Goal: Task Accomplishment & Management: Manage account settings

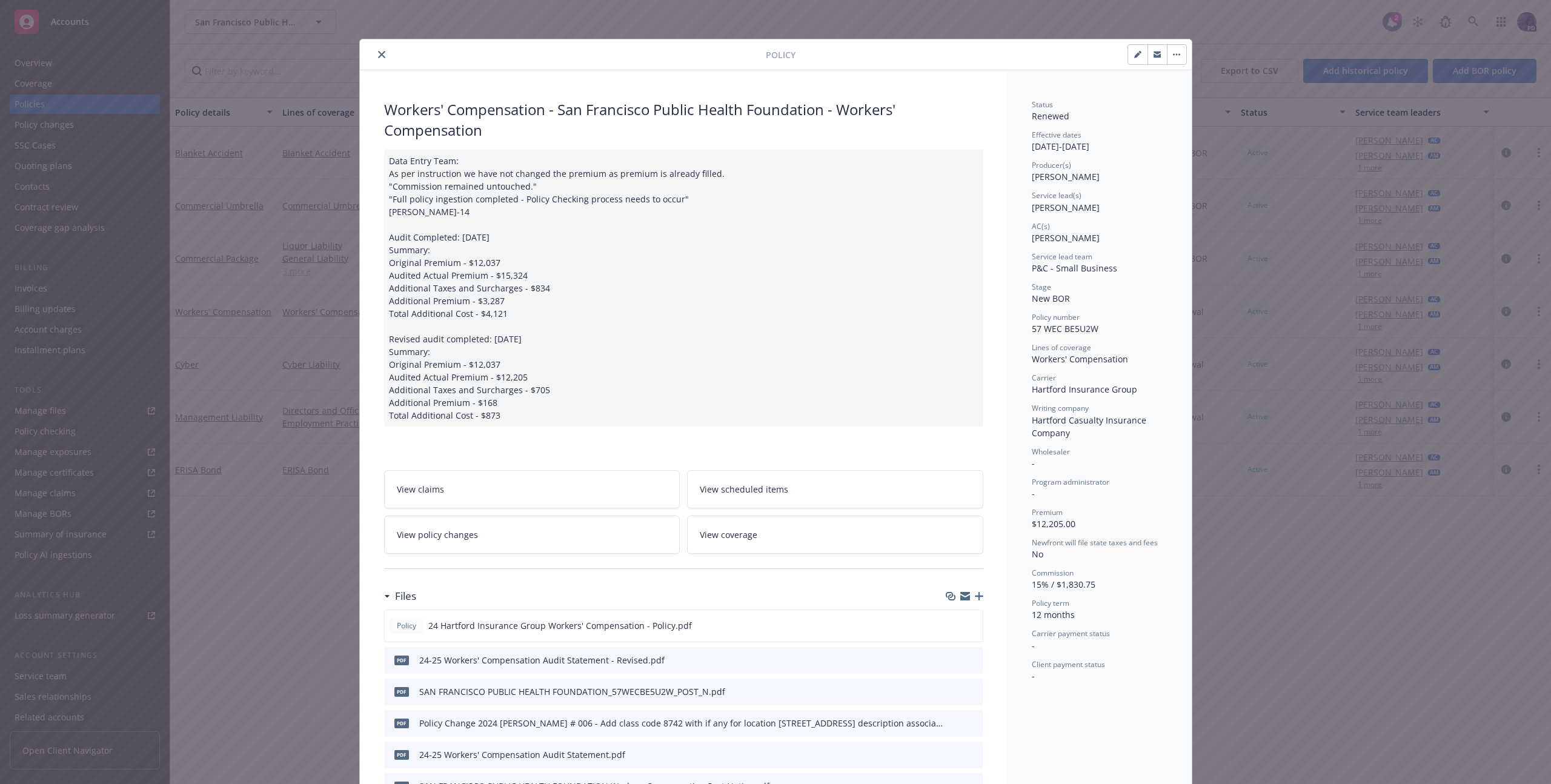
click at [383, 55] on button "close" at bounding box center [382, 55] width 15 height 15
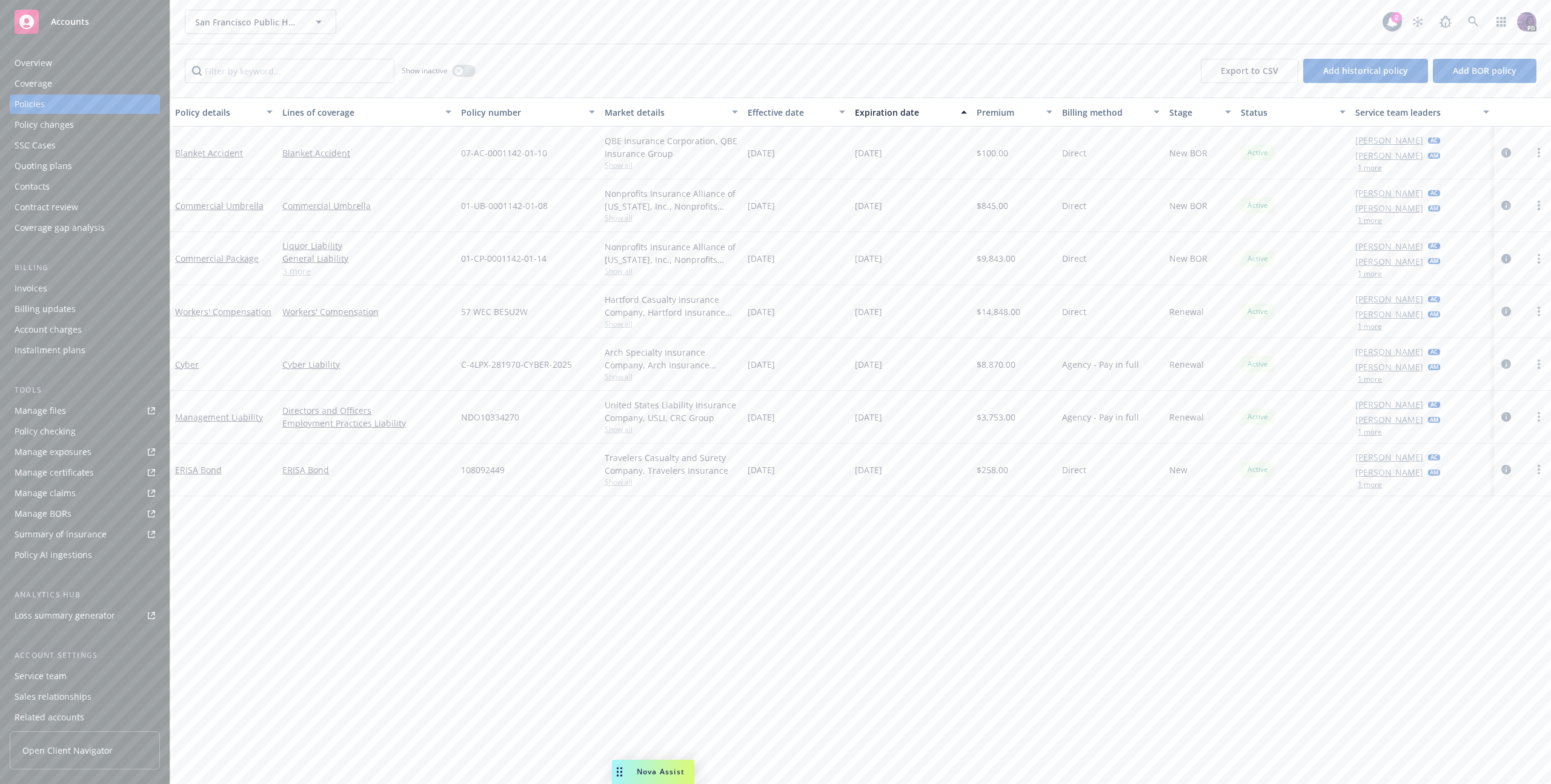
click at [76, 672] on div "Service team" at bounding box center [85, 675] width 141 height 19
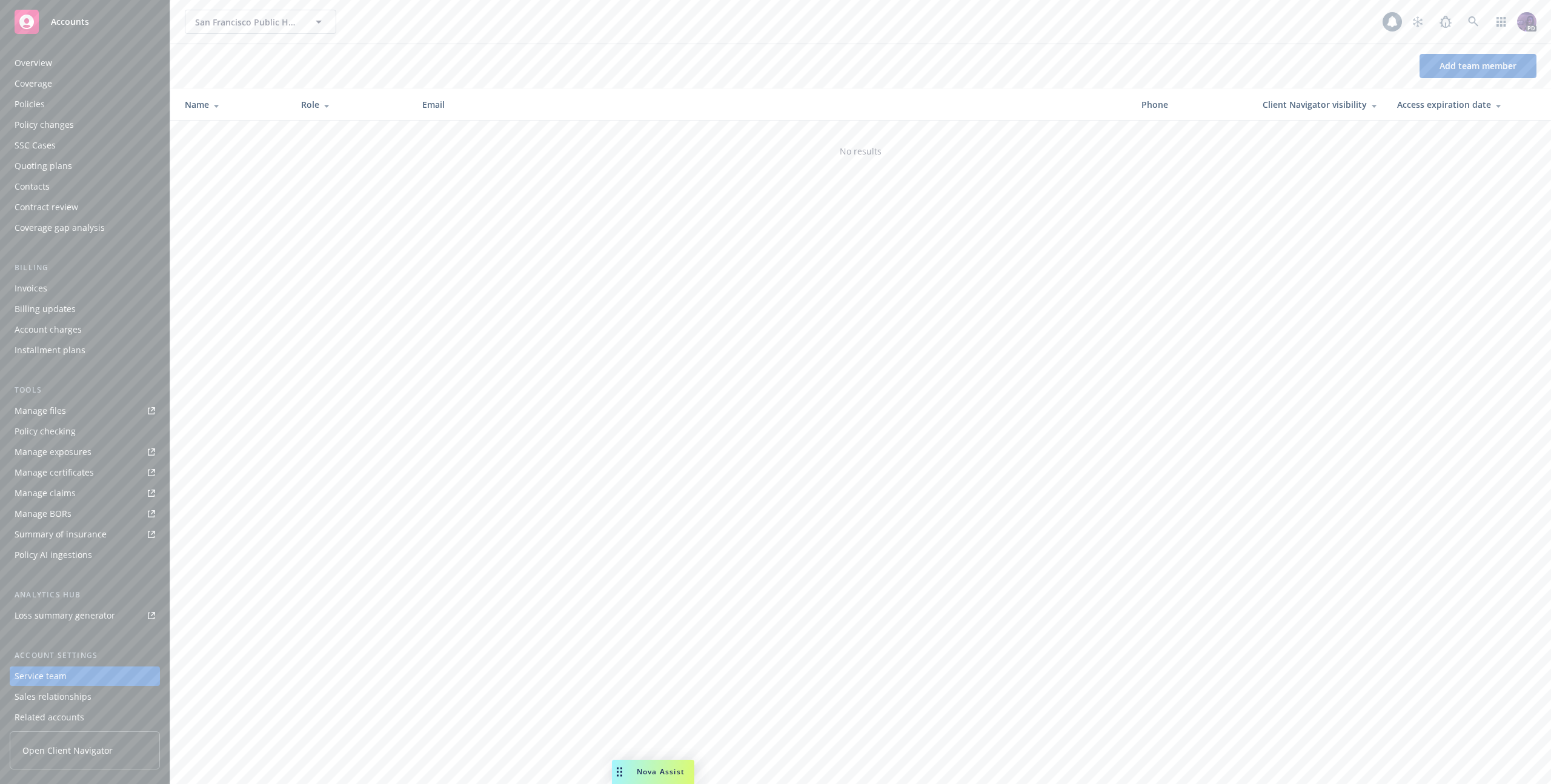
scroll to position [47, 0]
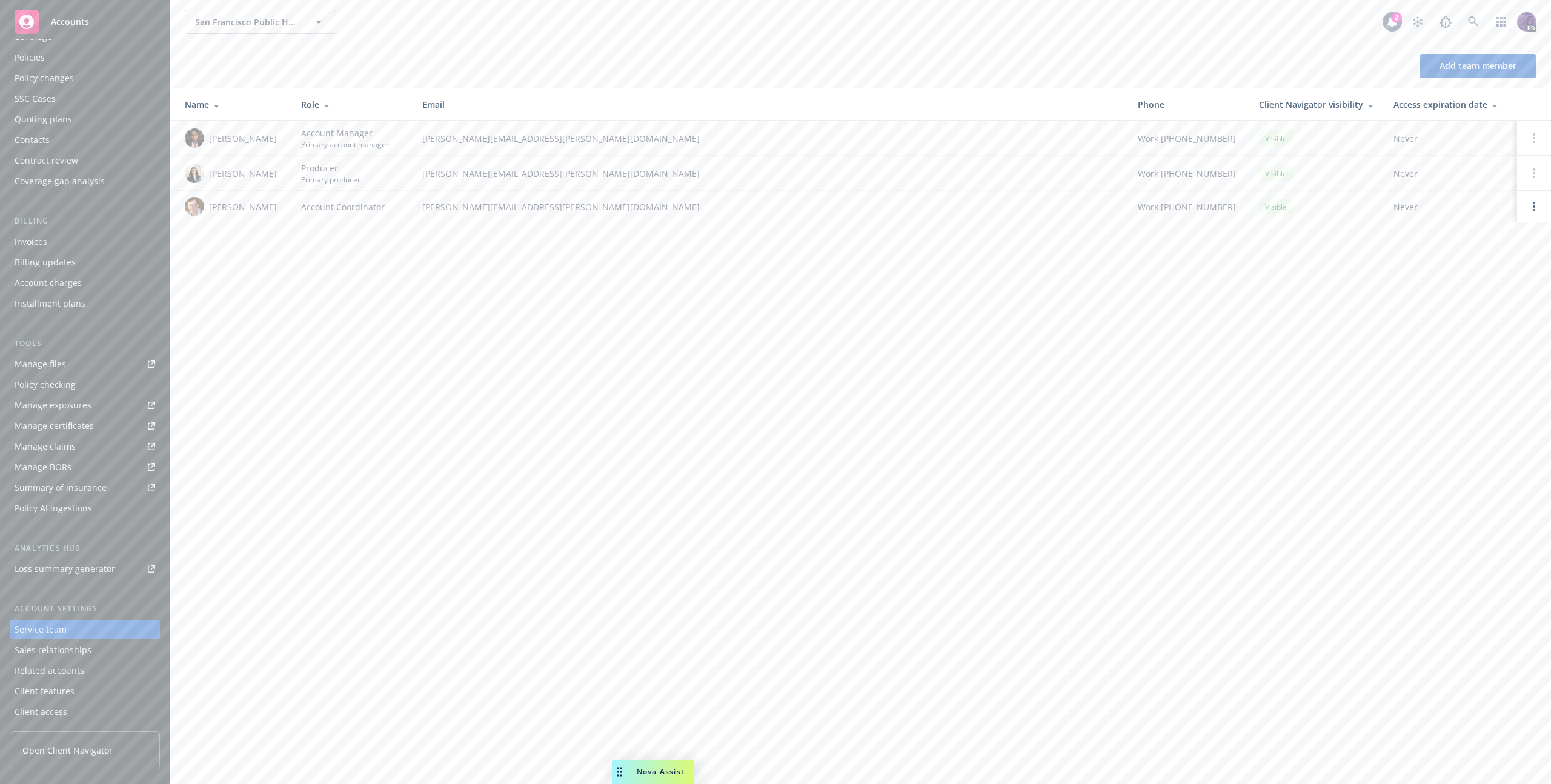
click at [86, 710] on div "Client access" at bounding box center [85, 711] width 141 height 19
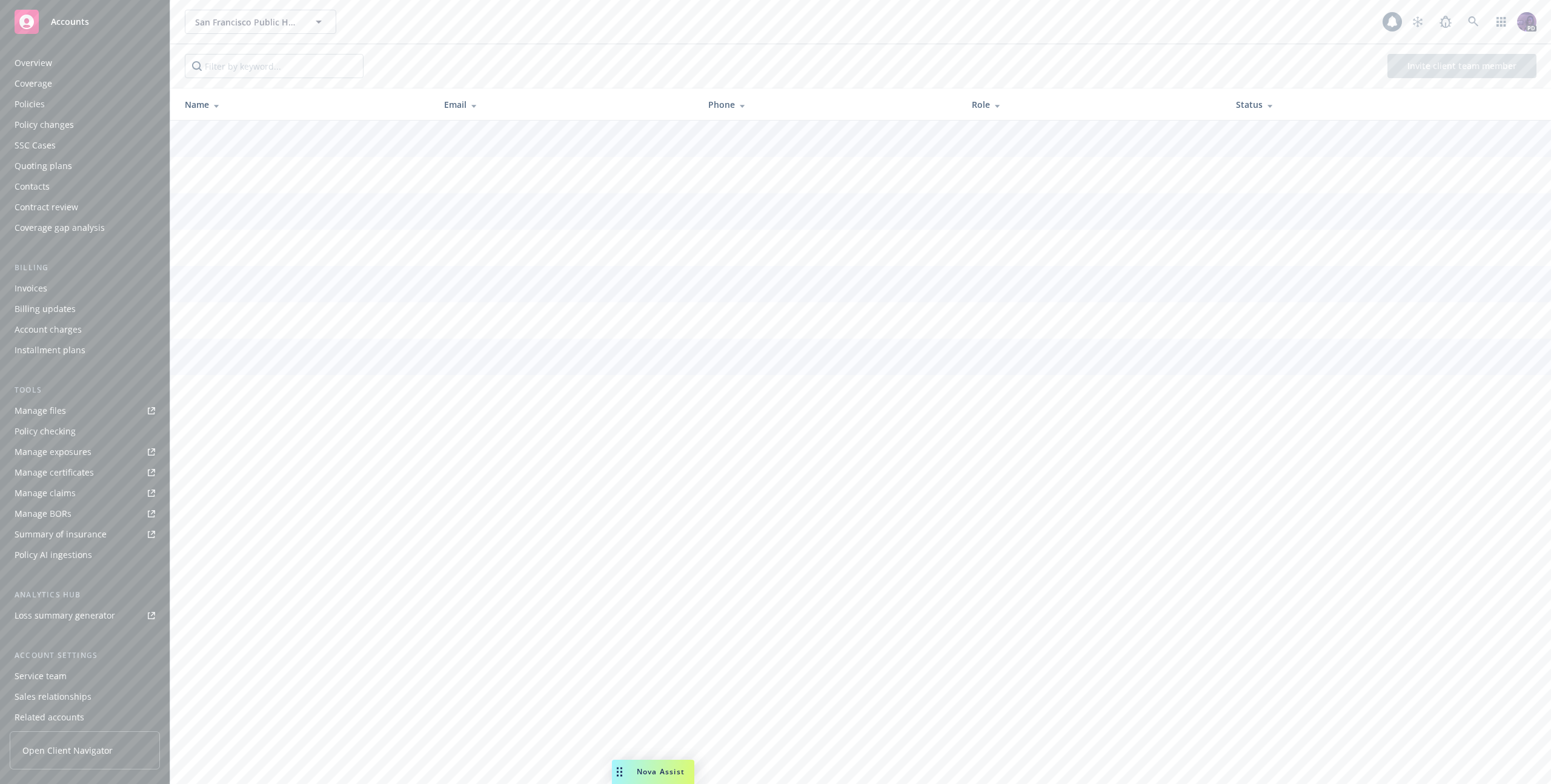
scroll to position [47, 0]
click at [91, 749] on span "Open Client Navigator" at bounding box center [68, 750] width 90 height 13
click at [75, 143] on div "Contacts" at bounding box center [85, 140] width 141 height 19
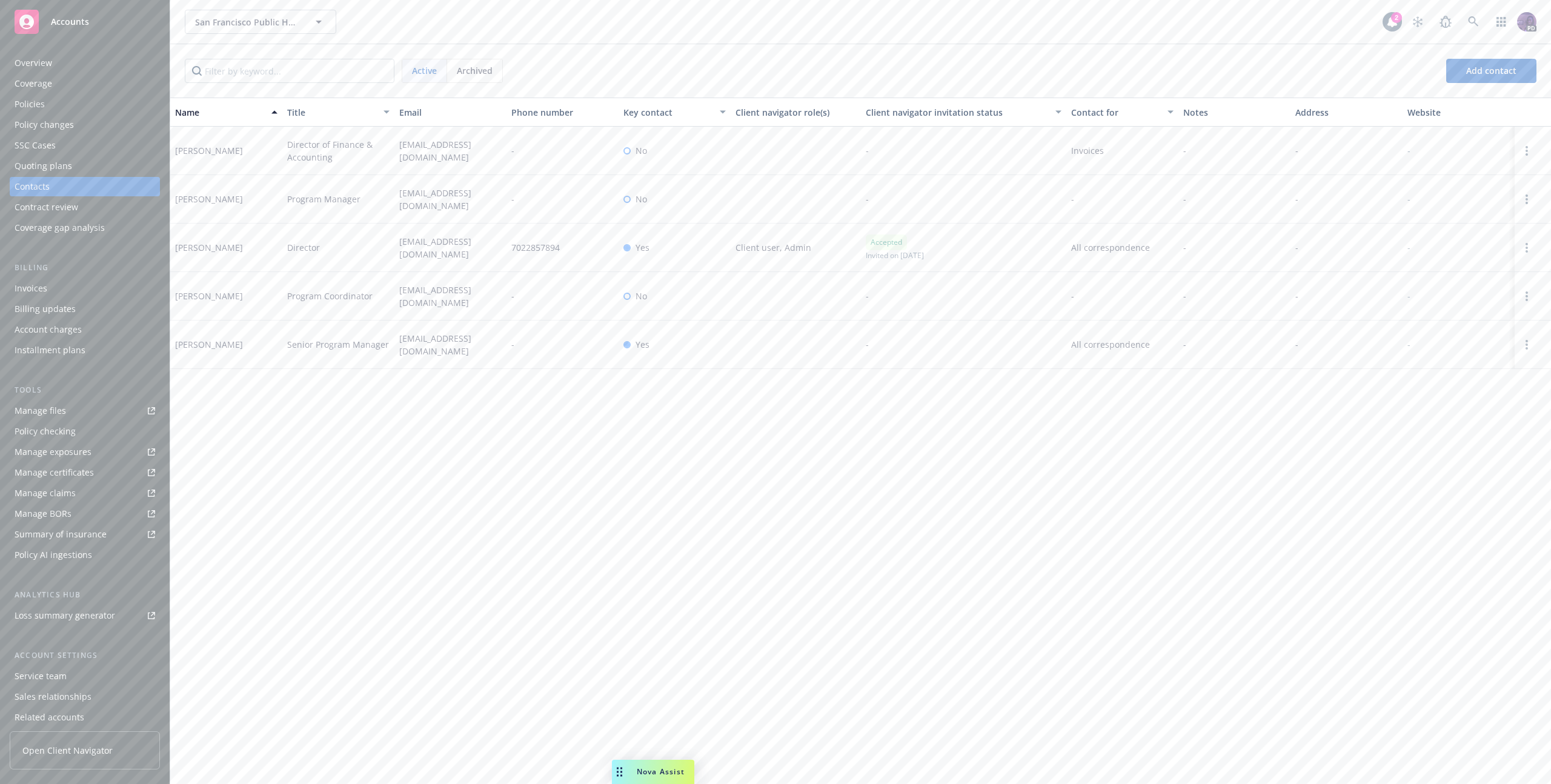
click at [1540, 341] on div at bounding box center [1534, 344] width 37 height 48
click at [1532, 346] on link "Open options" at bounding box center [1527, 345] width 15 height 15
click at [1470, 304] on link "Invite to client navigator" at bounding box center [1450, 301] width 137 height 25
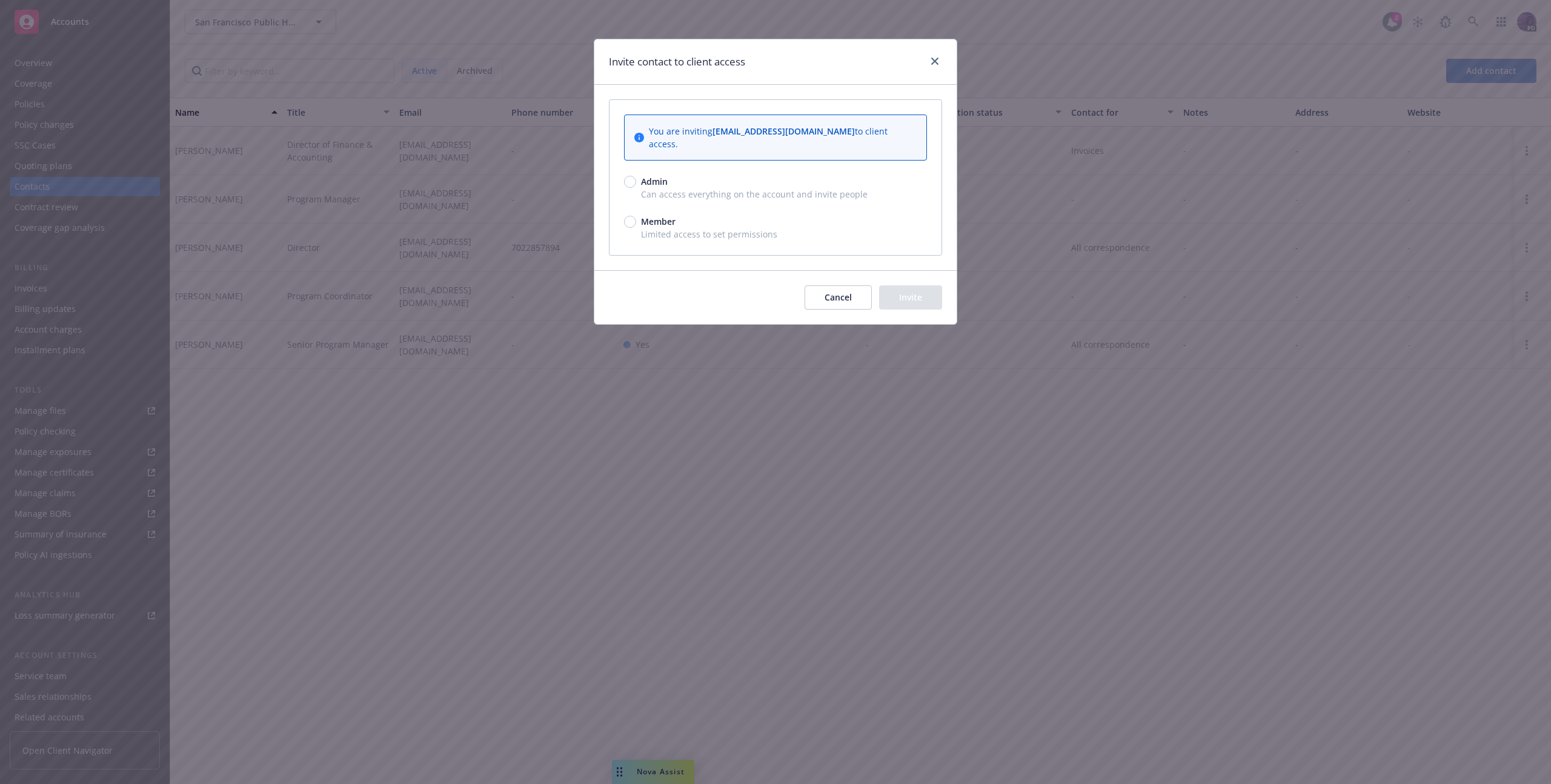
click at [716, 188] on span "Can access everything on the account and invite people" at bounding box center [776, 194] width 303 height 13
click at [670, 188] on span "Can access everything on the account and invite people" at bounding box center [776, 194] width 303 height 13
click at [641, 175] on span "Admin" at bounding box center [654, 182] width 26 height 13
click at [636, 176] on input "Admin" at bounding box center [630, 182] width 12 height 12
radio input "true"
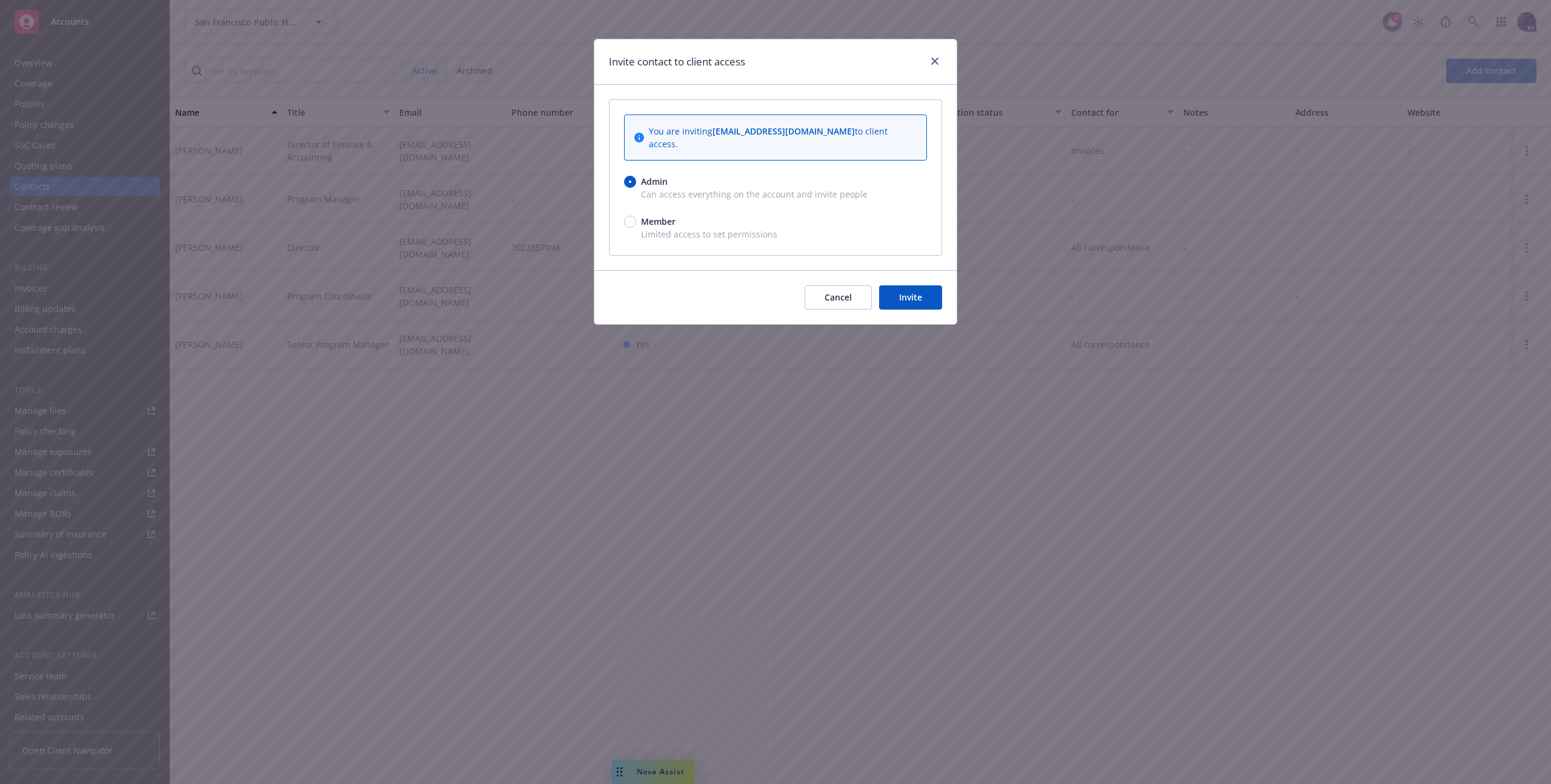
click at [911, 286] on button "Invite" at bounding box center [910, 298] width 63 height 25
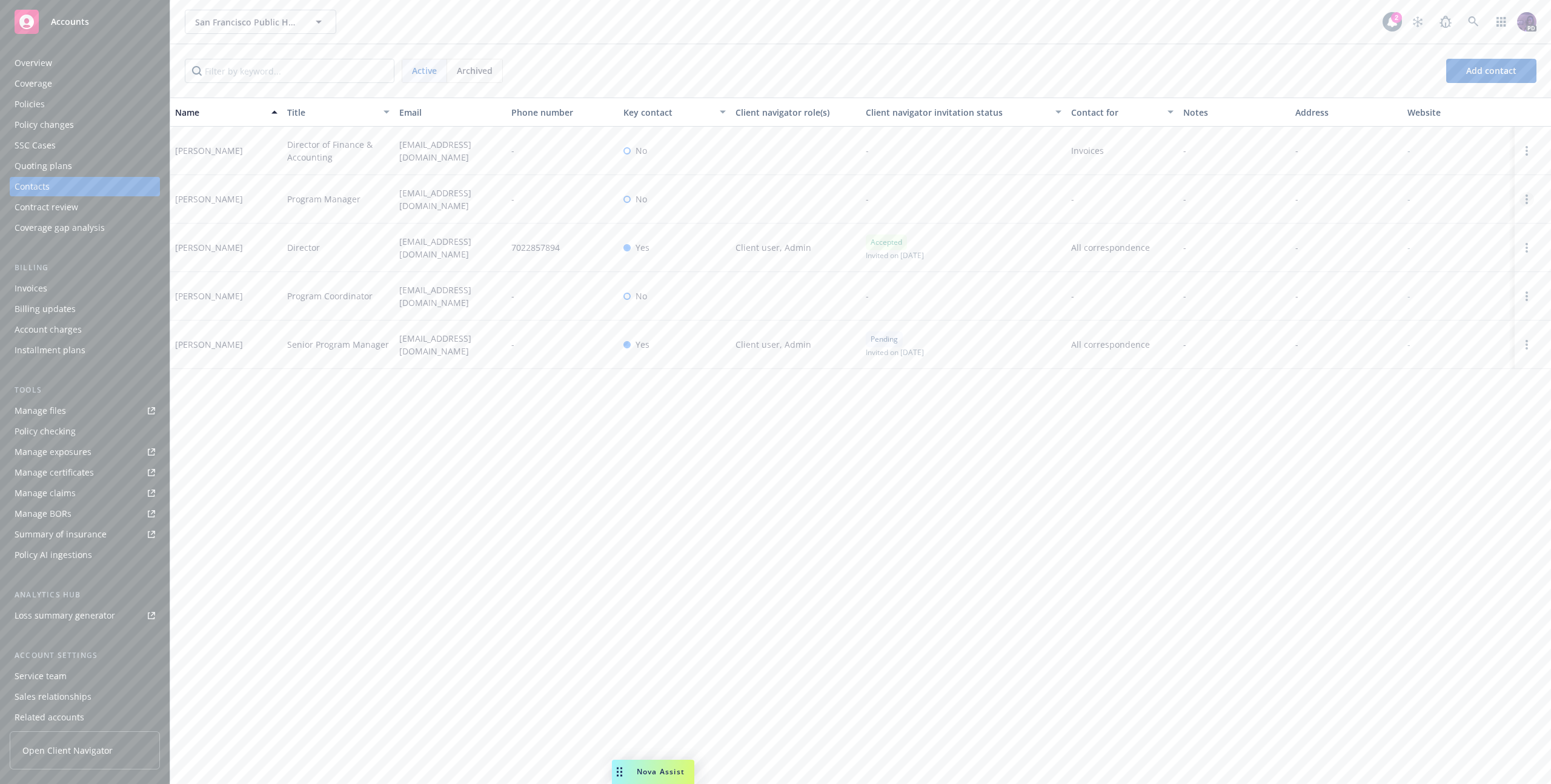
click at [1529, 197] on link "Open options" at bounding box center [1527, 199] width 15 height 15
click at [1443, 163] on link "Invite to client navigator" at bounding box center [1450, 155] width 137 height 25
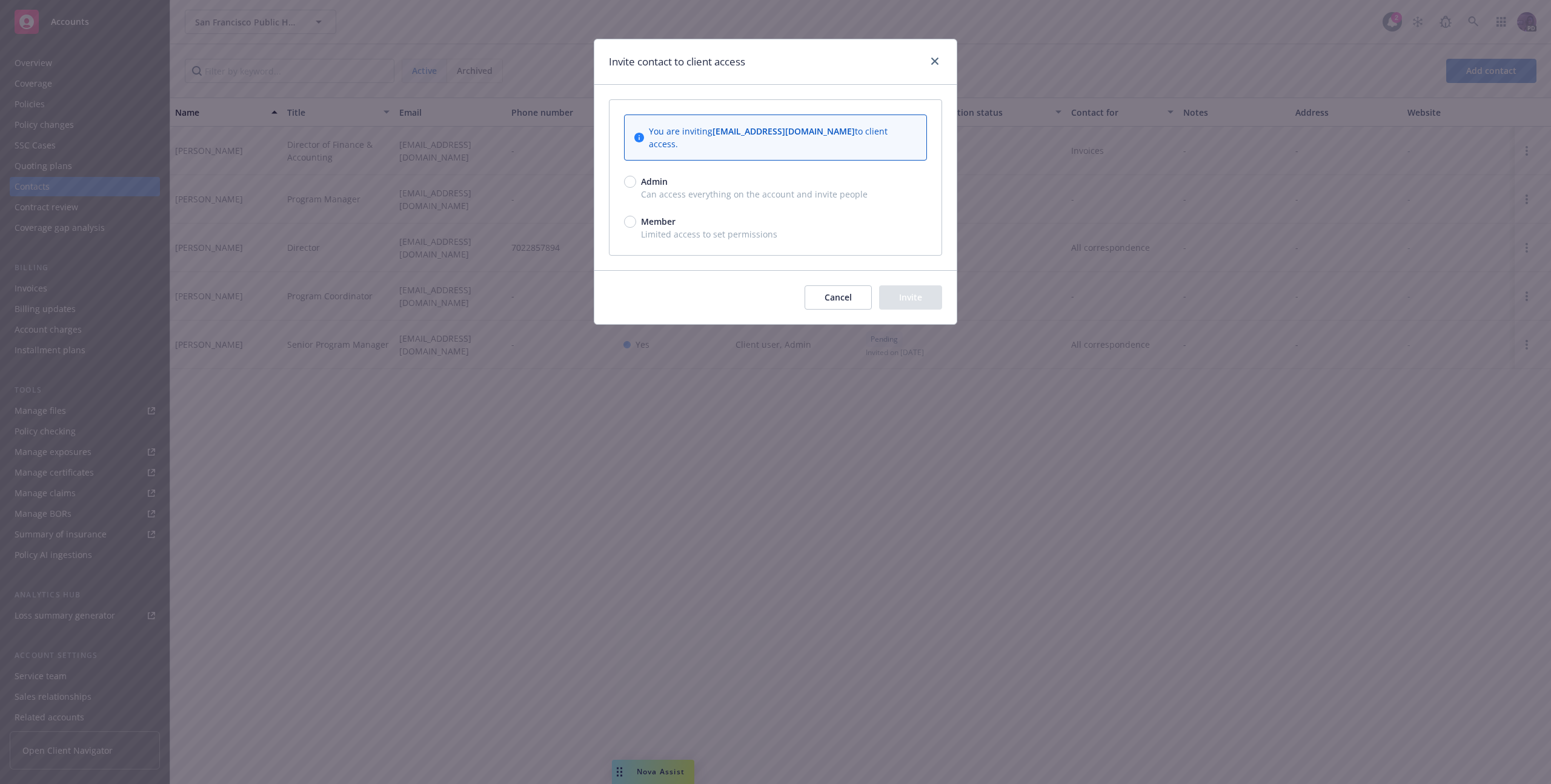
click at [637, 175] on span "Admin" at bounding box center [652, 182] width 32 height 13
click at [636, 176] on input "Admin" at bounding box center [630, 182] width 12 height 12
radio input "true"
click at [896, 286] on button "Invite" at bounding box center [910, 298] width 63 height 25
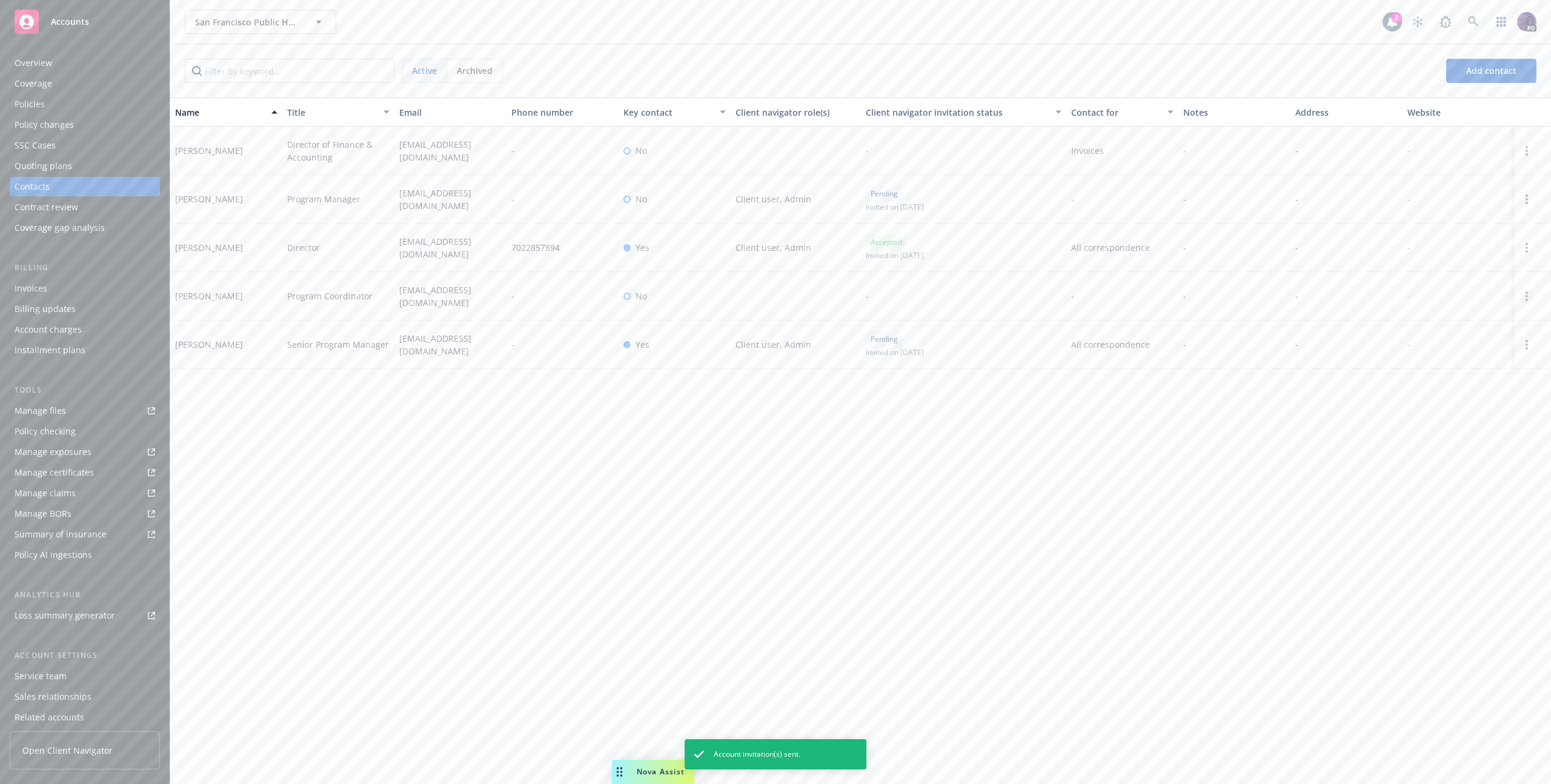
click at [1528, 297] on circle "Open options" at bounding box center [1527, 296] width 3 height 3
click at [1409, 246] on link "Invite to client navigator" at bounding box center [1450, 253] width 137 height 25
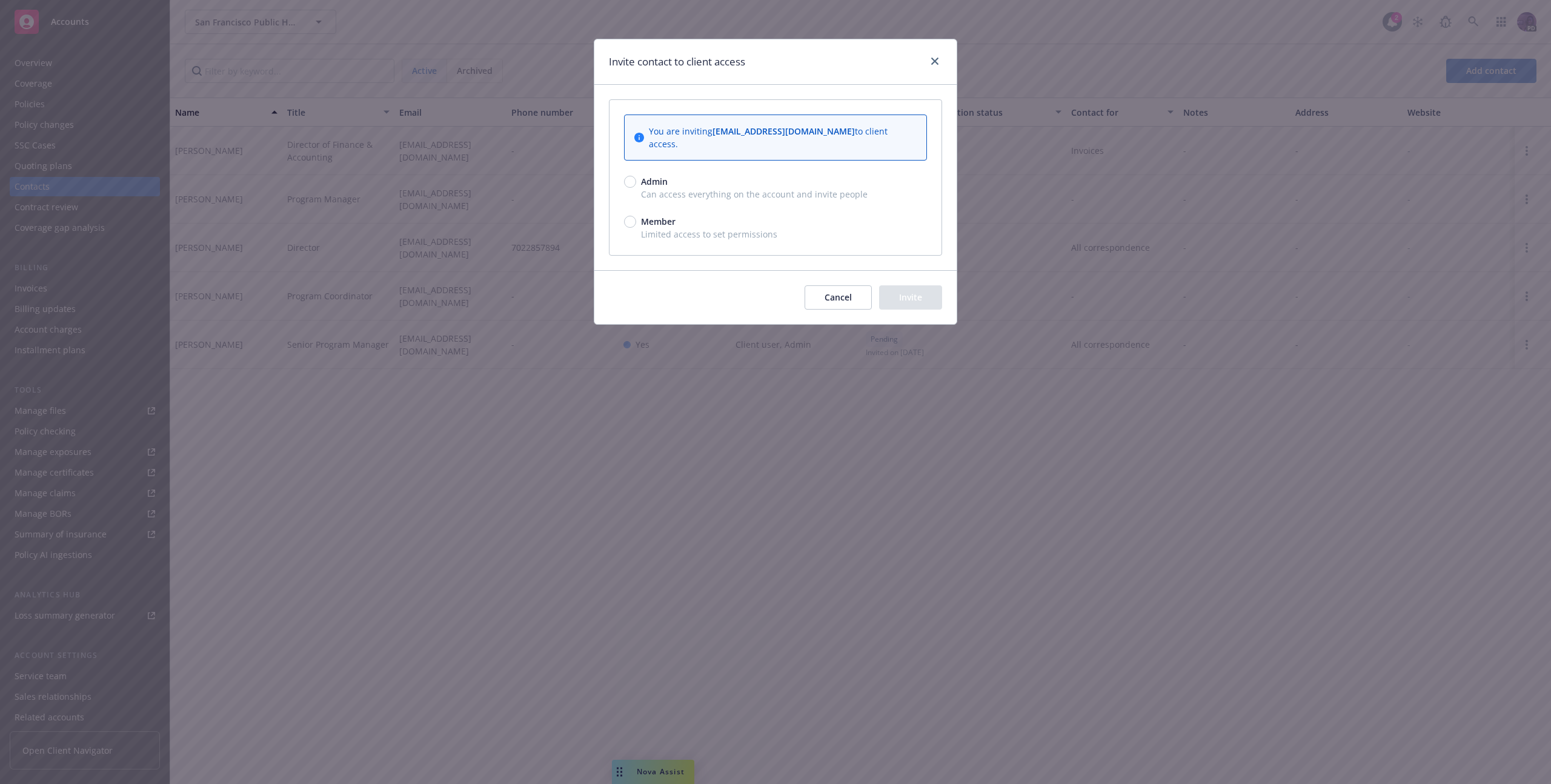
click at [644, 175] on span "Admin" at bounding box center [654, 182] width 26 height 13
click at [636, 176] on input "Admin" at bounding box center [630, 182] width 12 height 12
radio input "true"
click at [909, 291] on button "Invite" at bounding box center [910, 298] width 63 height 25
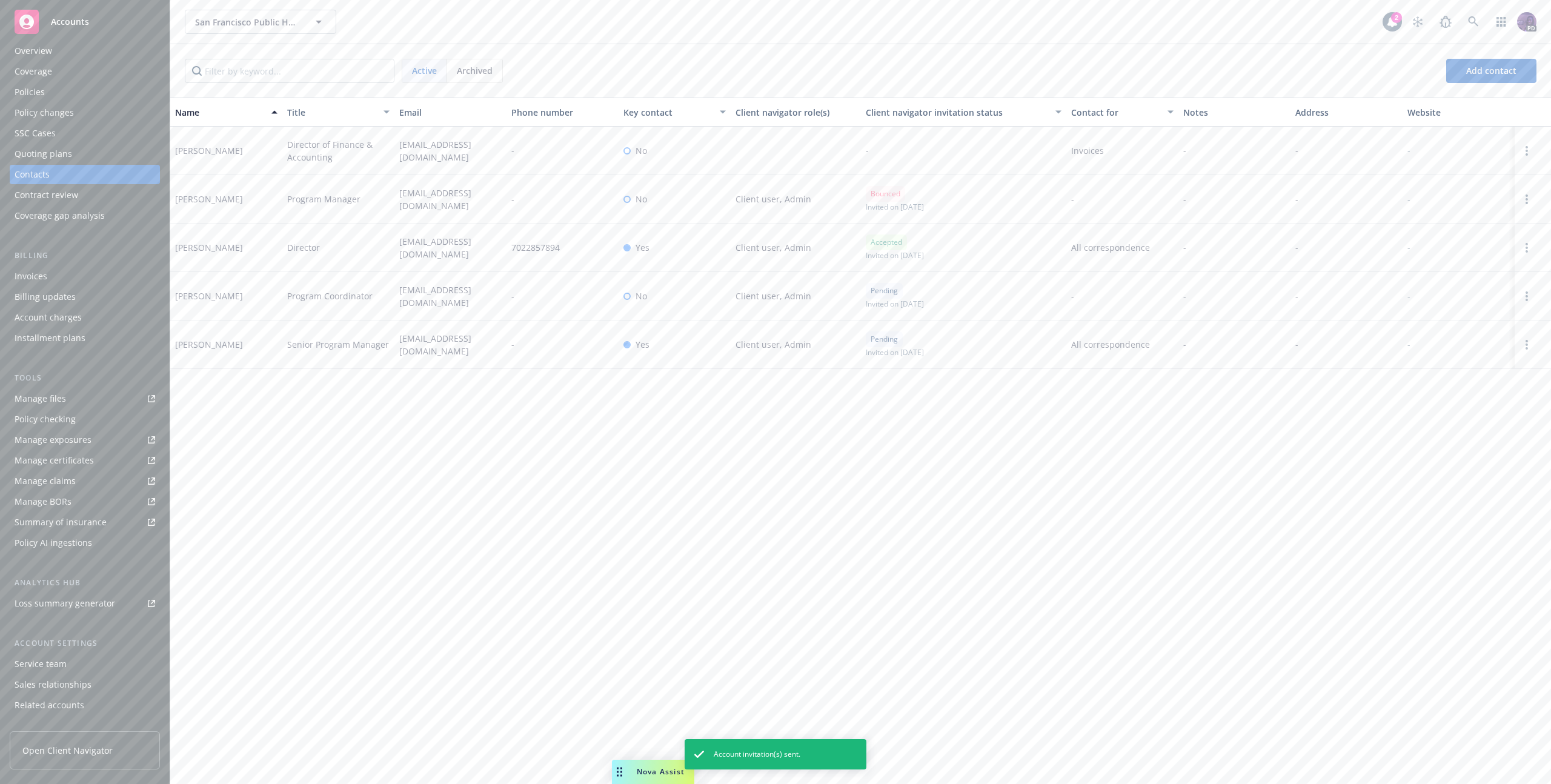
scroll to position [47, 0]
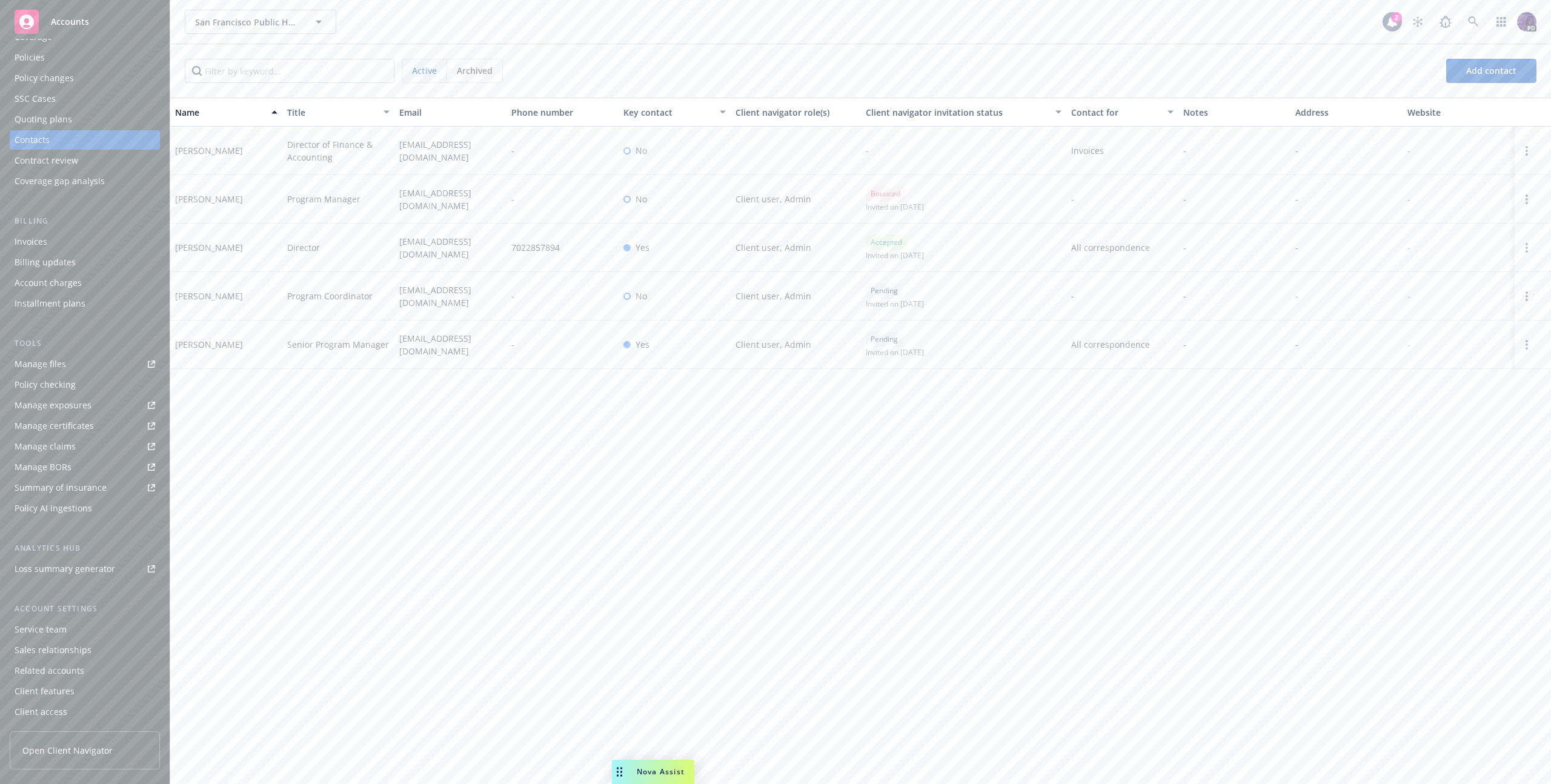
click at [90, 718] on div "Client access" at bounding box center [85, 711] width 141 height 19
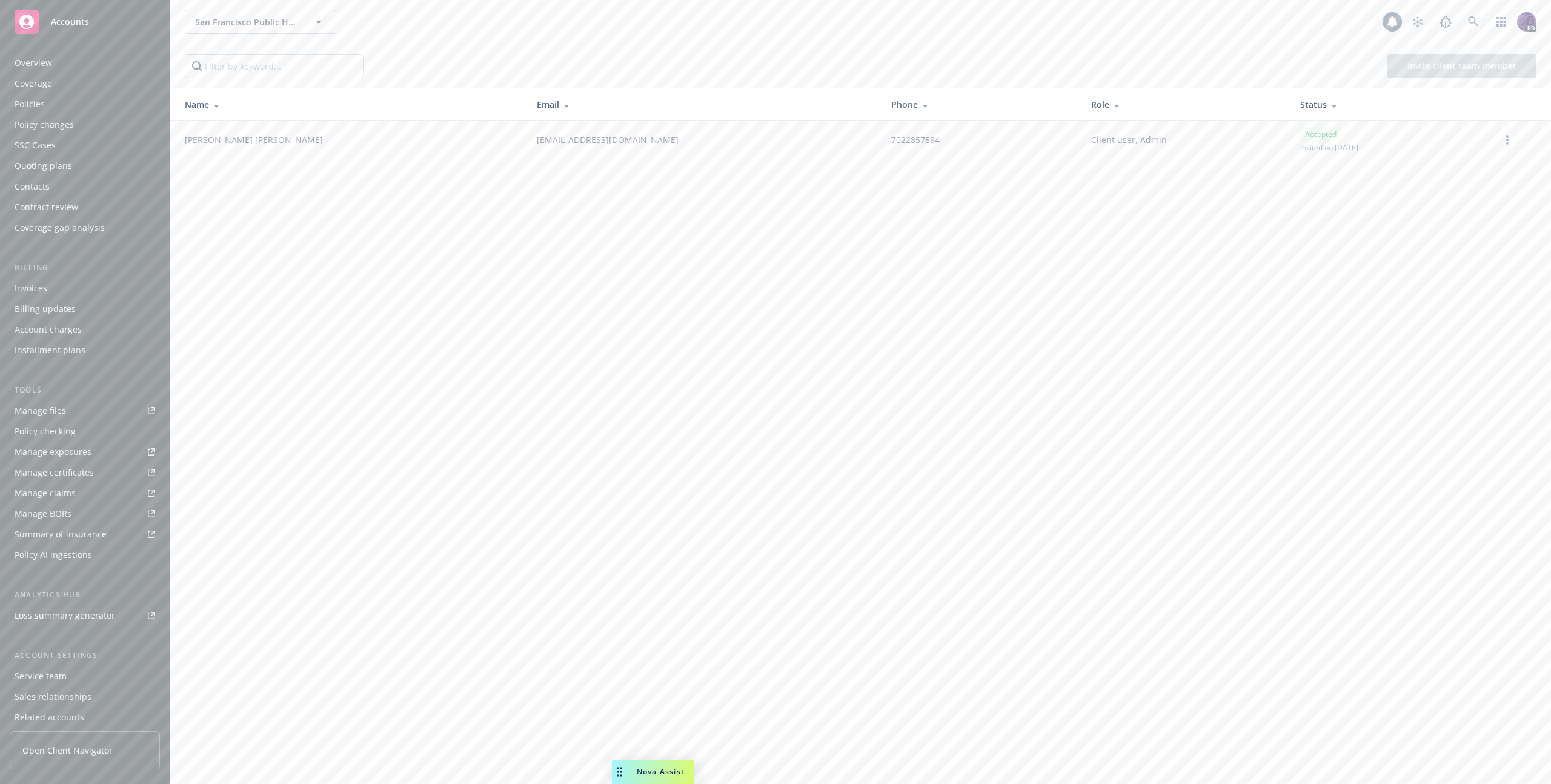
scroll to position [47, 0]
click at [91, 692] on div "Client features" at bounding box center [85, 691] width 141 height 19
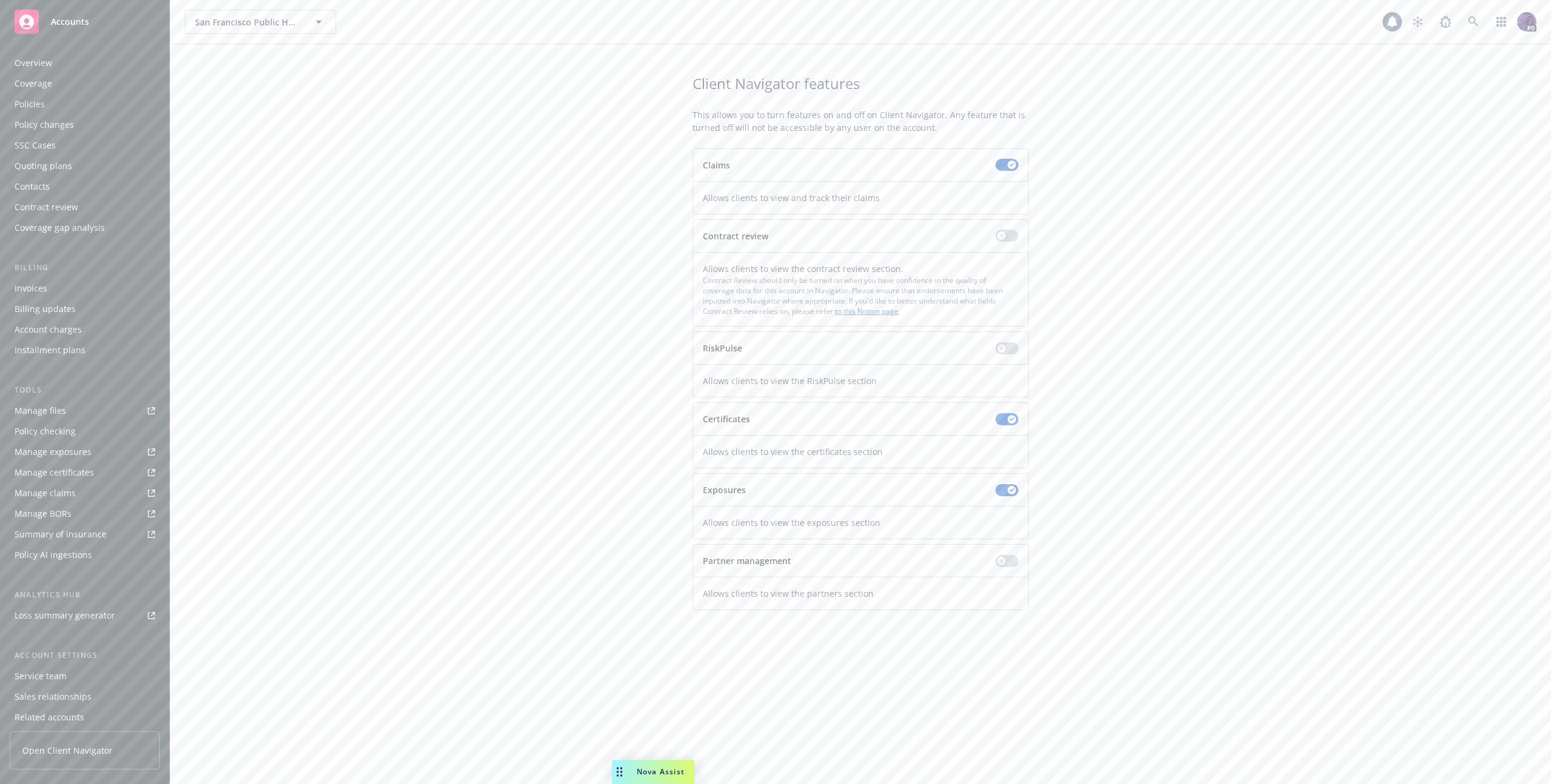
scroll to position [47, 0]
click at [111, 141] on div "Contacts" at bounding box center [85, 140] width 141 height 19
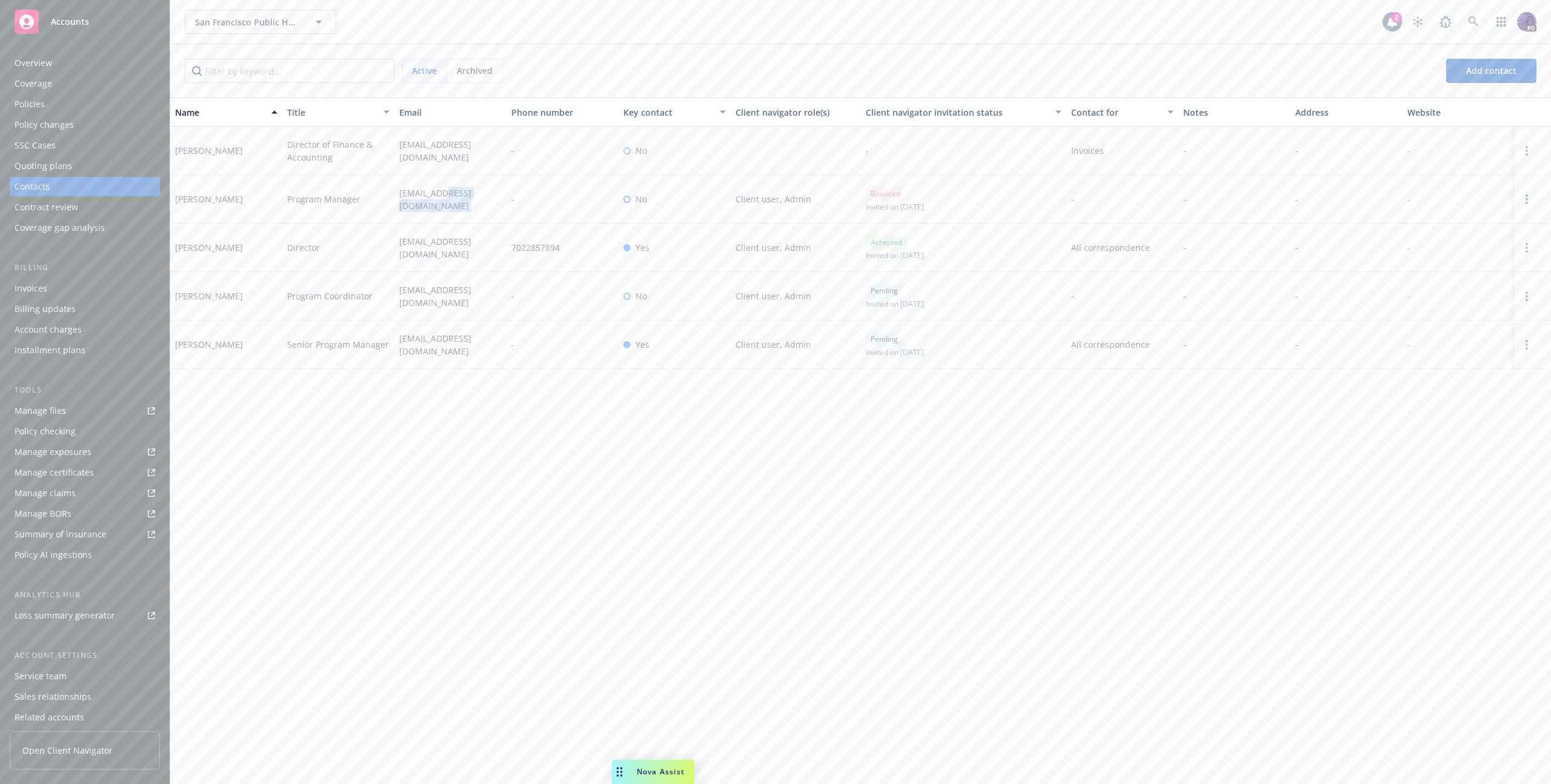
drag, startPoint x: 512, startPoint y: 204, endPoint x: 443, endPoint y: 203, distance: 69.0
click at [443, 204] on div "Kitty Thorton Program Manager kthorton@sfphf.org - No Client user, Admin Bounce…" at bounding box center [861, 199] width 1381 height 48
click at [487, 203] on div "kthorton@sfphf.org" at bounding box center [450, 199] width 112 height 48
drag, startPoint x: 481, startPoint y: 203, endPoint x: 398, endPoint y: 199, distance: 83.1
click at [398, 199] on div "kthorton@sfphf.org" at bounding box center [450, 199] width 112 height 48
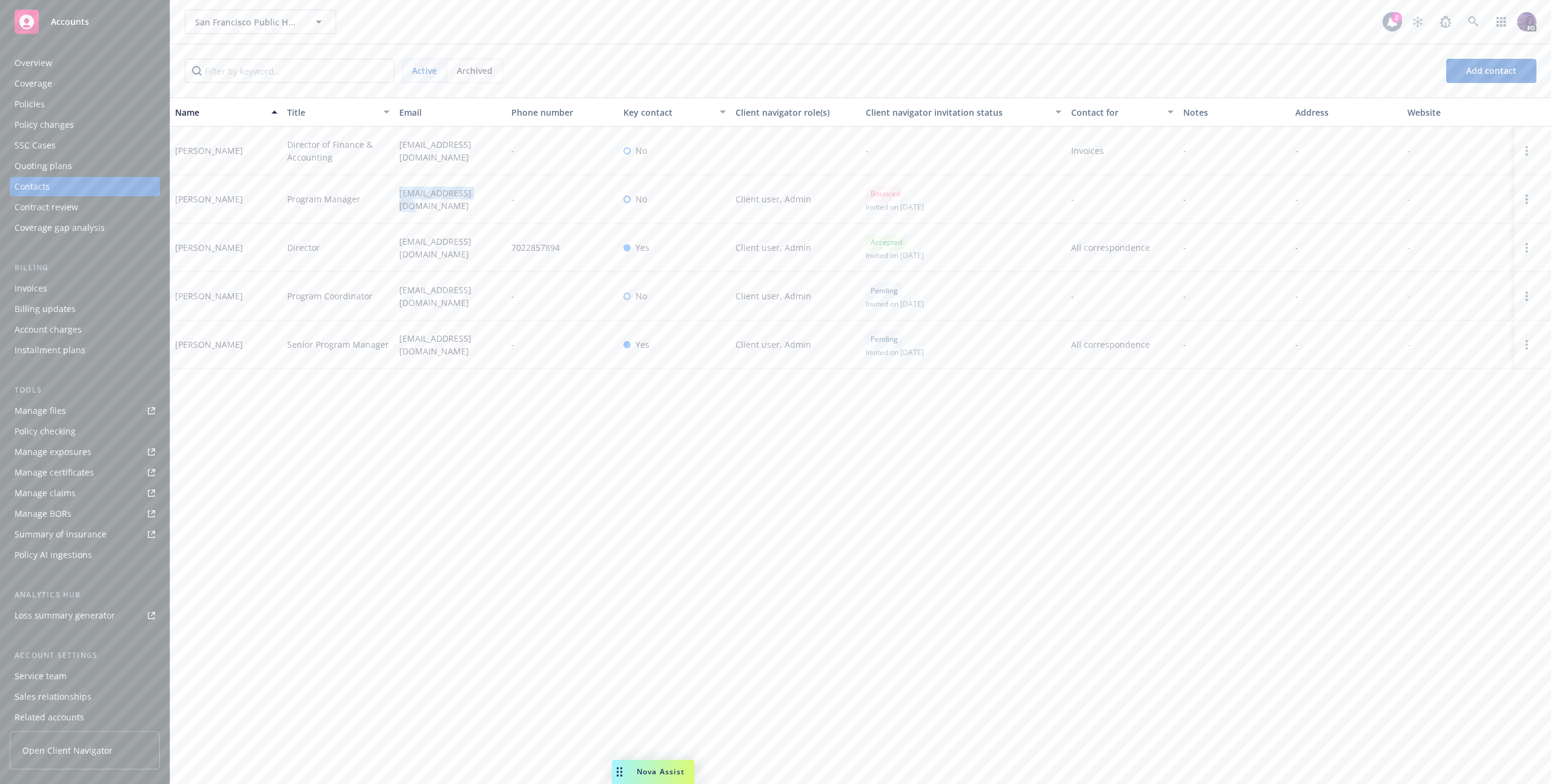
copy span "kthorton@sfphf.org"
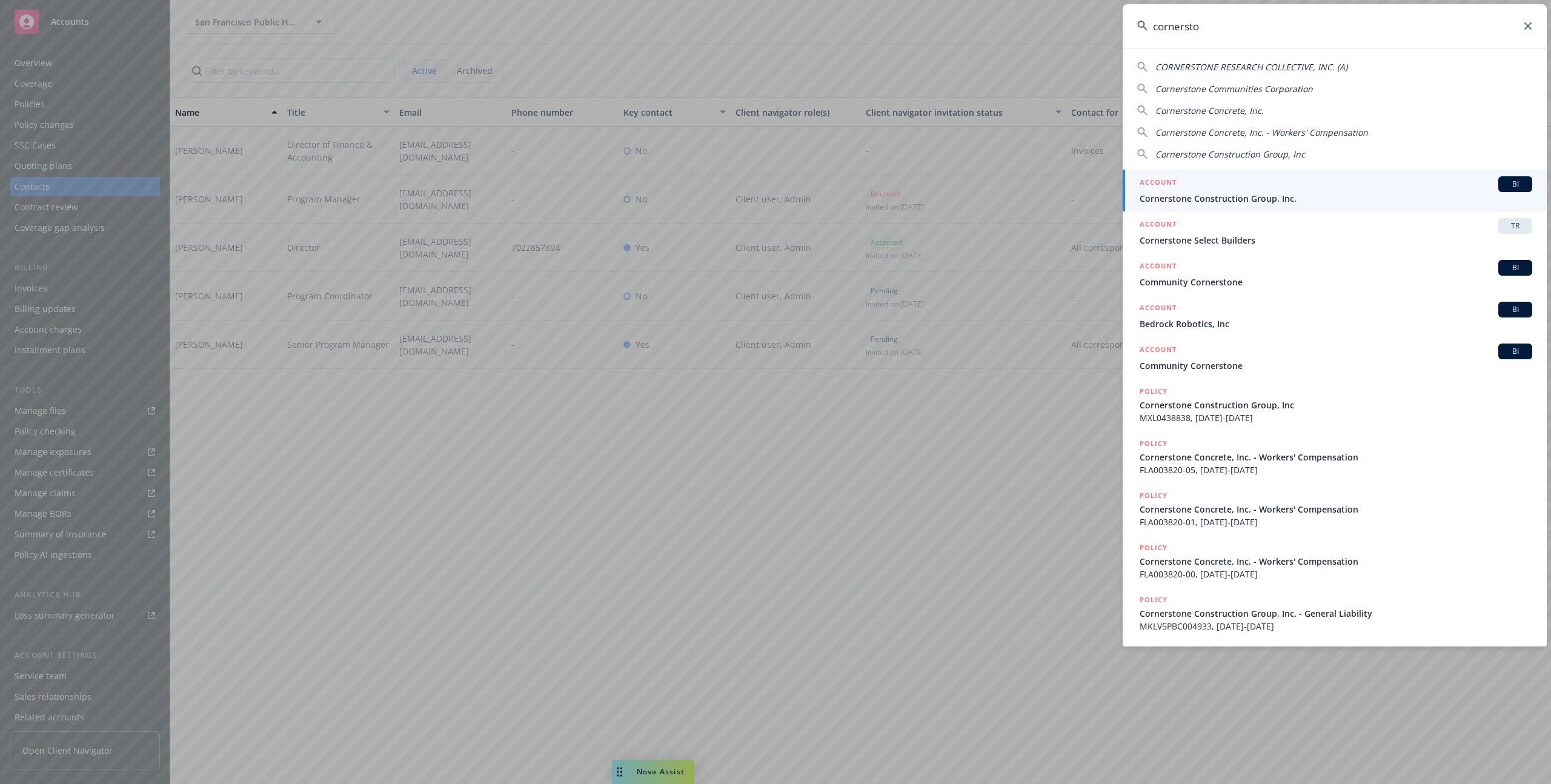
type input "cornersto"
click at [1231, 196] on span "Cornerstone Construction Group, Inc." at bounding box center [1336, 198] width 393 height 13
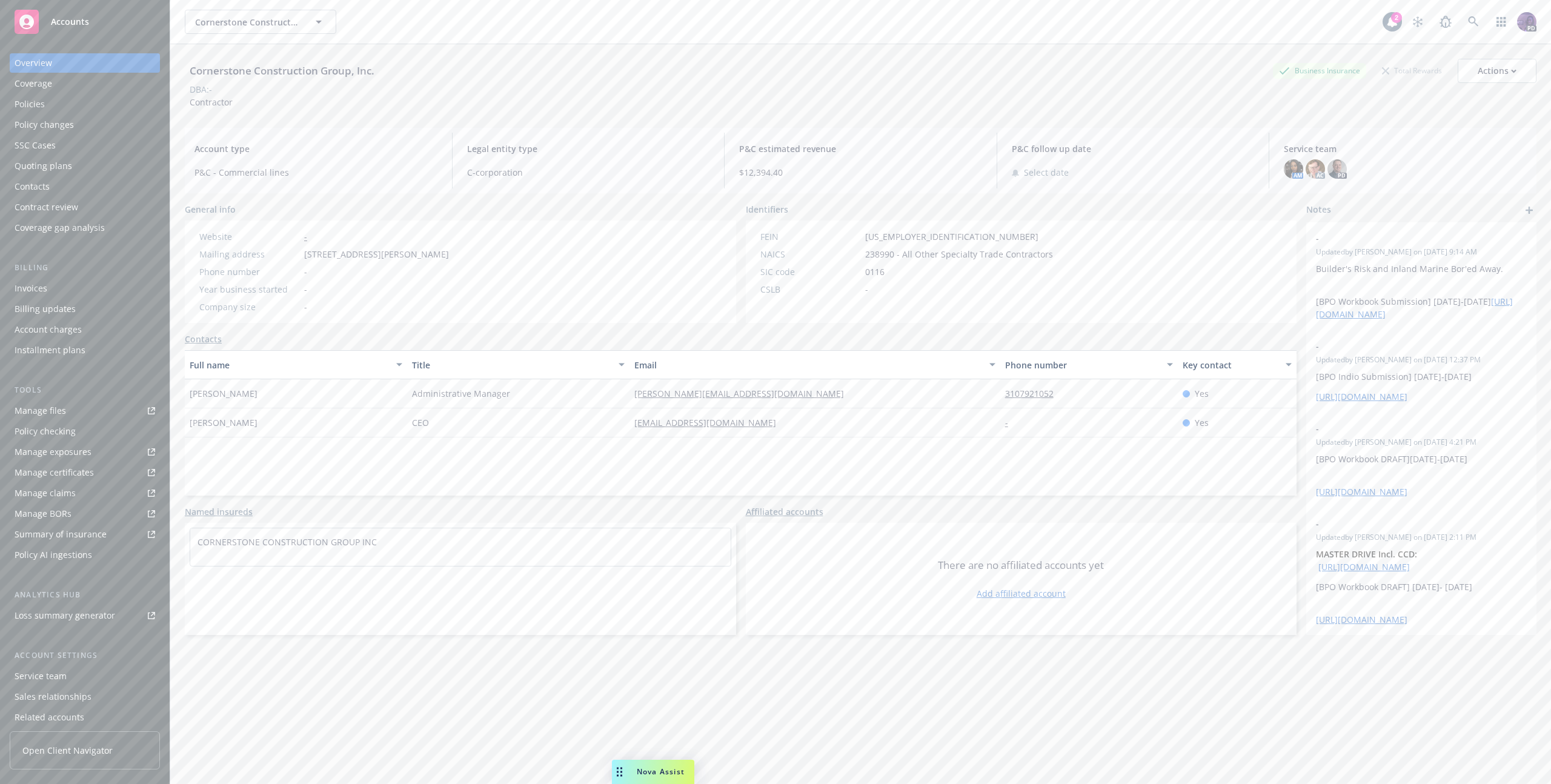
click at [77, 127] on div "Policy changes" at bounding box center [85, 124] width 141 height 19
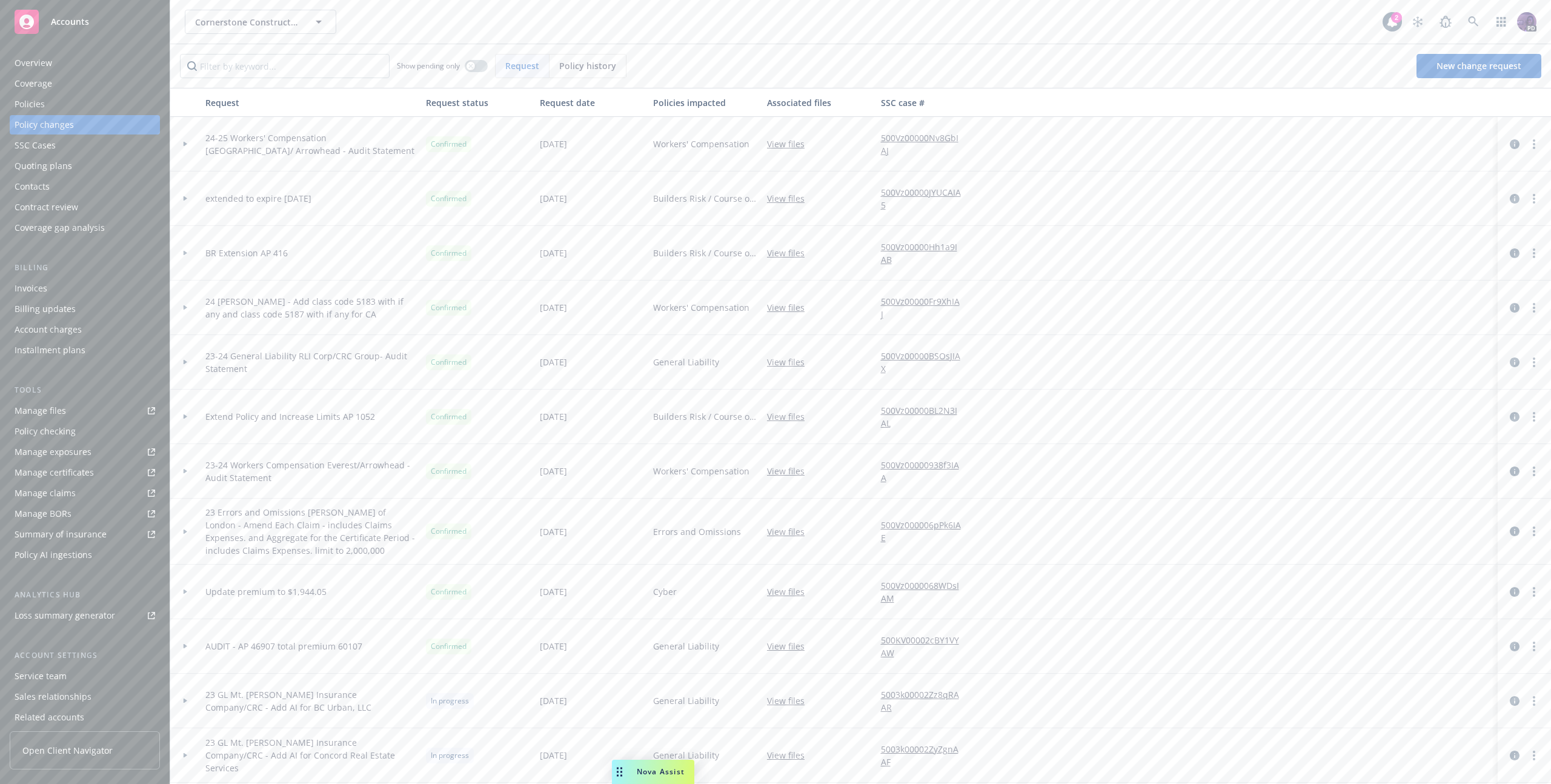
click at [60, 166] on div "Quoting plans" at bounding box center [43, 165] width 58 height 19
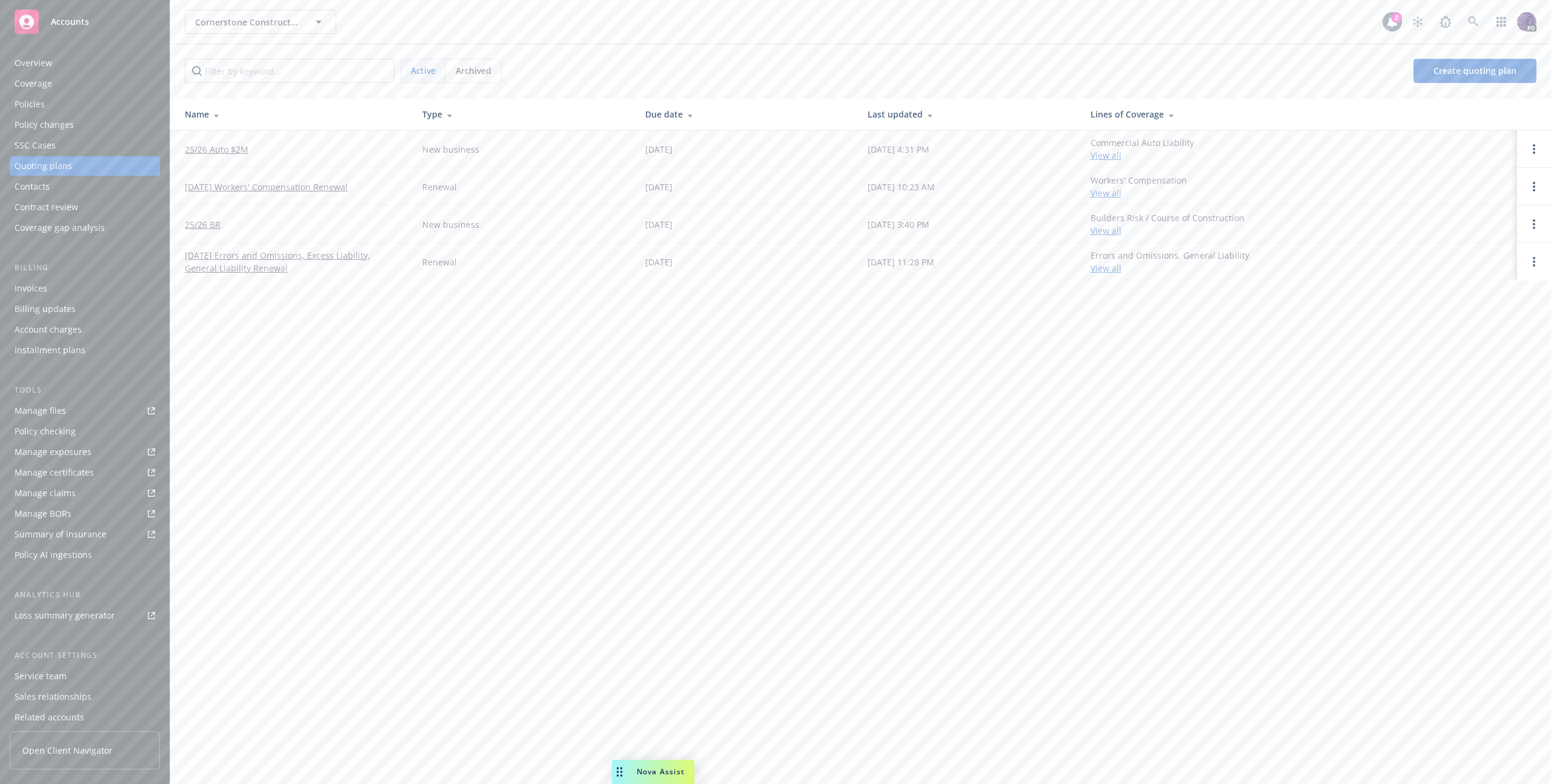
click at [225, 147] on link "25/26 Auto $2M" at bounding box center [216, 150] width 64 height 13
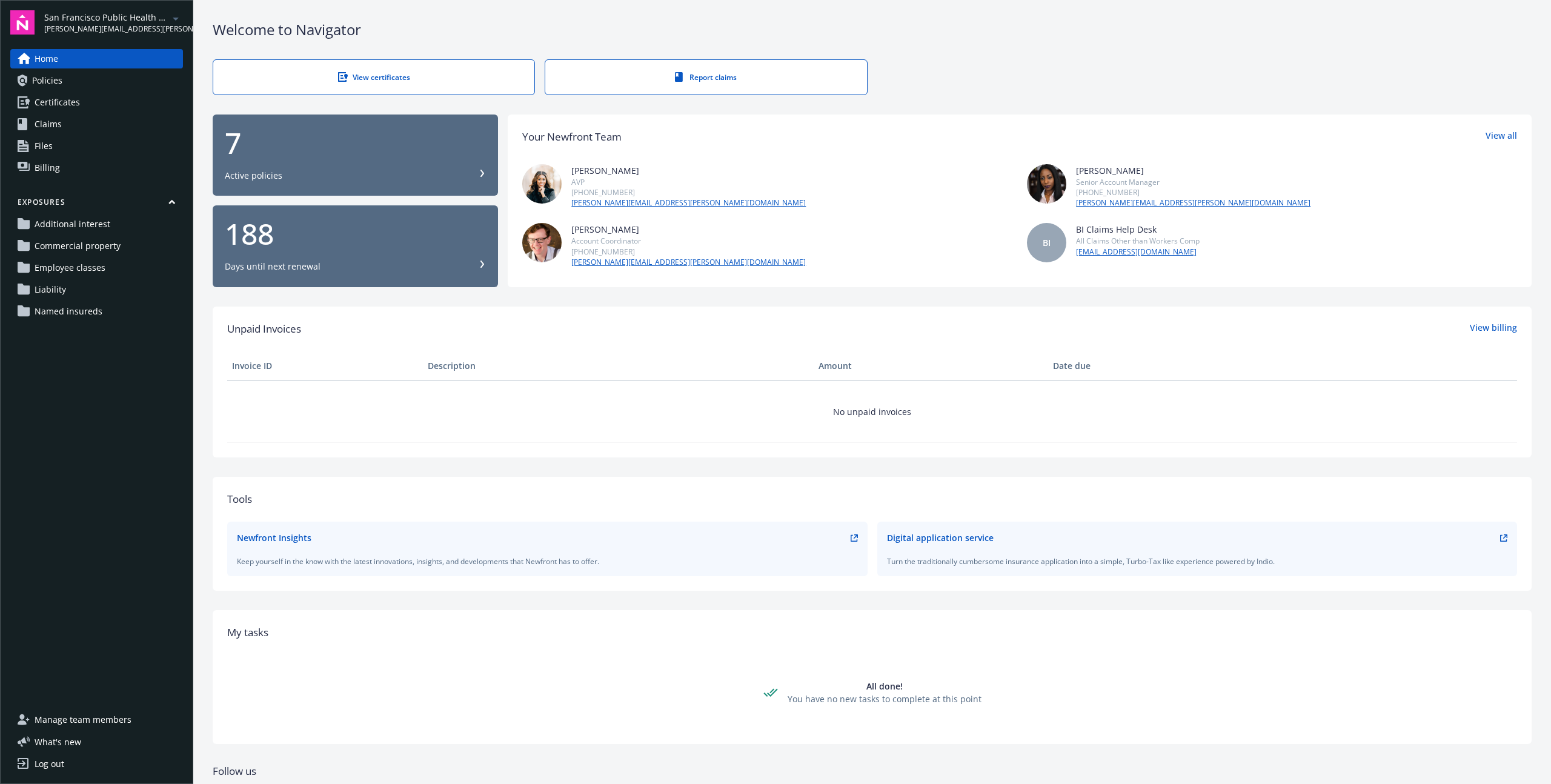
click at [131, 714] on link "Manage team members" at bounding box center [96, 719] width 173 height 19
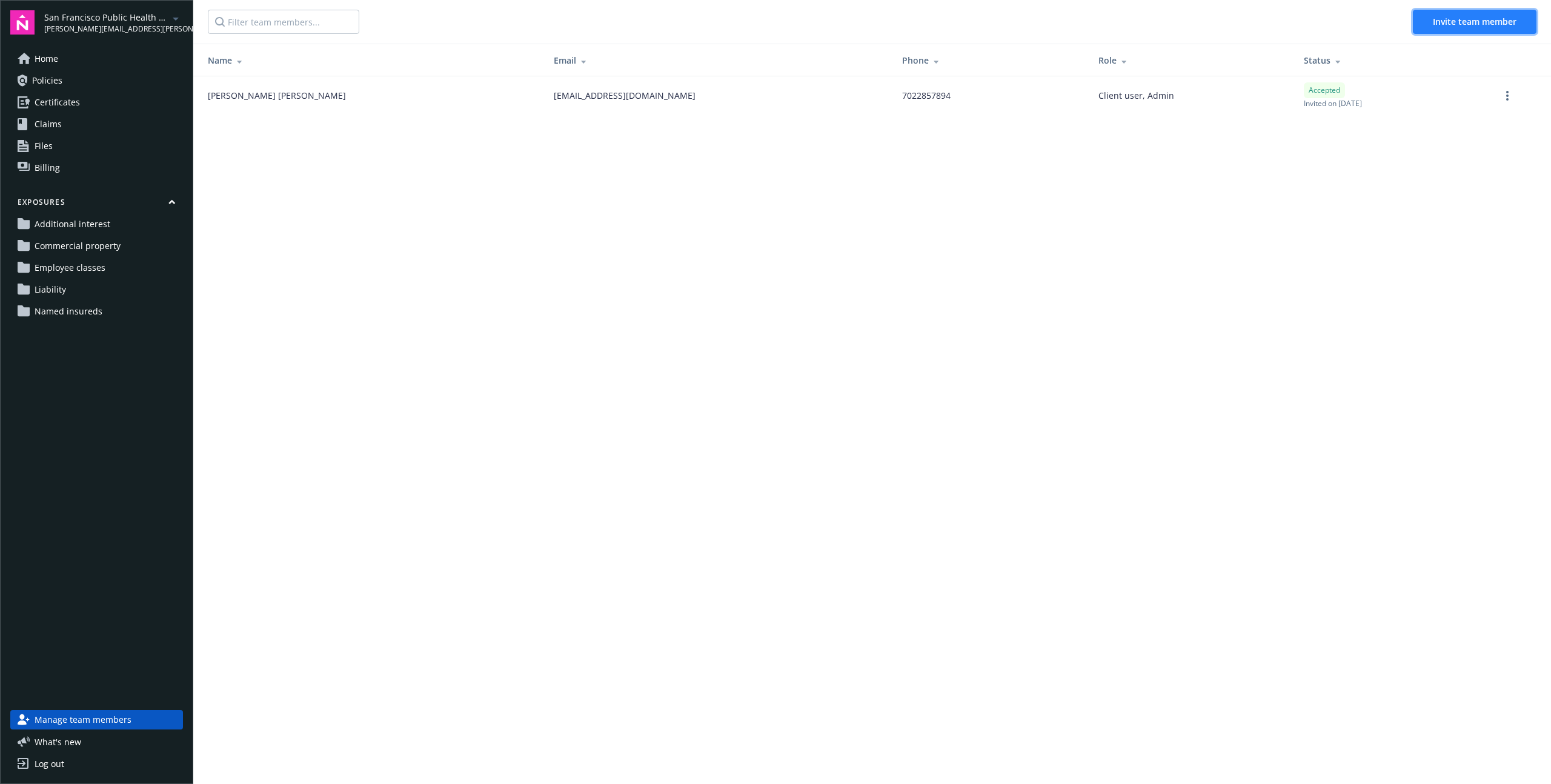
click at [1469, 20] on span "Invite team member" at bounding box center [1475, 21] width 84 height 12
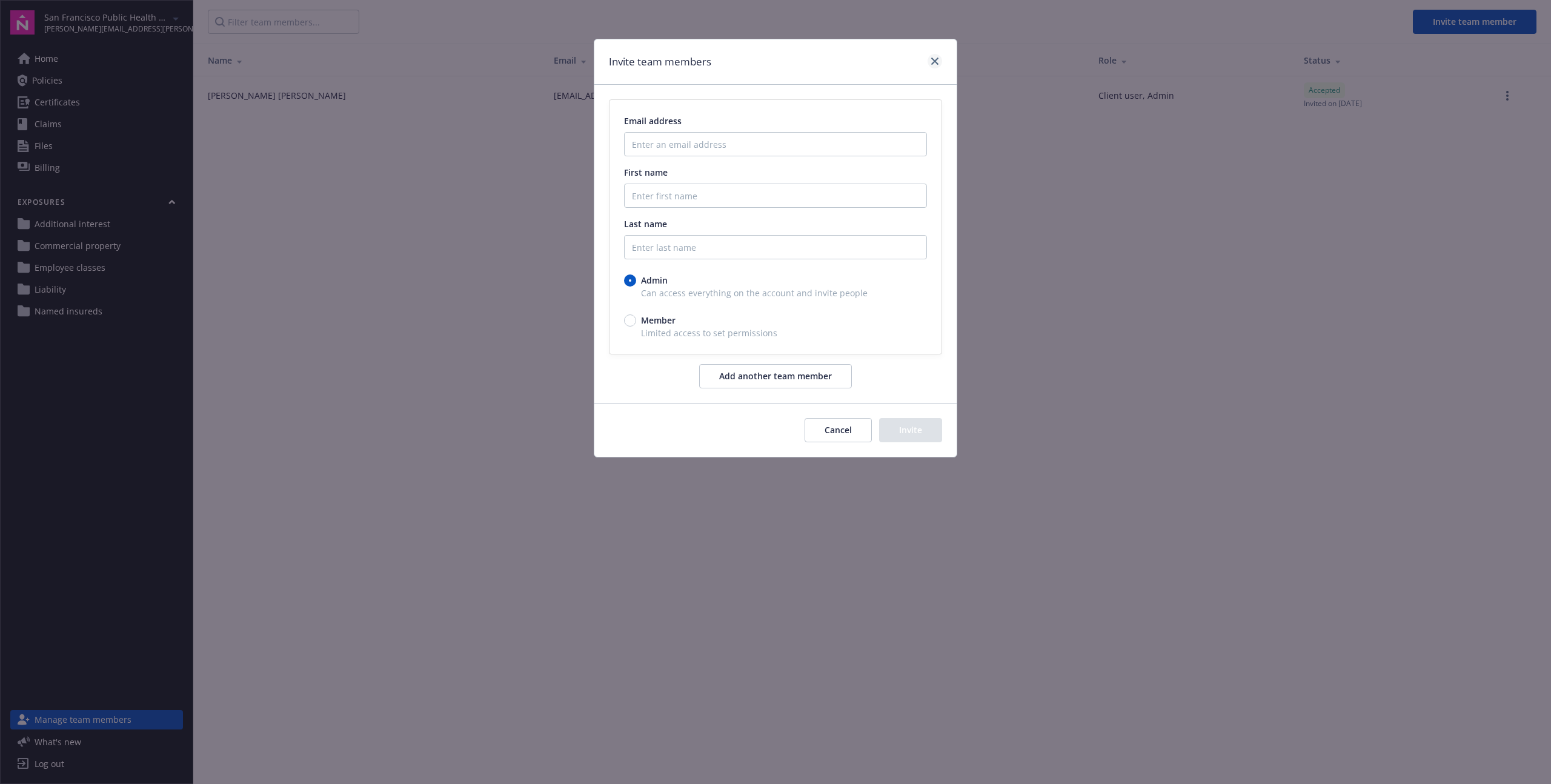
click at [929, 57] on div at bounding box center [932, 61] width 19 height 16
click at [933, 58] on icon "close" at bounding box center [935, 61] width 7 height 7
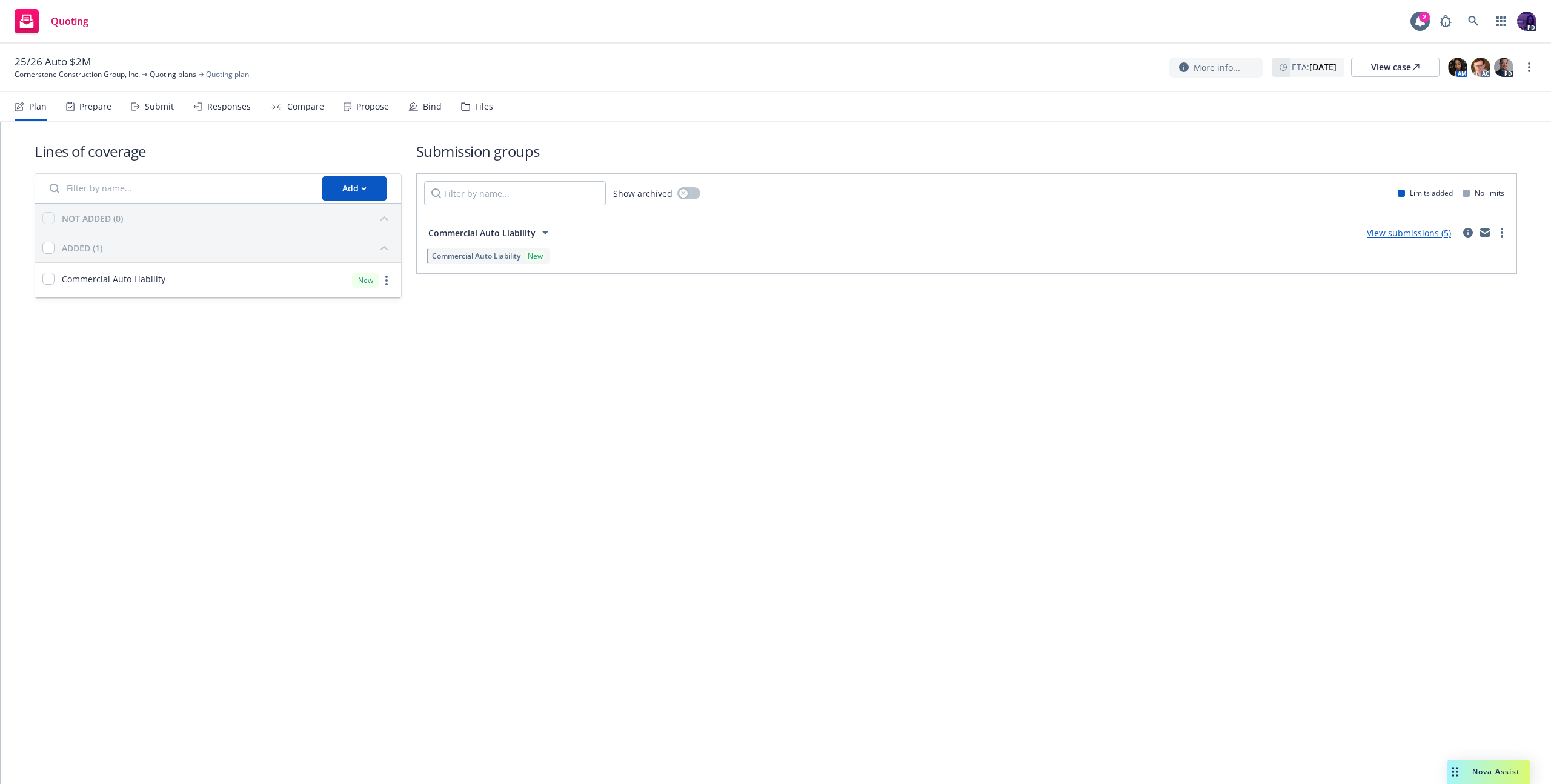
click at [237, 110] on div "Responses" at bounding box center [229, 107] width 44 height 10
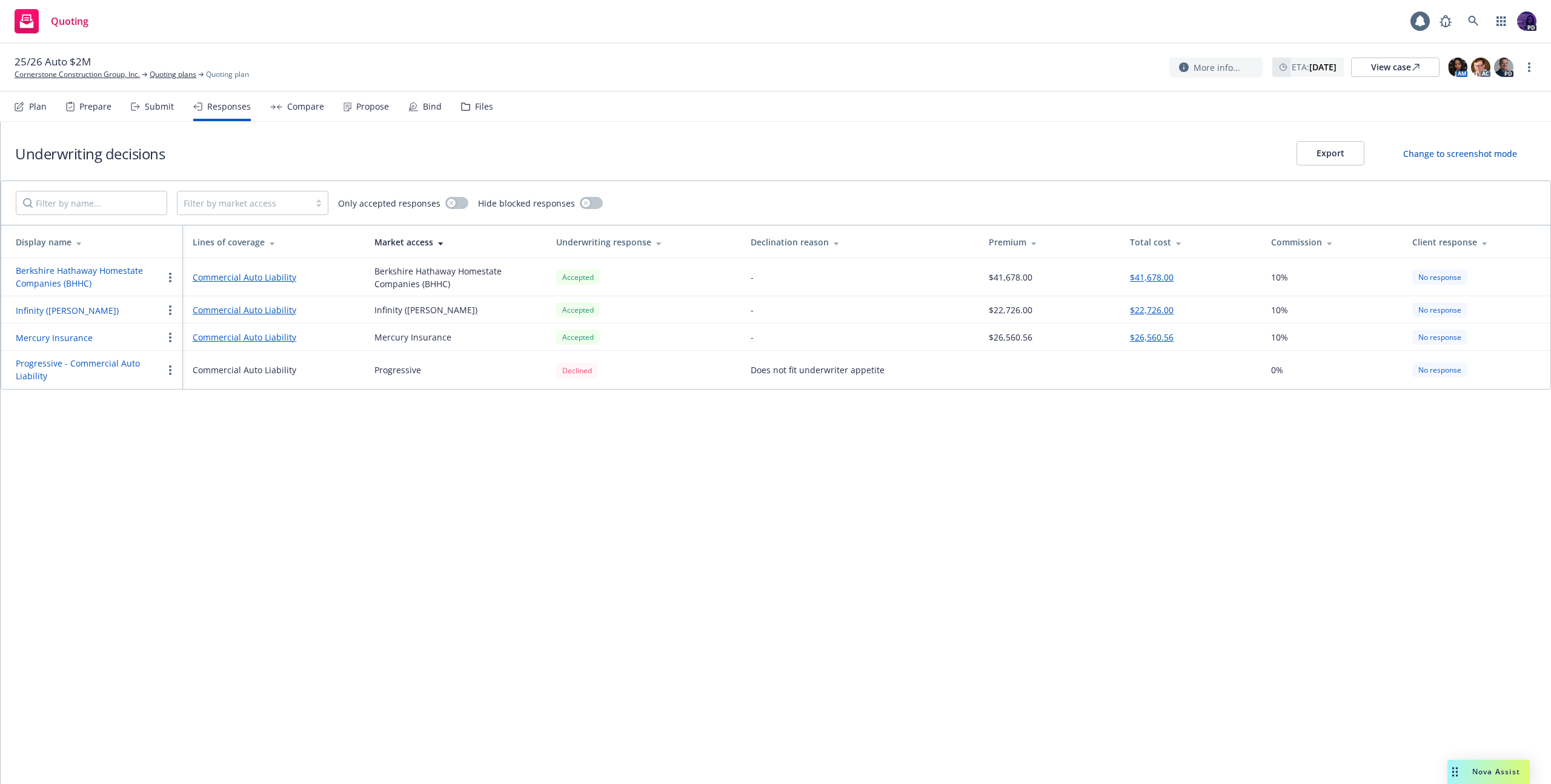
click at [380, 110] on div "Propose" at bounding box center [372, 107] width 33 height 10
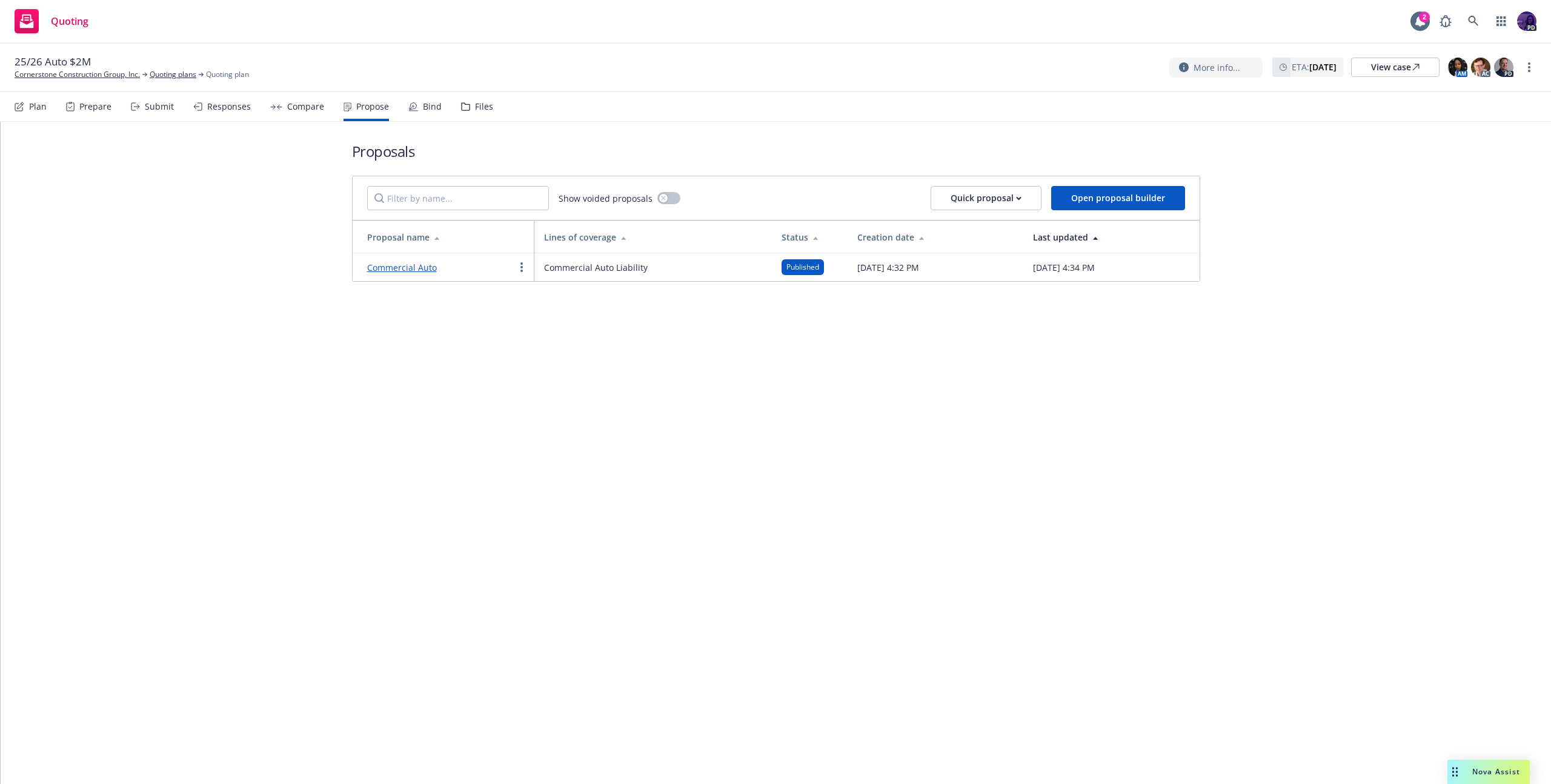
click at [397, 262] on link "Commercial Auto" at bounding box center [402, 267] width 69 height 12
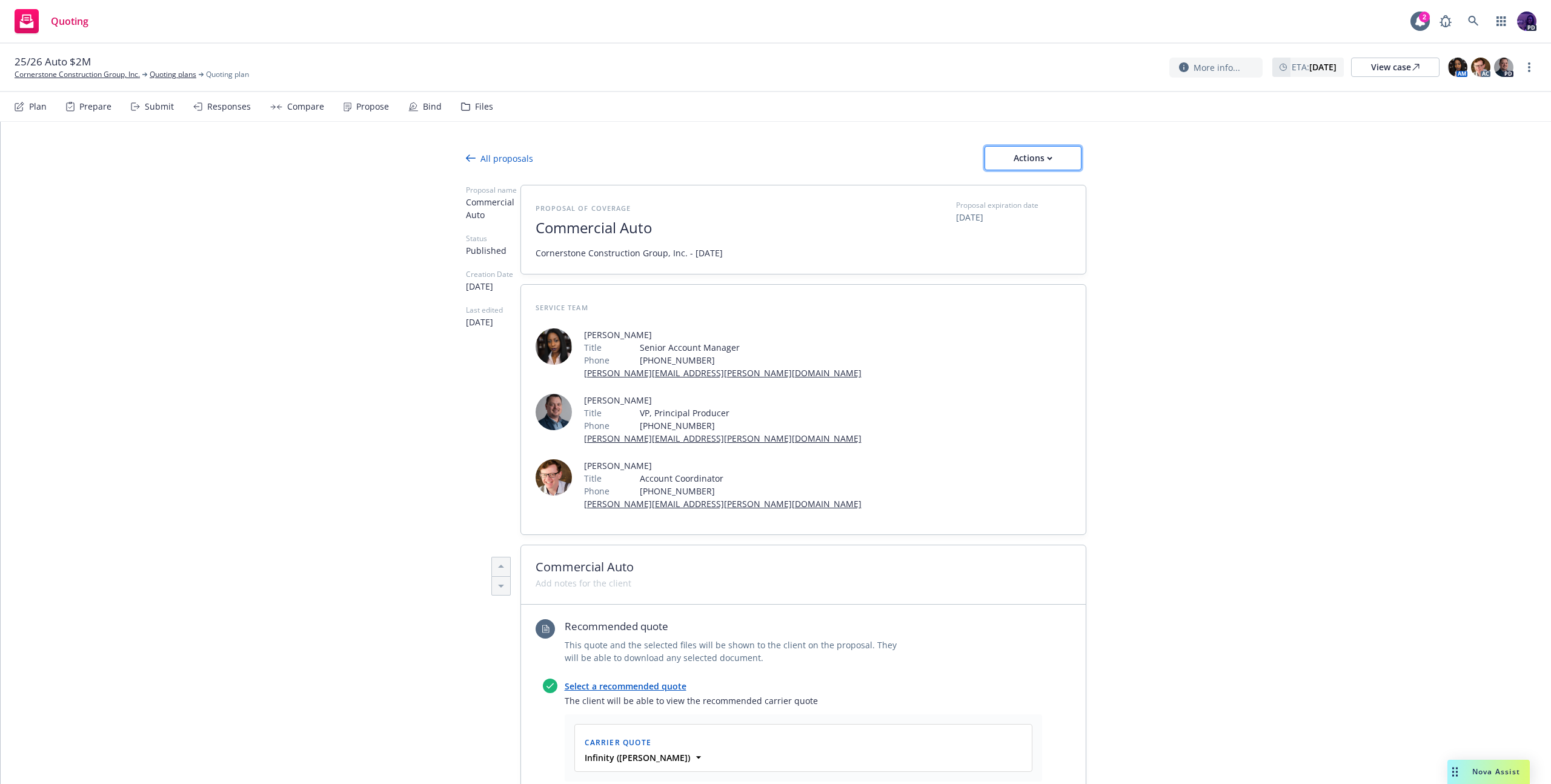
click at [1036, 152] on div "Actions" at bounding box center [1033, 158] width 57 height 23
click at [889, 146] on div "All proposals Actions" at bounding box center [776, 158] width 621 height 25
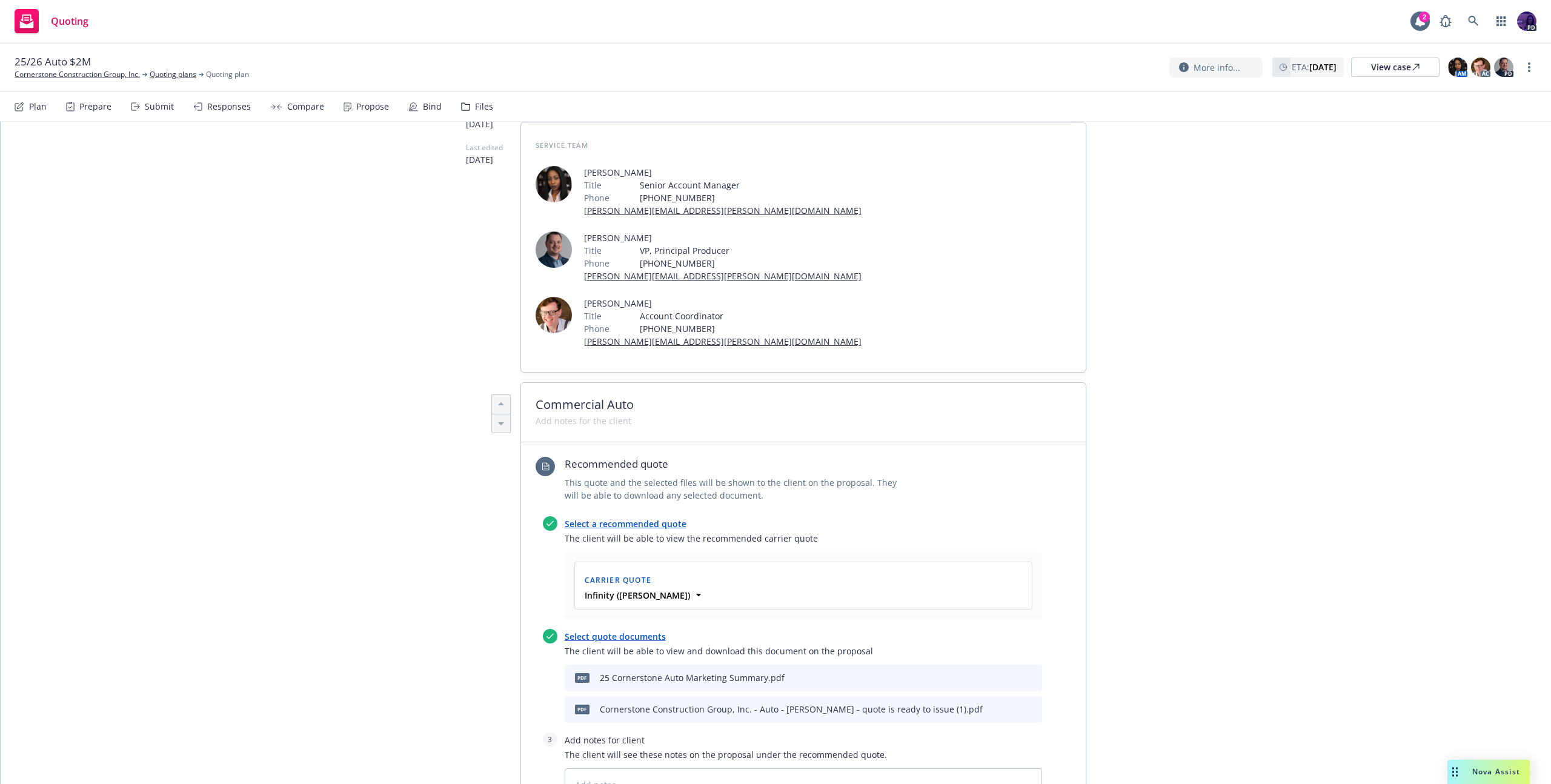
scroll to position [163, 0]
click at [1009, 704] on icon "preview file" at bounding box center [1011, 707] width 11 height 8
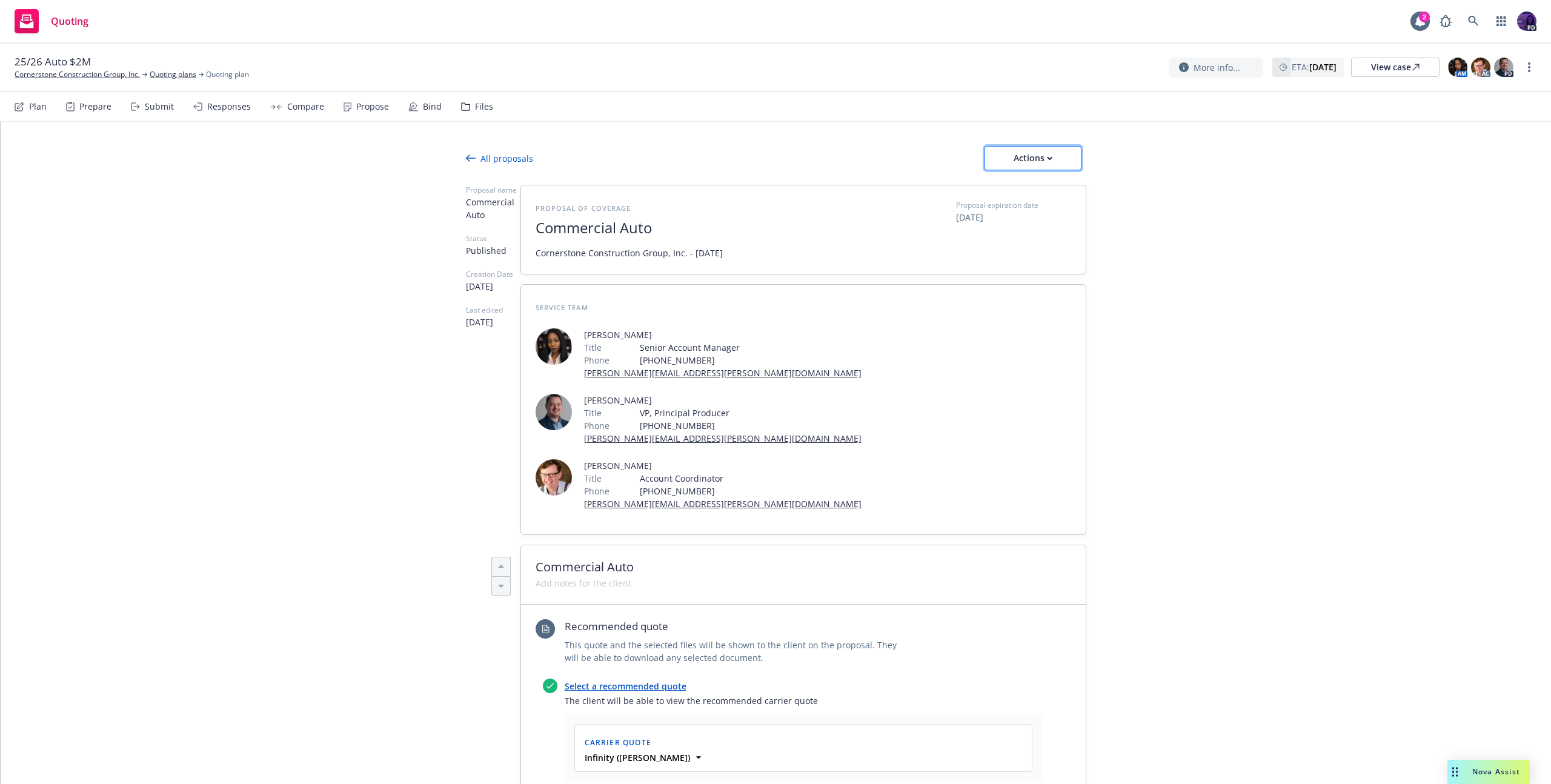
click at [1028, 168] on div "Actions" at bounding box center [1033, 158] width 57 height 23
type textarea "x"
click at [280, 107] on div "Compare" at bounding box center [297, 107] width 54 height 29
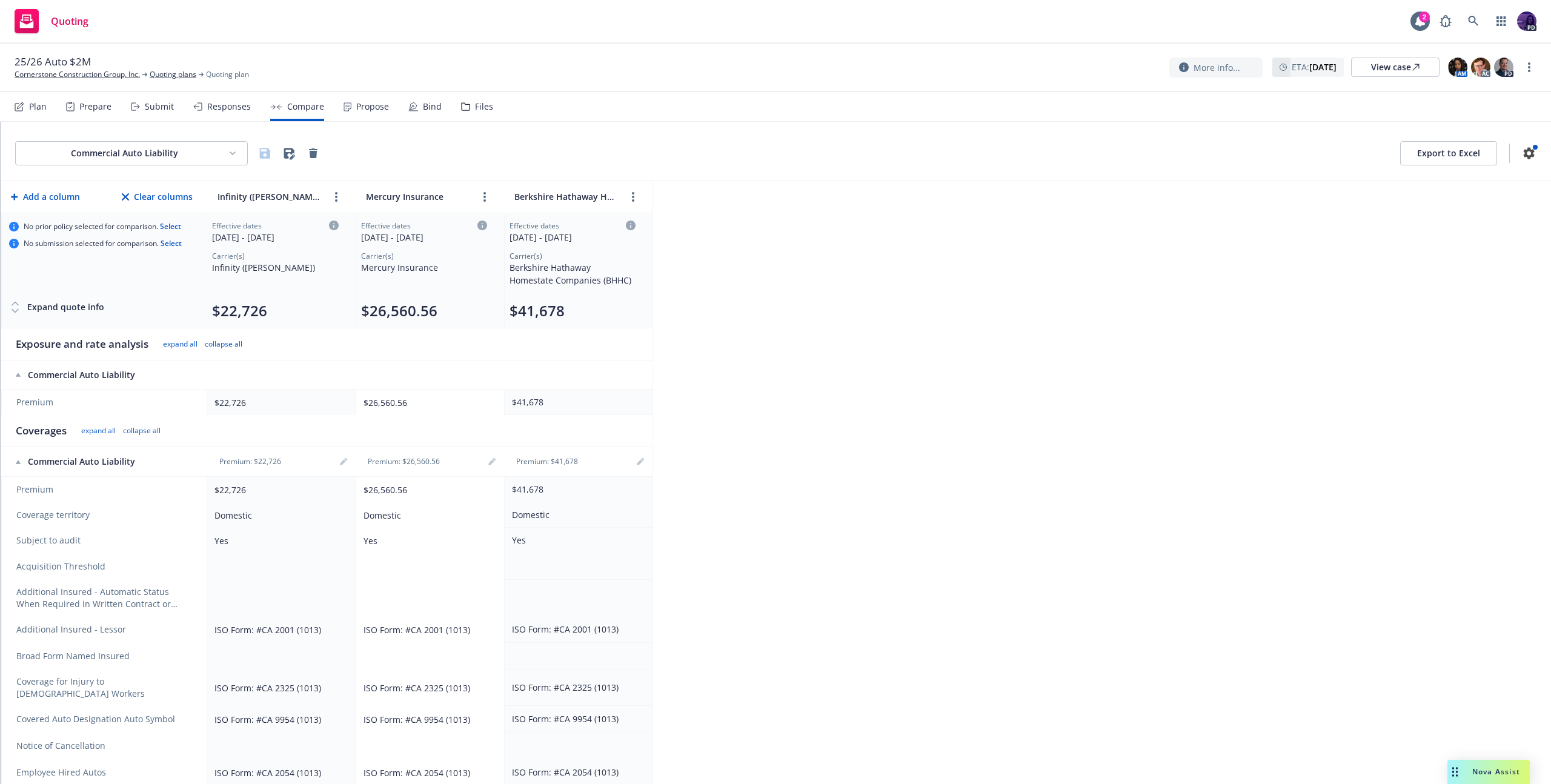
click at [241, 109] on div "Responses" at bounding box center [229, 107] width 44 height 10
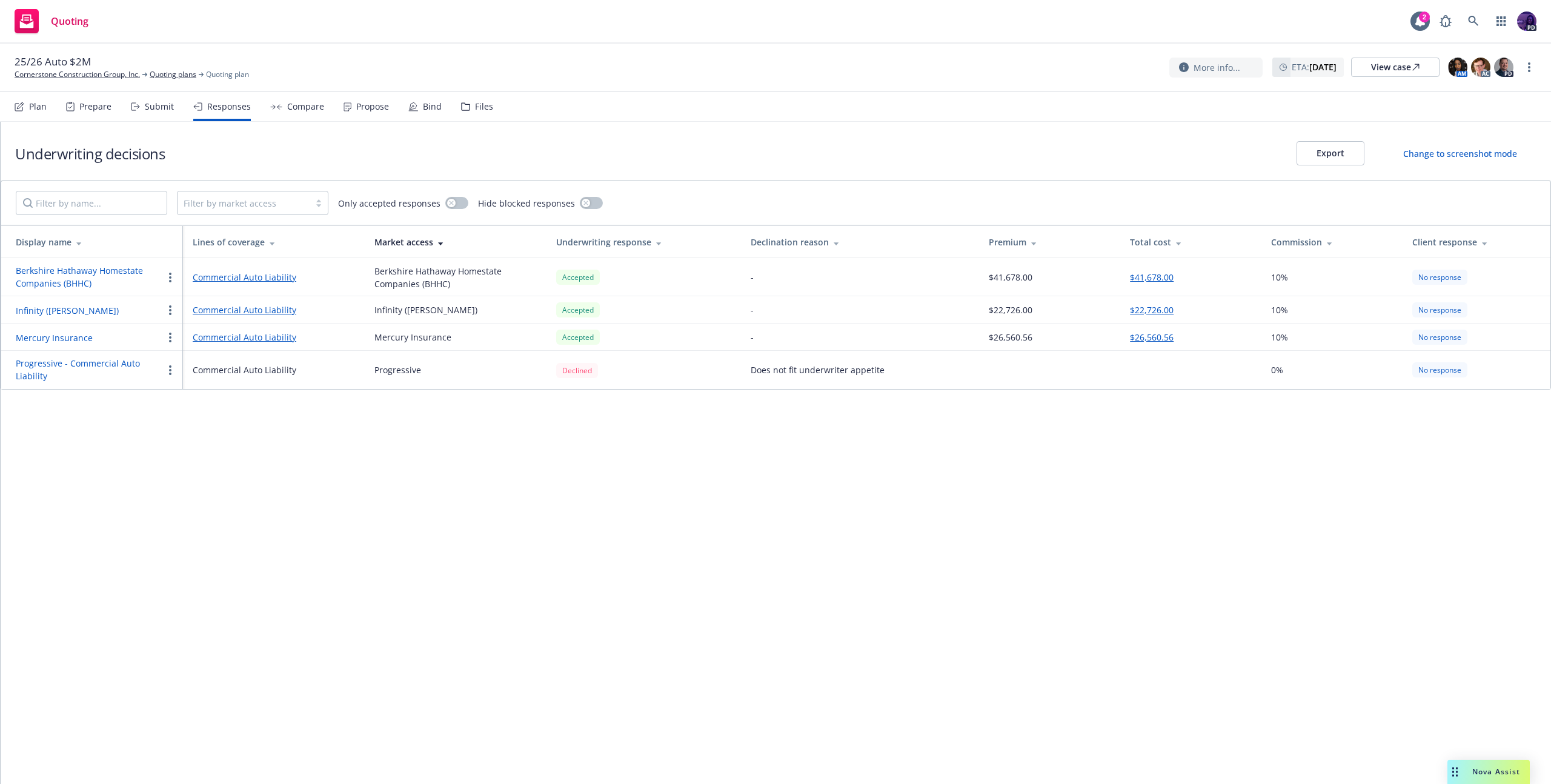
click at [164, 308] on button "button" at bounding box center [171, 310] width 15 height 15
click at [197, 309] on link "Commercial Auto Liability" at bounding box center [274, 310] width 162 height 13
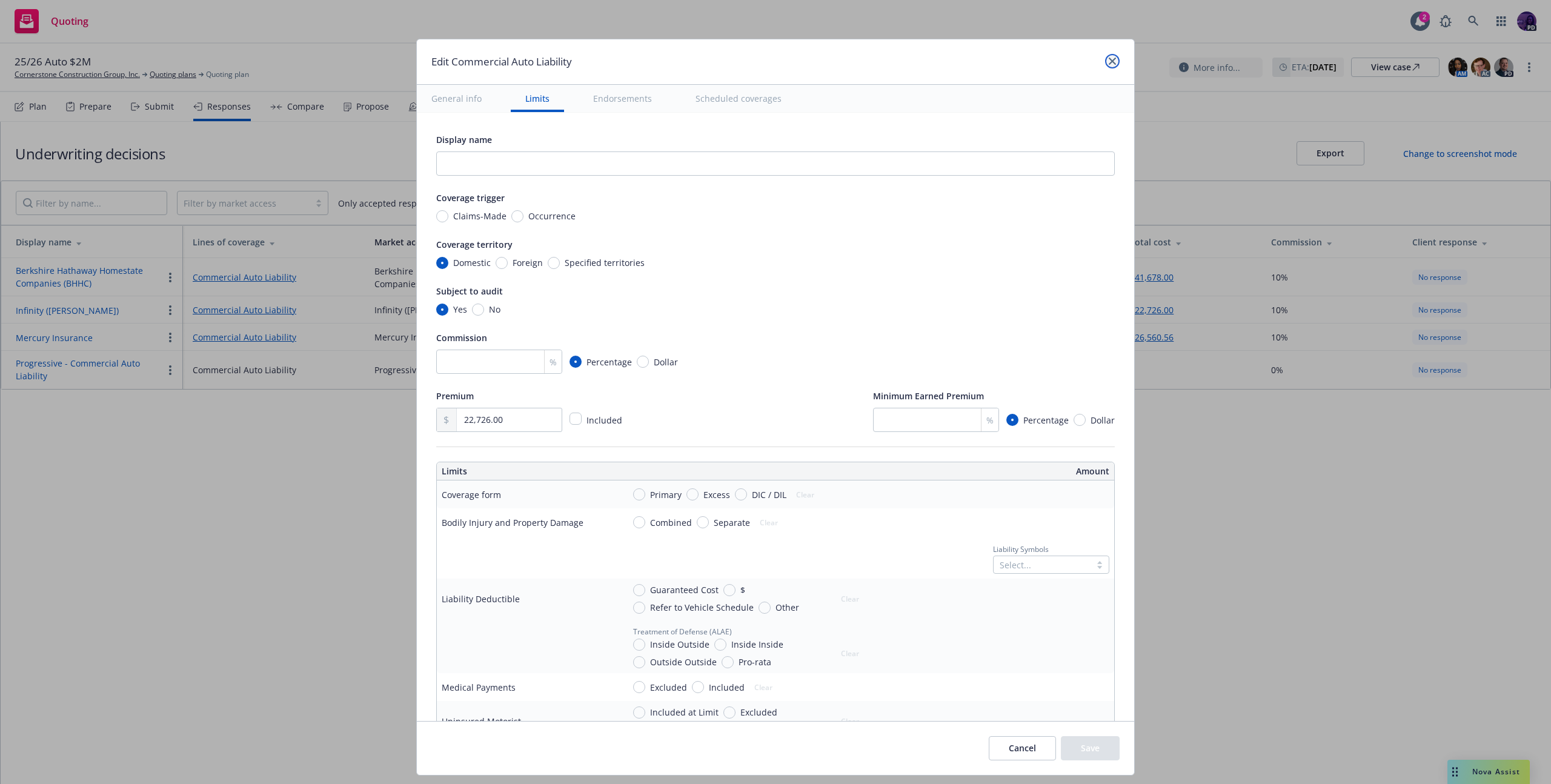
click at [1109, 60] on icon "close" at bounding box center [1113, 61] width 7 height 7
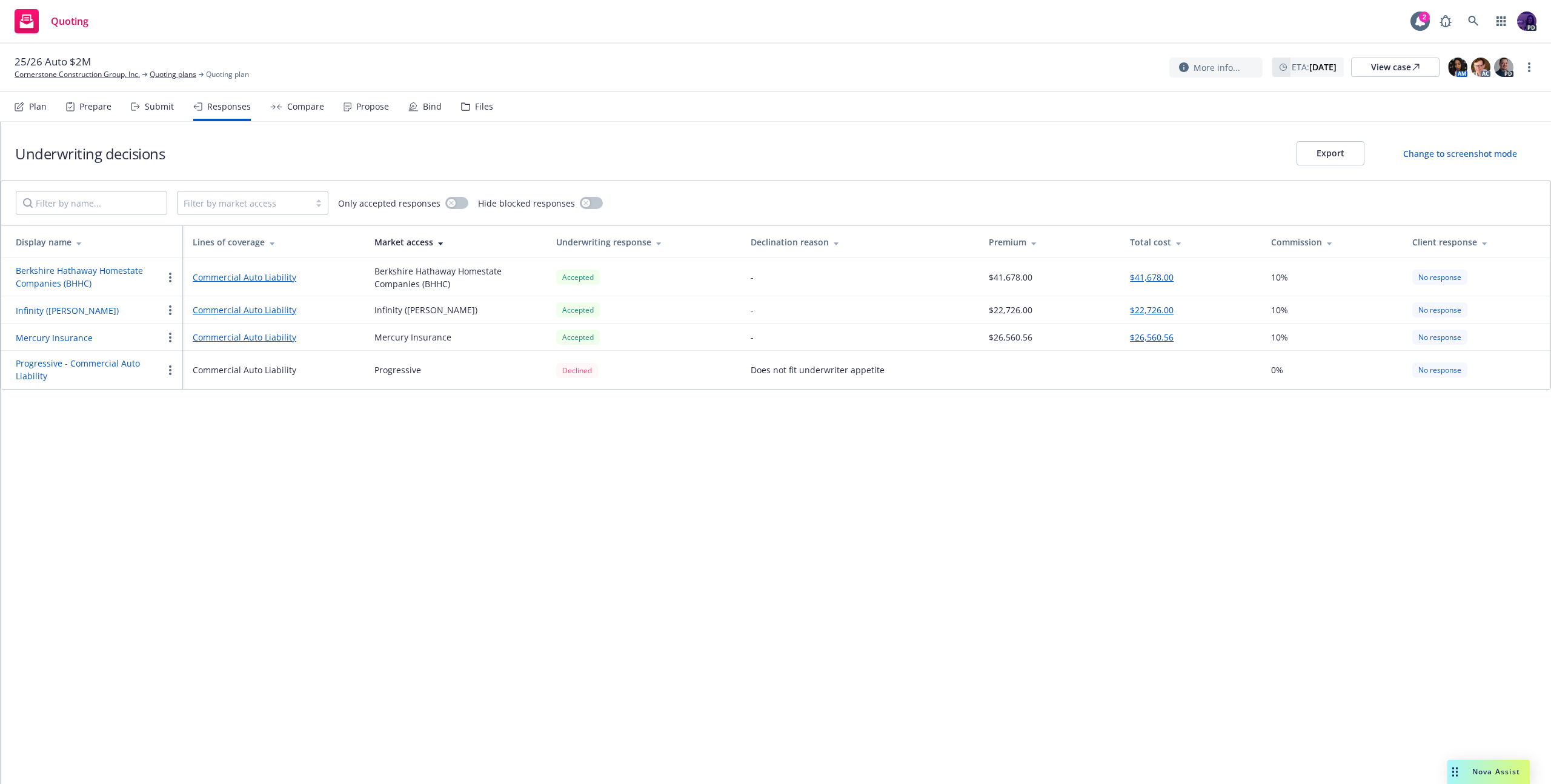
click at [173, 309] on button "button" at bounding box center [171, 310] width 15 height 15
click at [44, 308] on button "Infinity (Kemper)" at bounding box center [67, 310] width 103 height 13
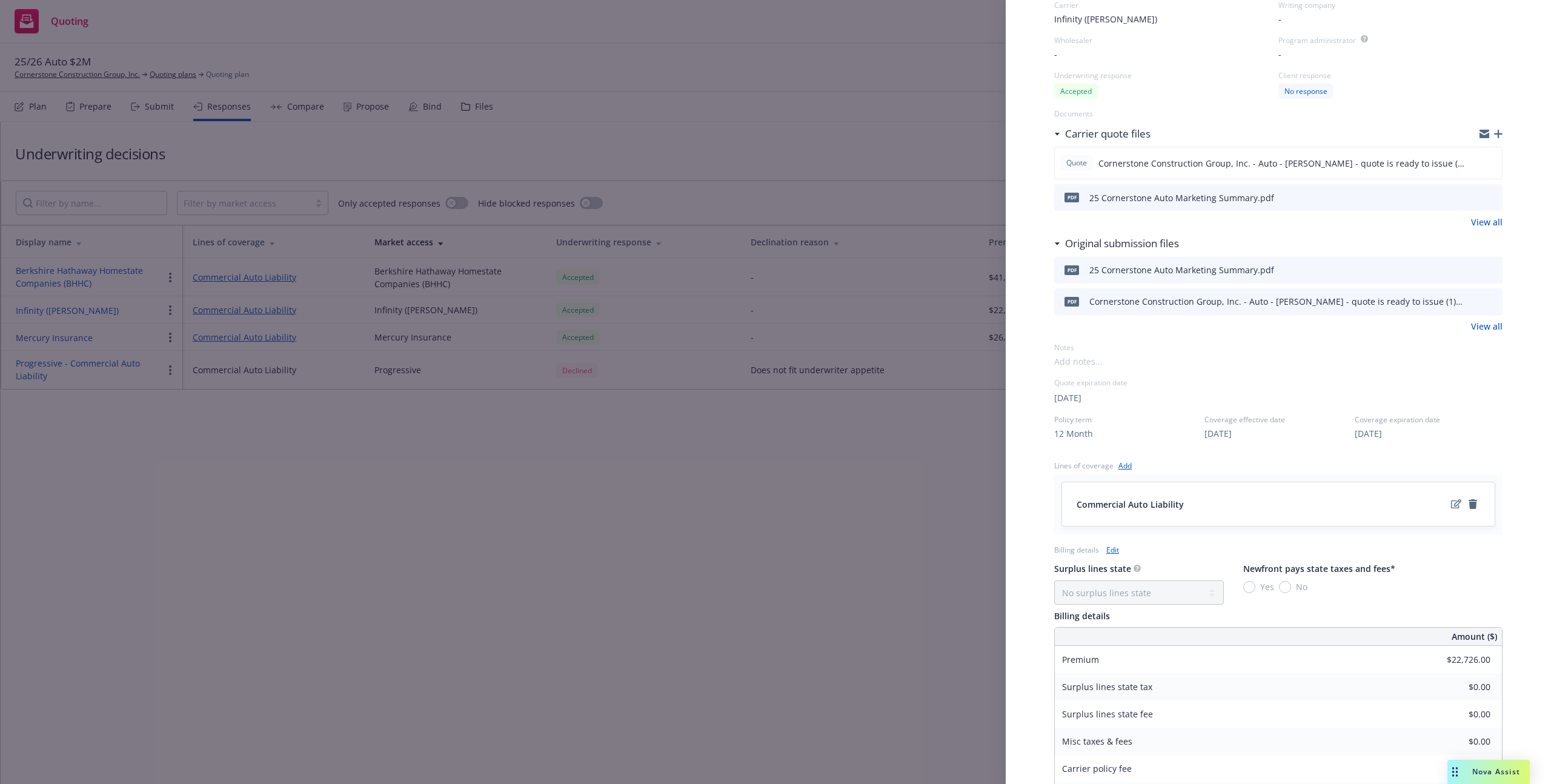
scroll to position [121, 0]
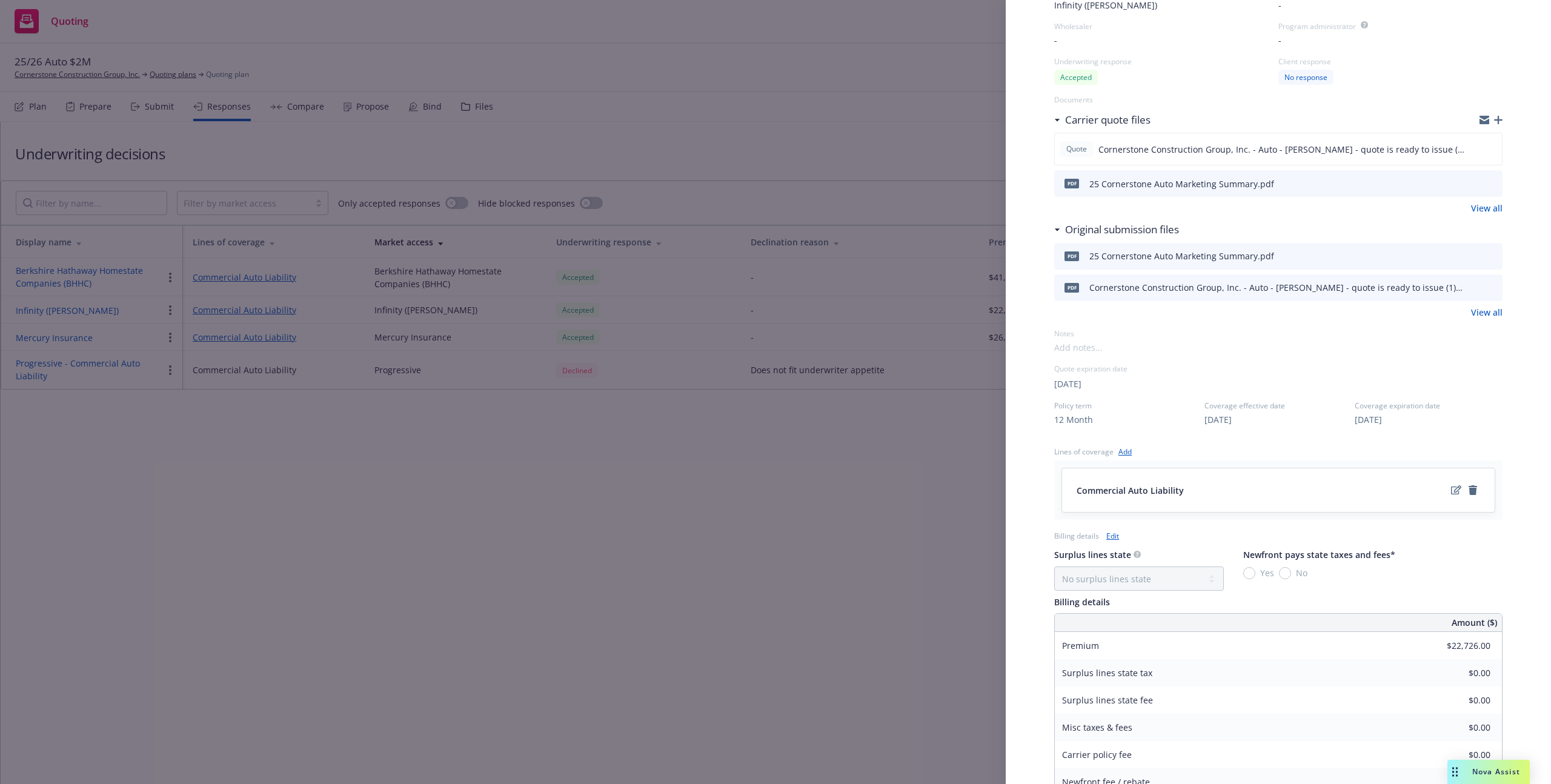
click at [1121, 454] on link "Add" at bounding box center [1125, 452] width 14 height 13
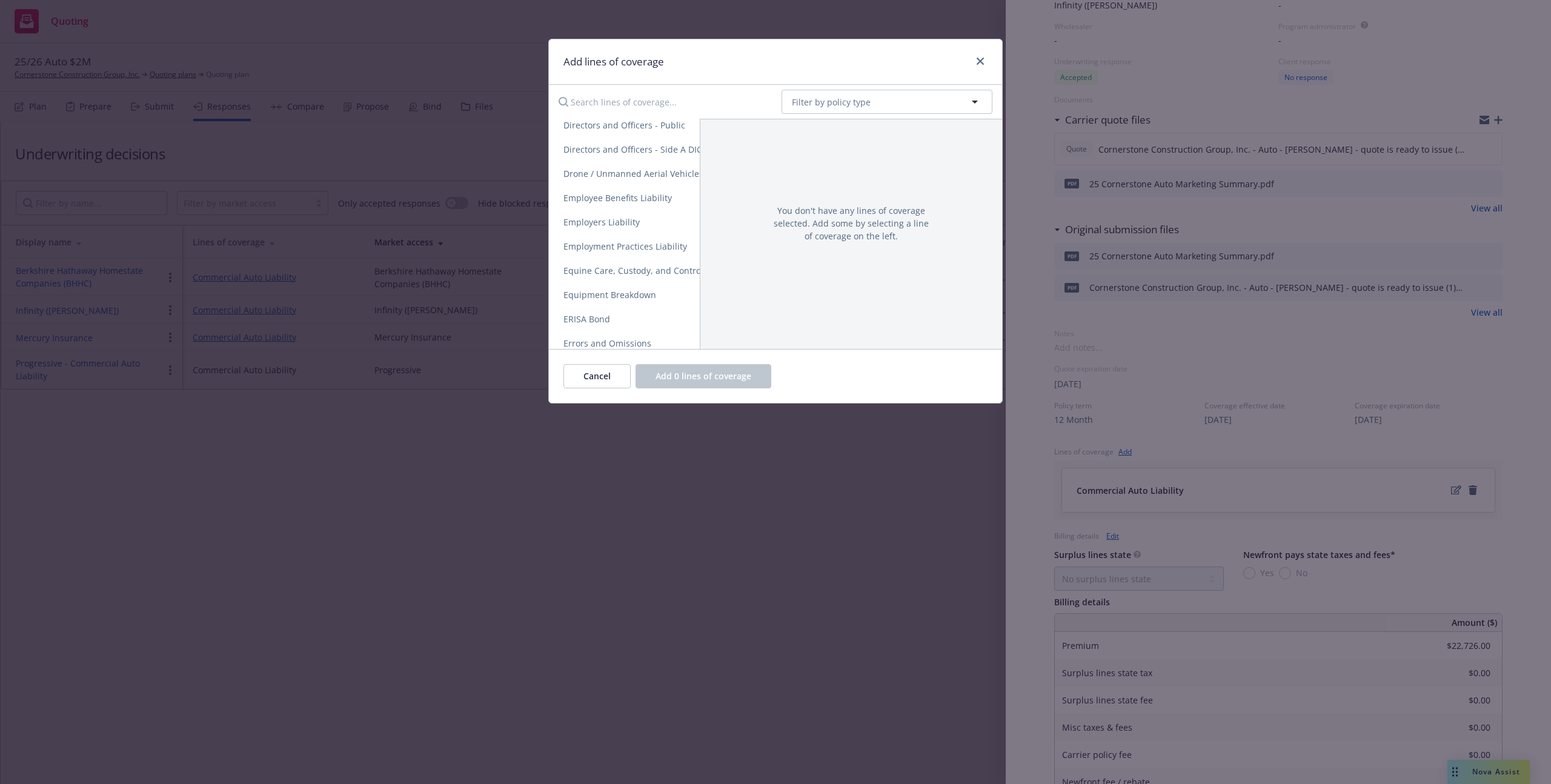
scroll to position [918, 0]
click at [646, 107] on input "Search lines of coverage..." at bounding box center [662, 101] width 221 height 25
click at [648, 156] on link "Excess" at bounding box center [711, 166] width 325 height 25
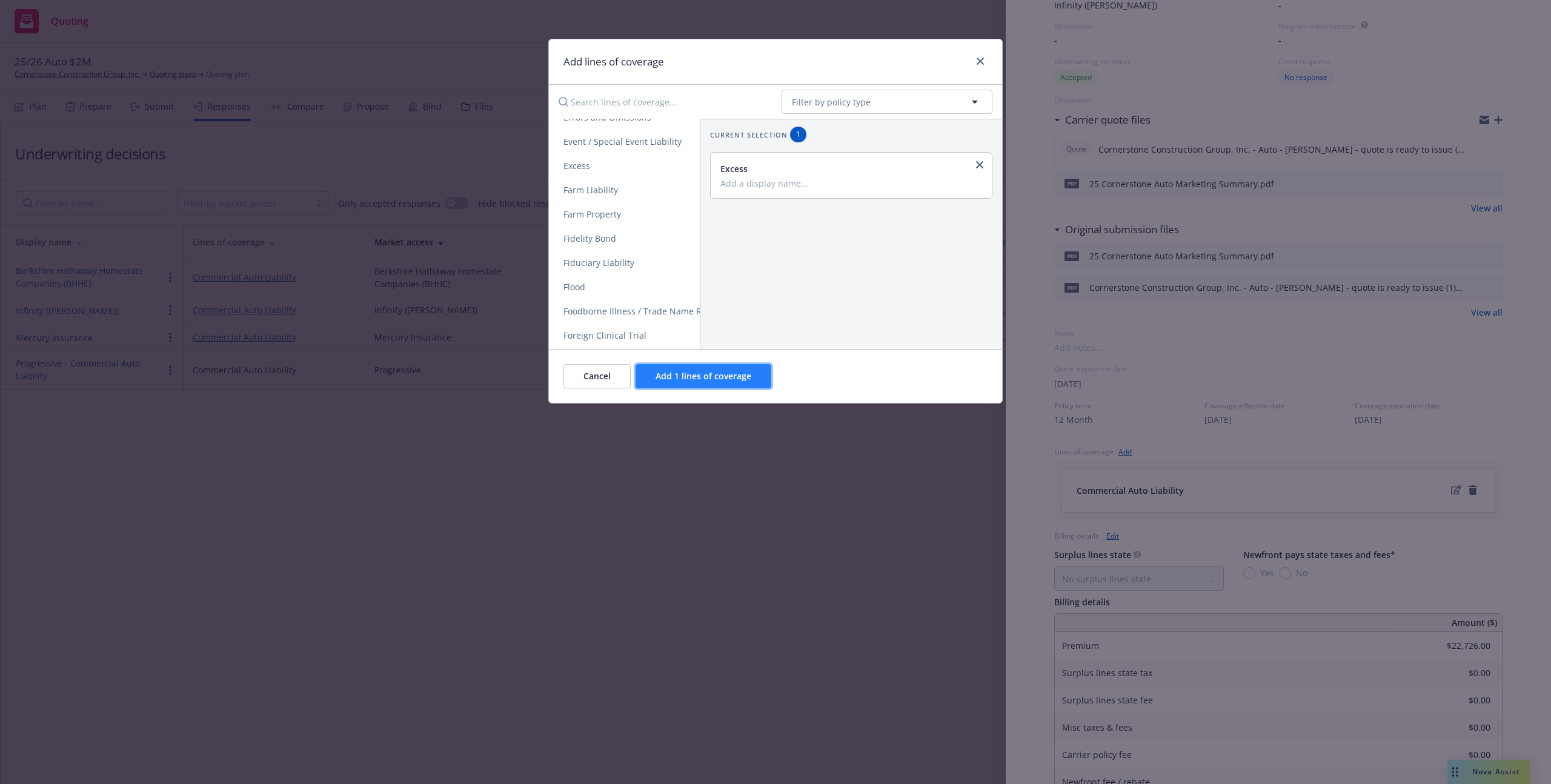
click at [740, 369] on button "Add 1 lines of coverage" at bounding box center [703, 376] width 136 height 25
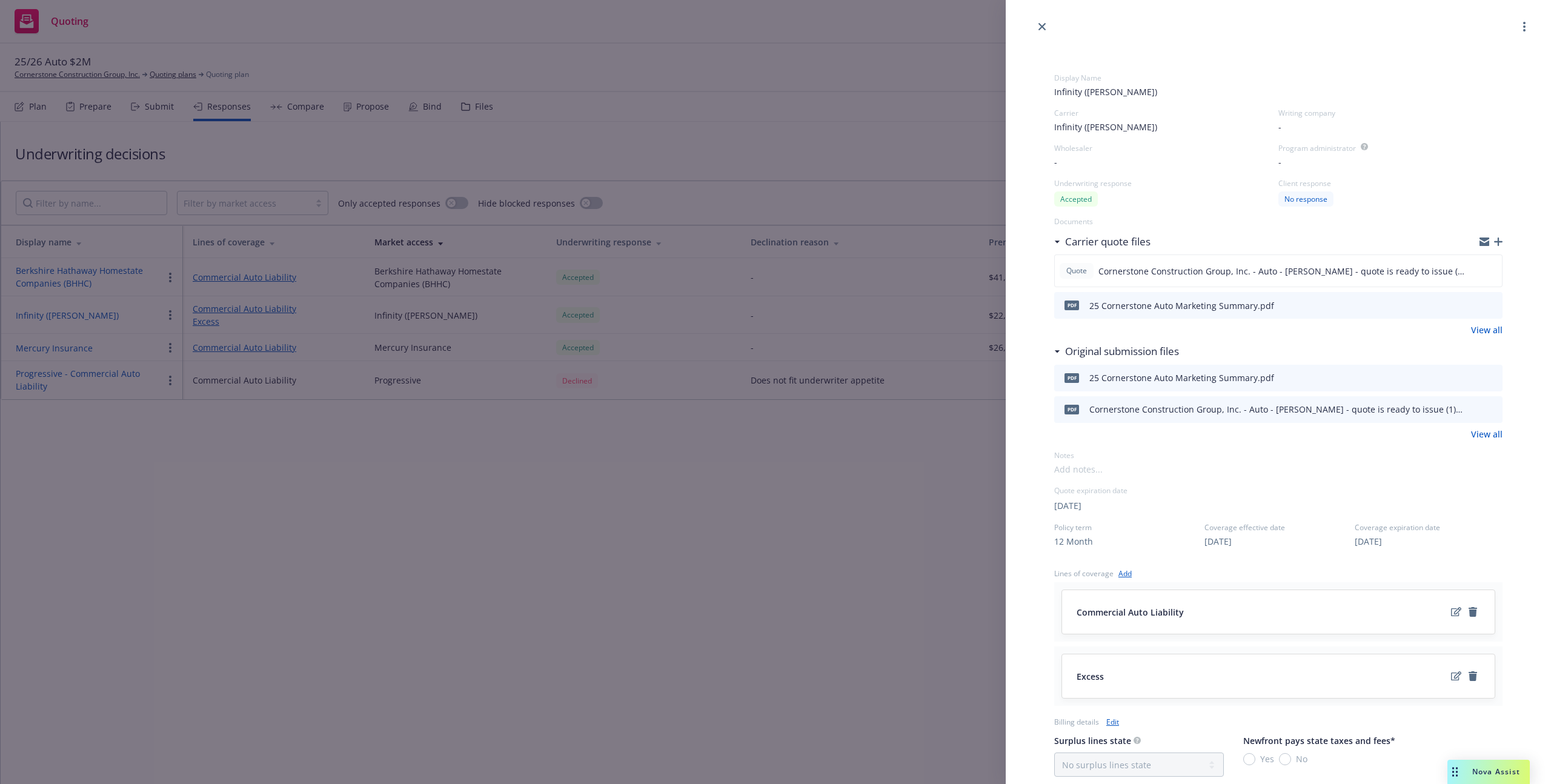
scroll to position [337, 0]
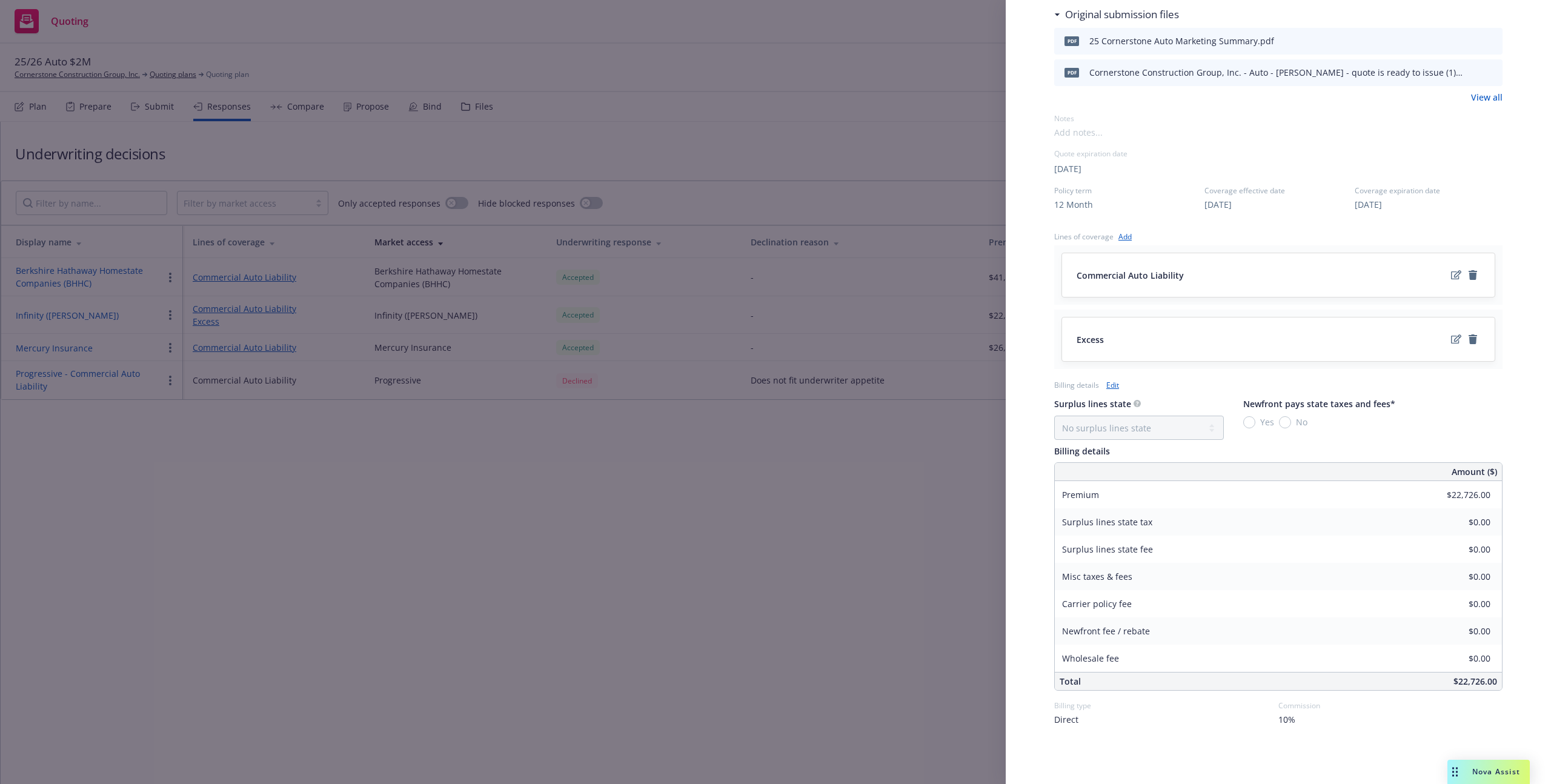
click at [1115, 386] on link "Edit" at bounding box center [1113, 385] width 13 height 13
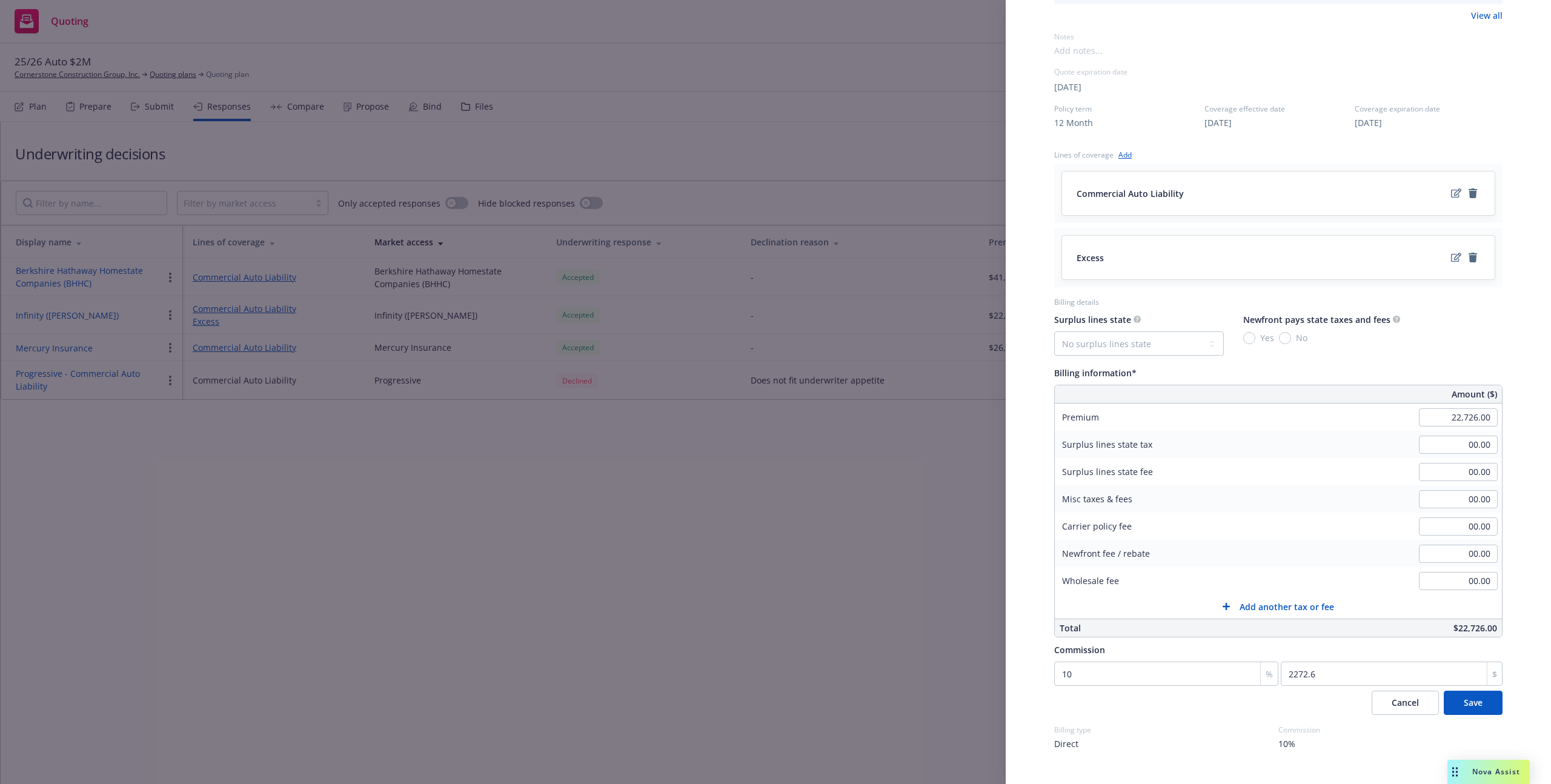
scroll to position [443, 0]
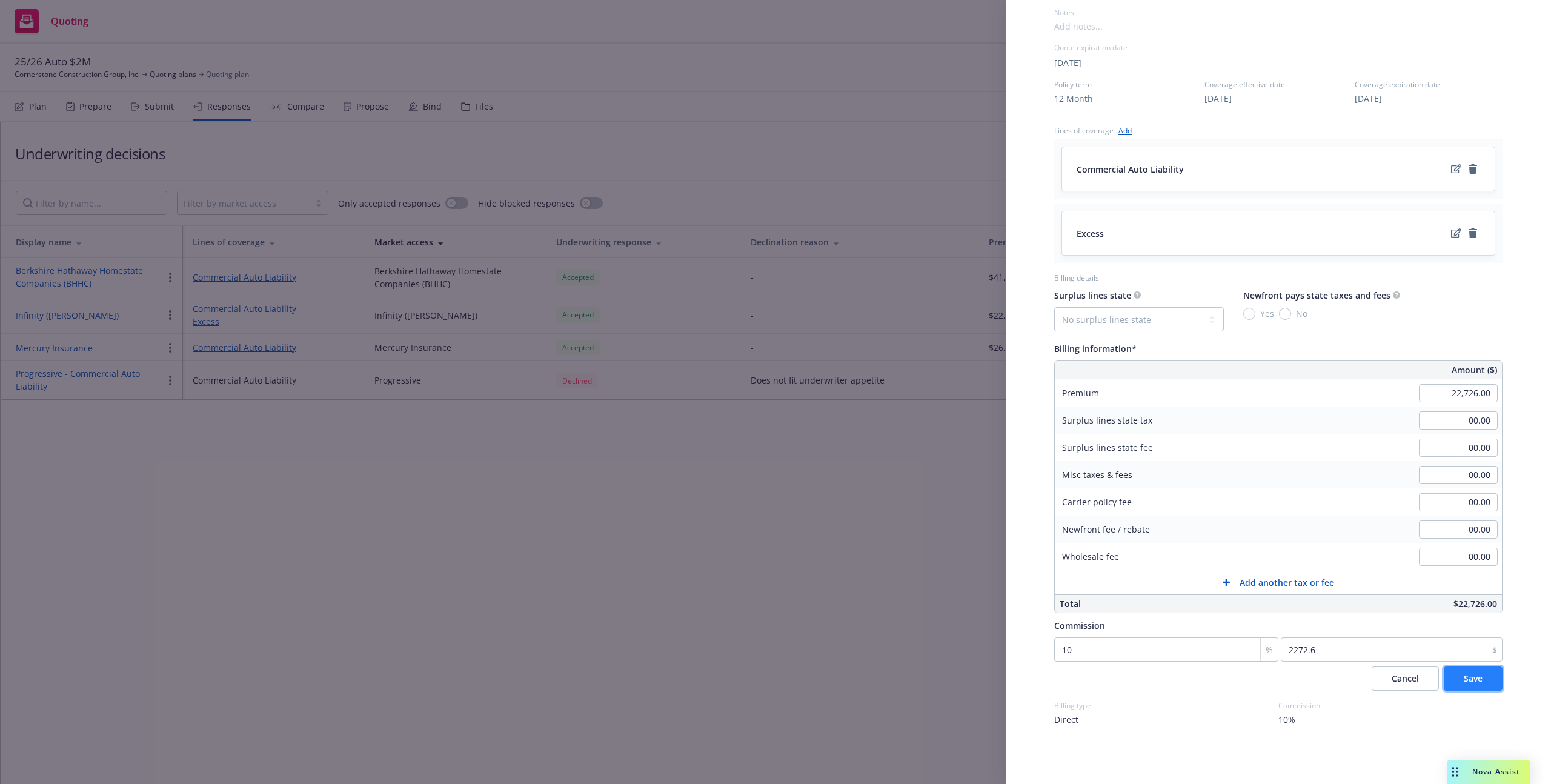
click at [1479, 679] on button "Save" at bounding box center [1473, 678] width 58 height 25
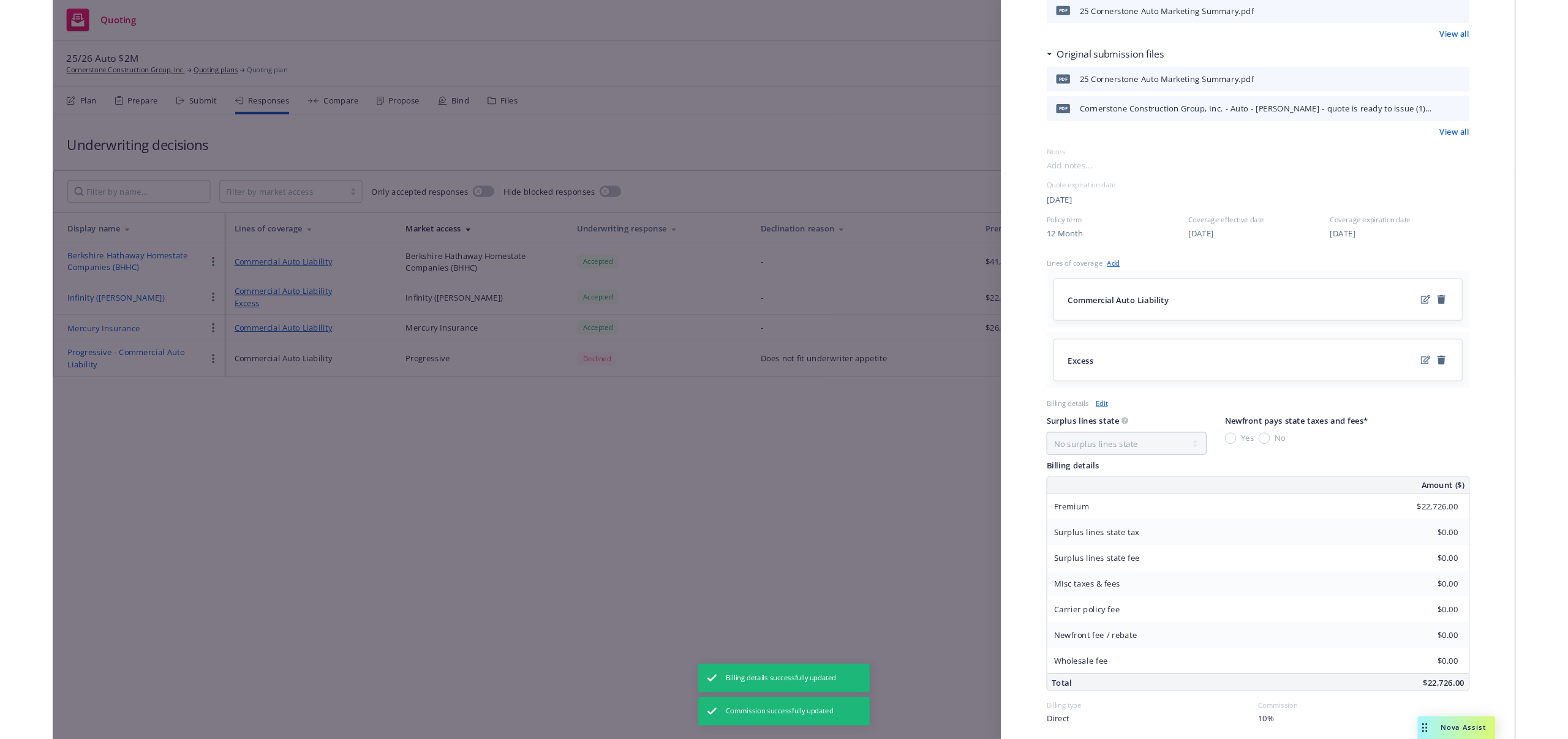
scroll to position [340, 0]
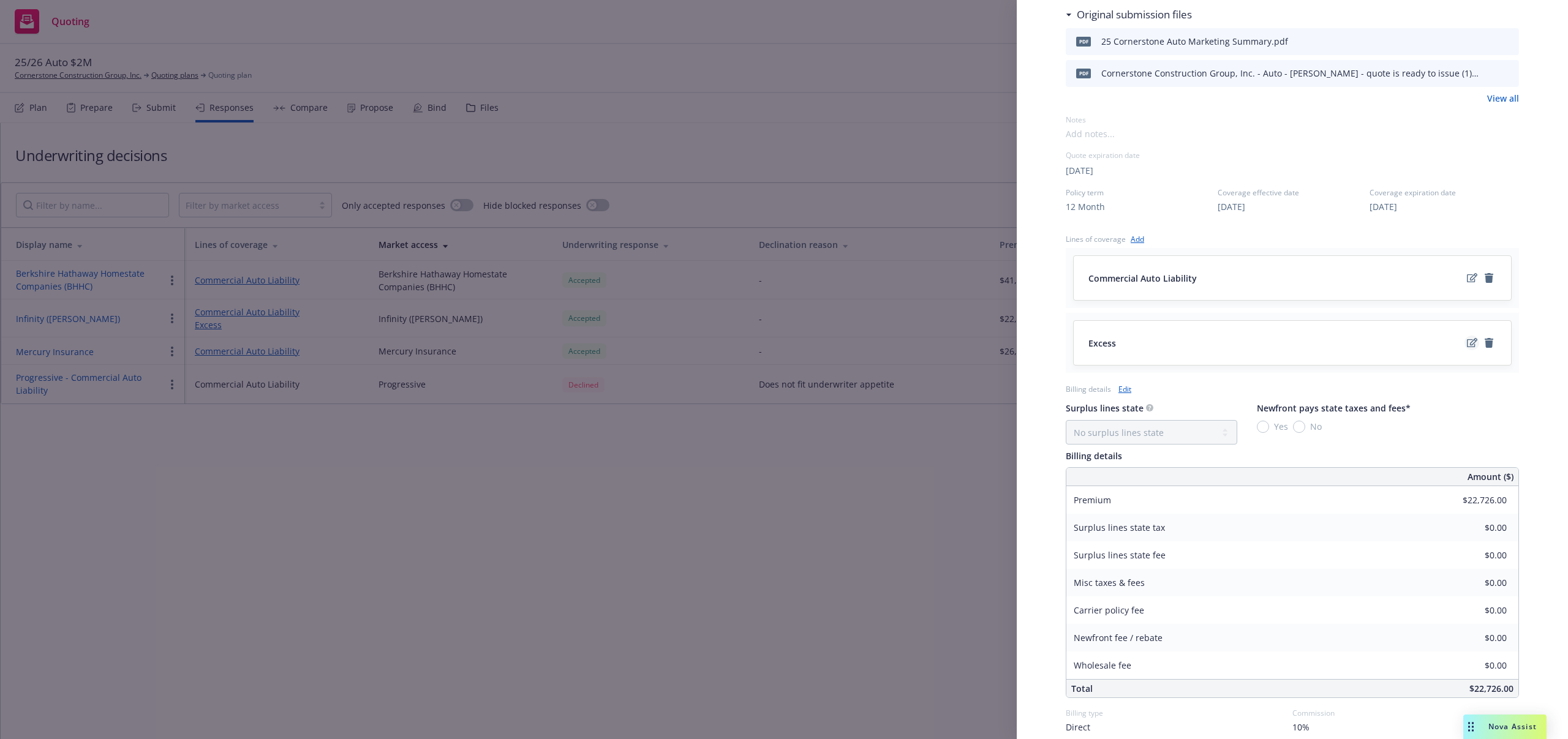
click at [1467, 344] on icon "edit" at bounding box center [1472, 342] width 10 height 9
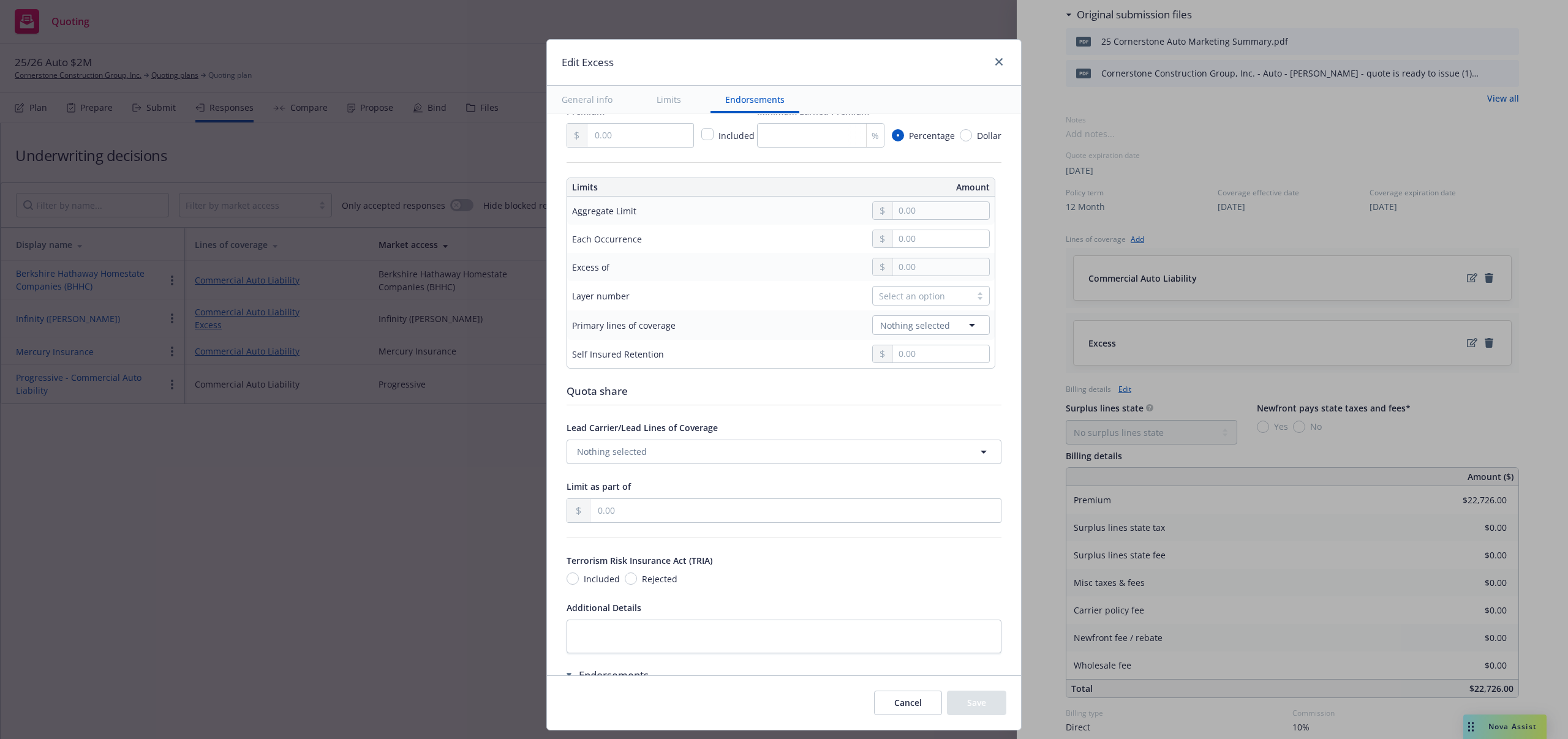
scroll to position [932, 0]
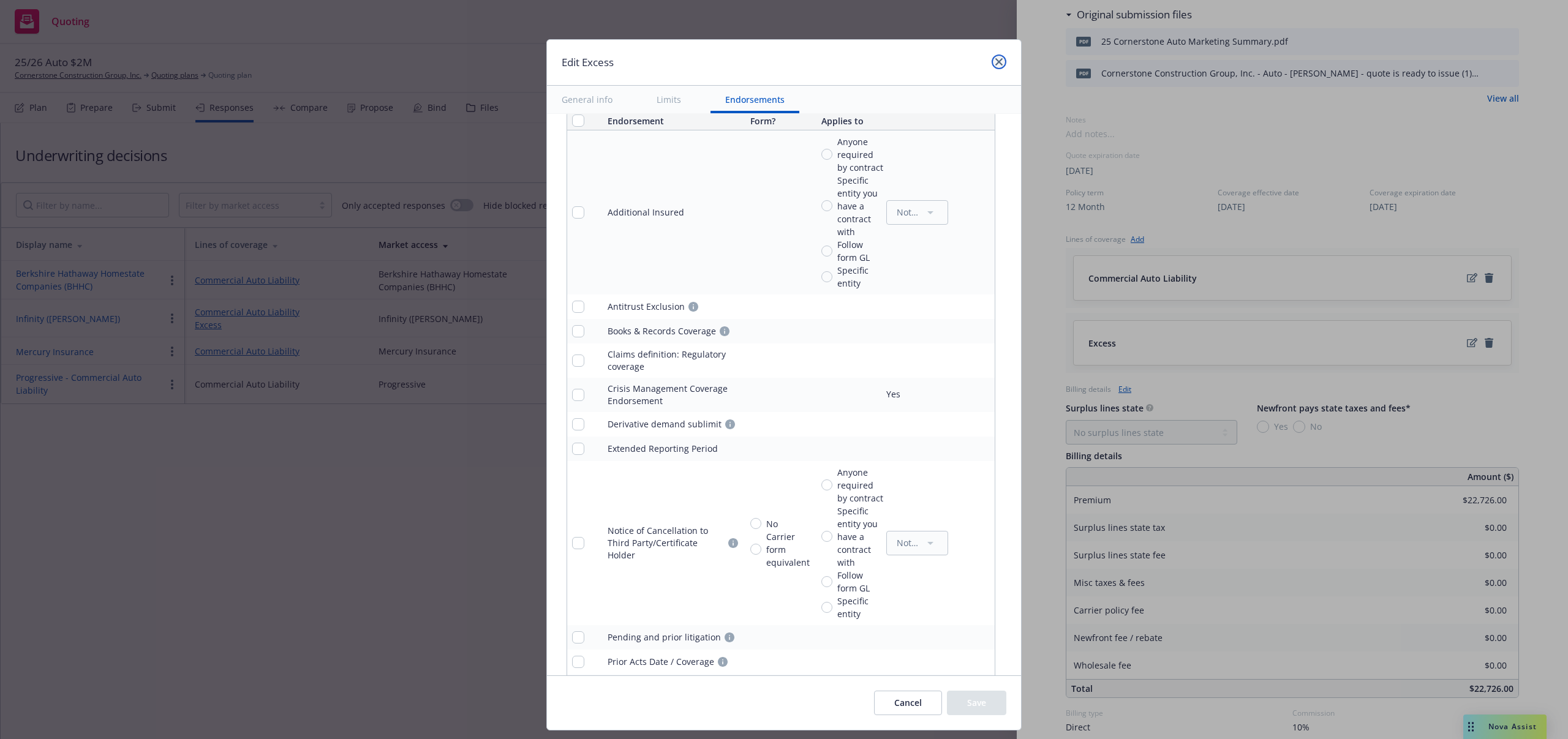
click at [994, 66] on link "close" at bounding box center [999, 62] width 15 height 15
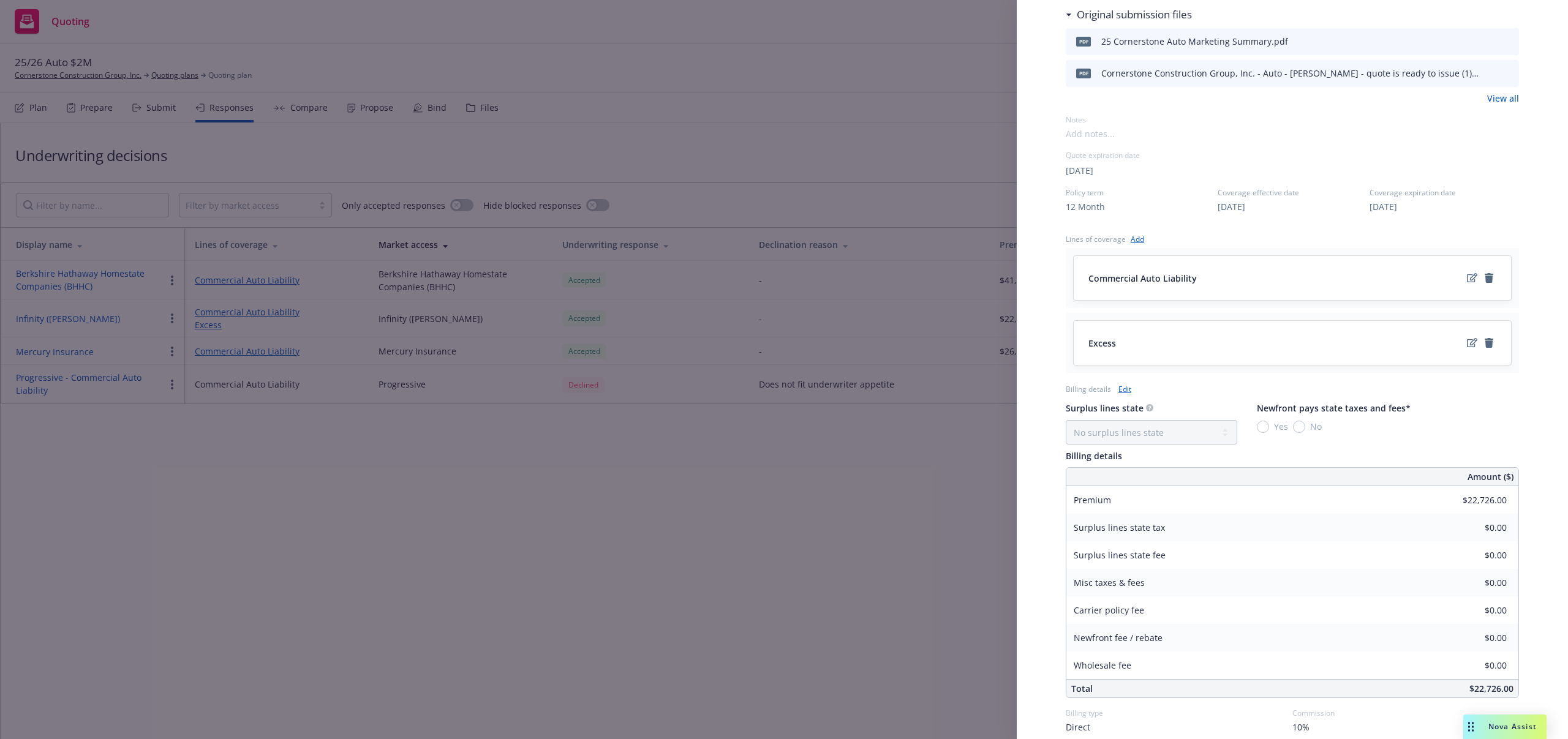
click at [1129, 392] on link "Edit" at bounding box center [1125, 389] width 13 height 13
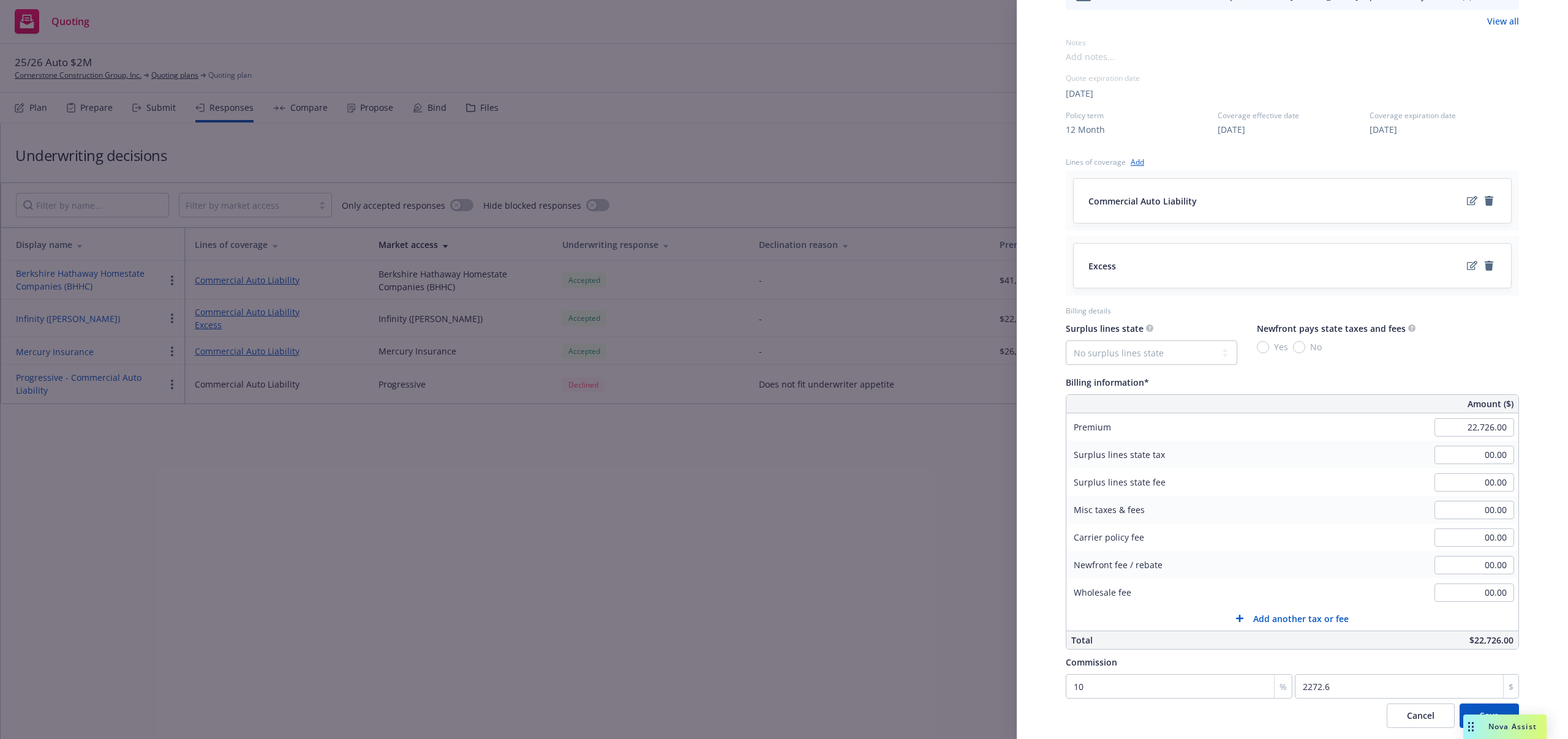
scroll to position [501, 0]
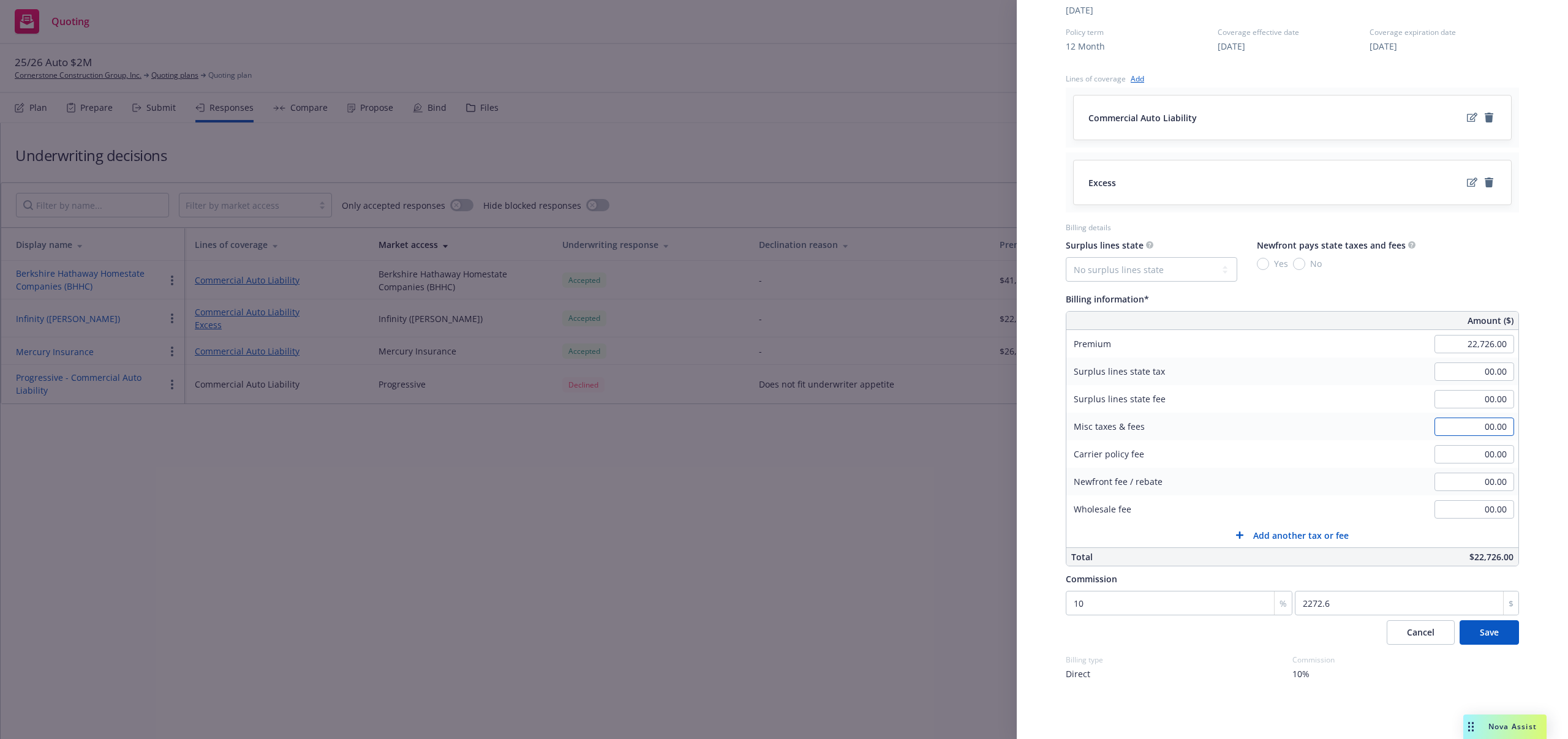
click at [1435, 422] on input "00.00" at bounding box center [1475, 427] width 79 height 18
type input "3,500.00"
click at [1480, 638] on button "Save" at bounding box center [1490, 632] width 59 height 25
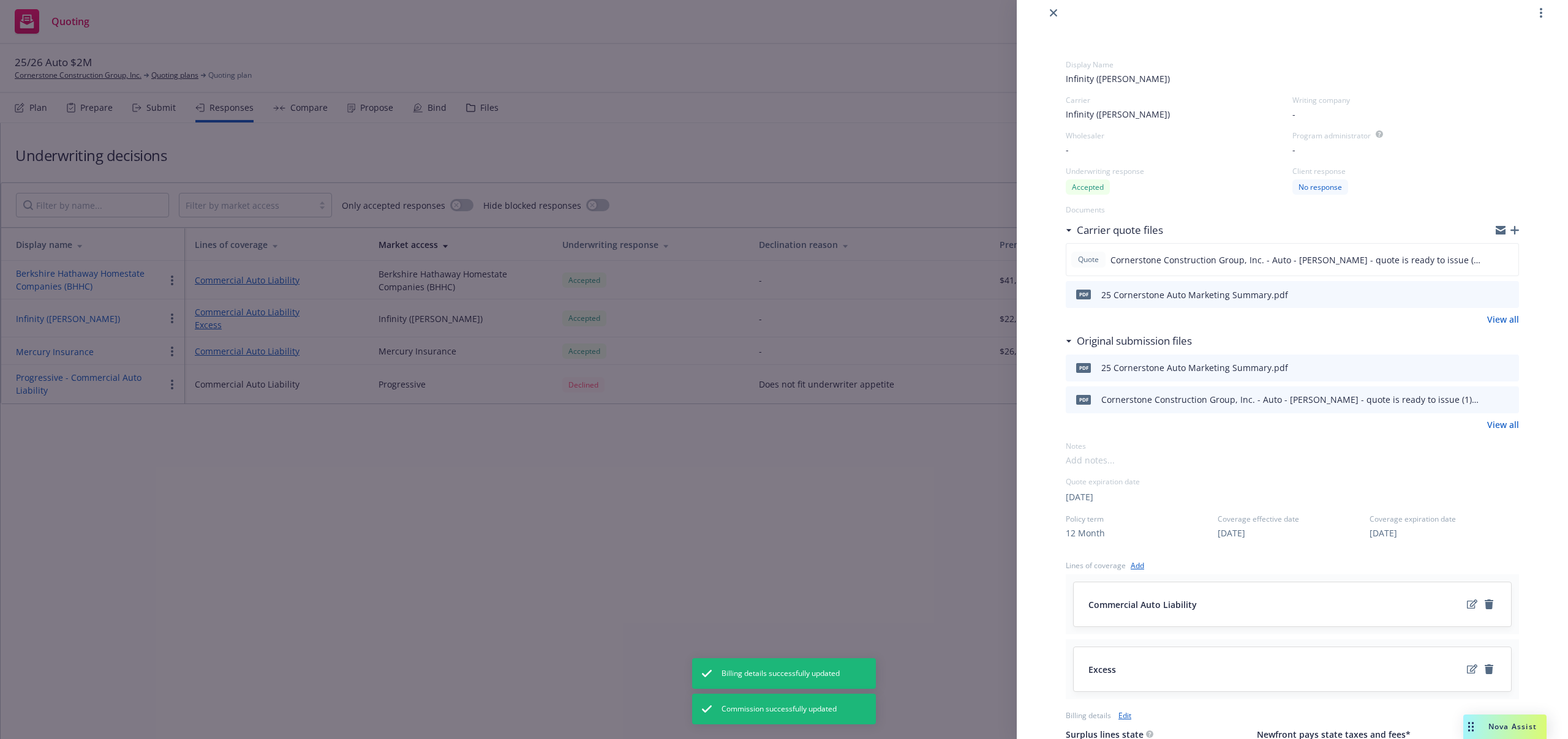
scroll to position [0, 0]
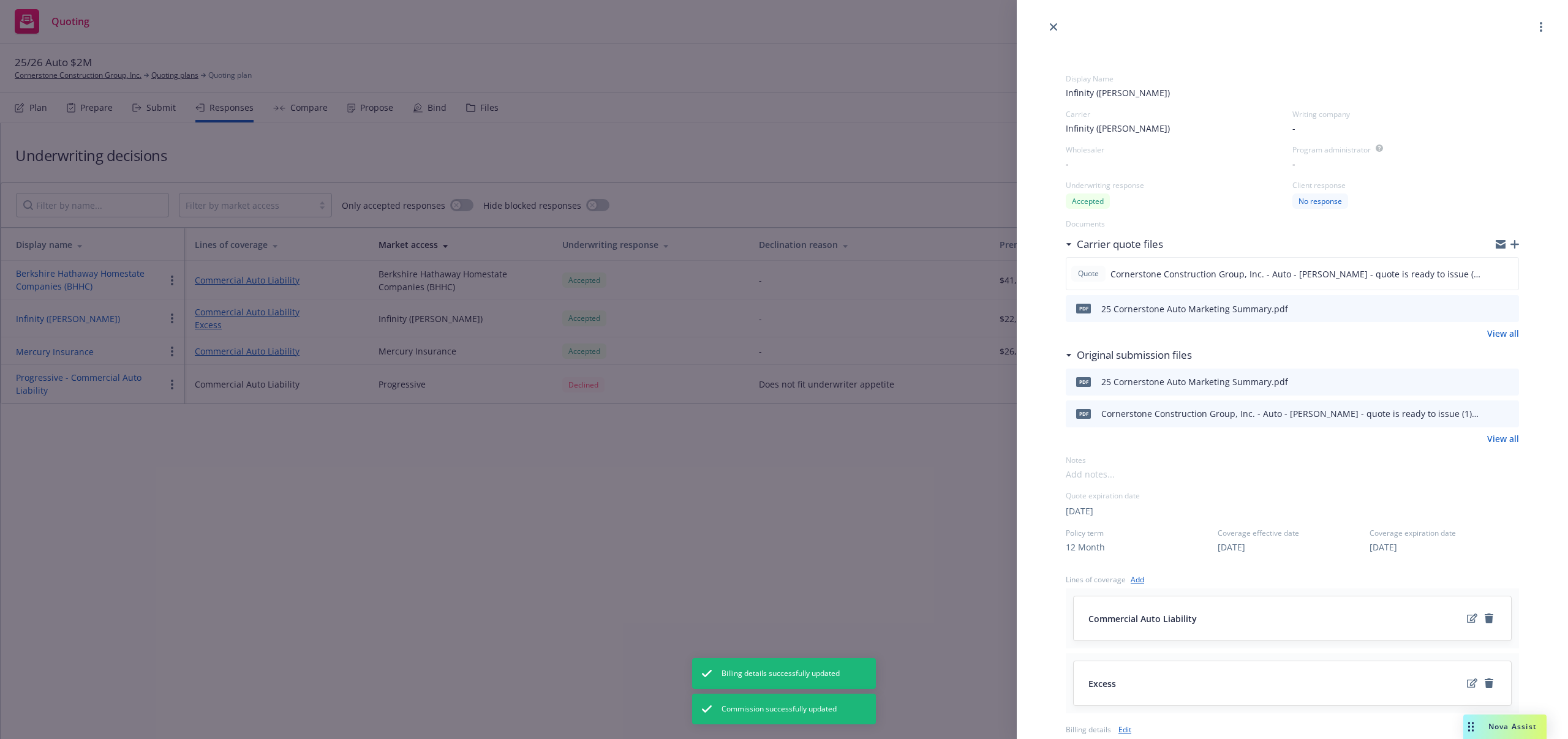
drag, startPoint x: 1053, startPoint y: 23, endPoint x: 1044, endPoint y: 34, distance: 14.2
click at [1054, 25] on icon "close" at bounding box center [1054, 27] width 7 height 7
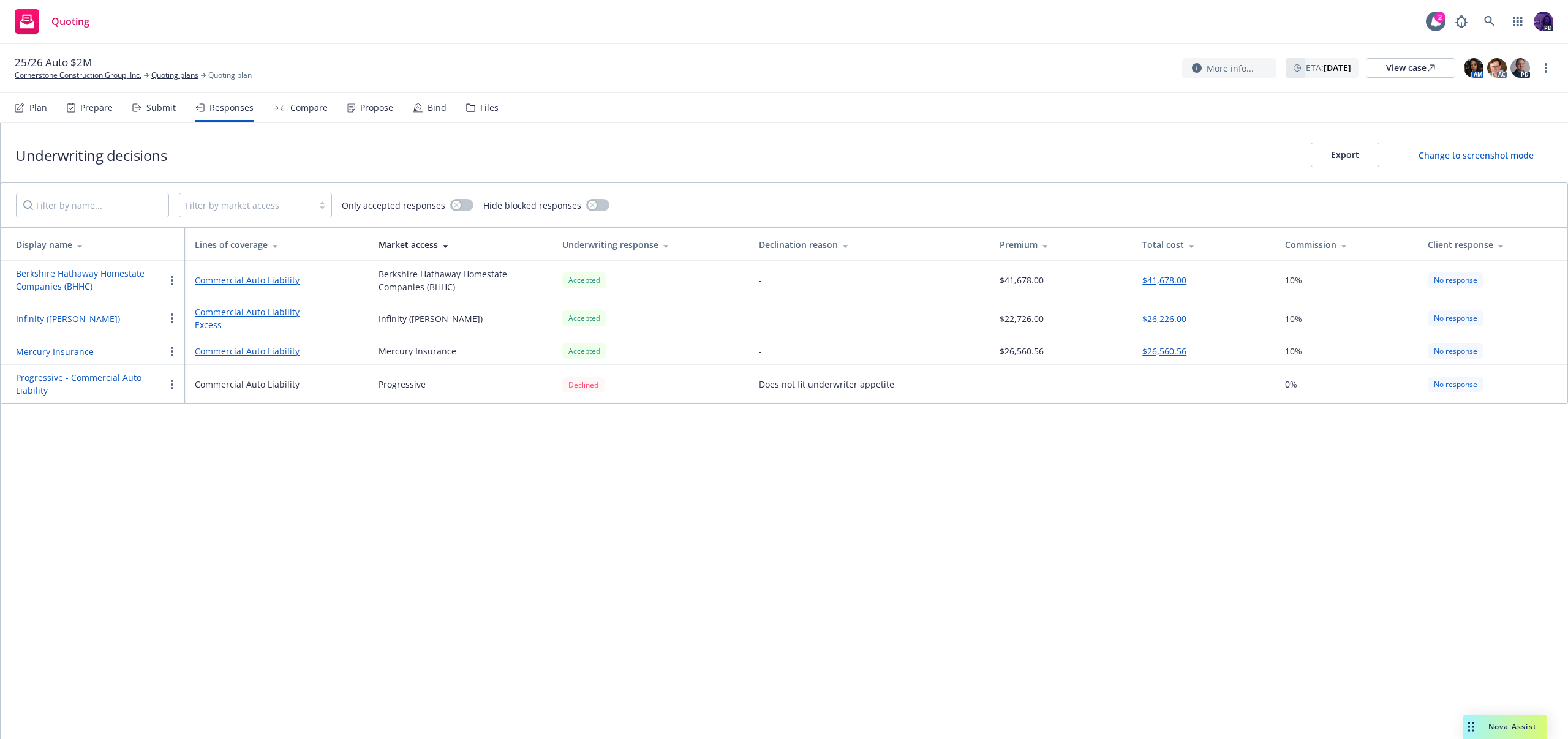
click at [173, 316] on icon "button" at bounding box center [172, 318] width 3 height 10
click at [181, 364] on span "Edit display name" at bounding box center [217, 367] width 103 height 12
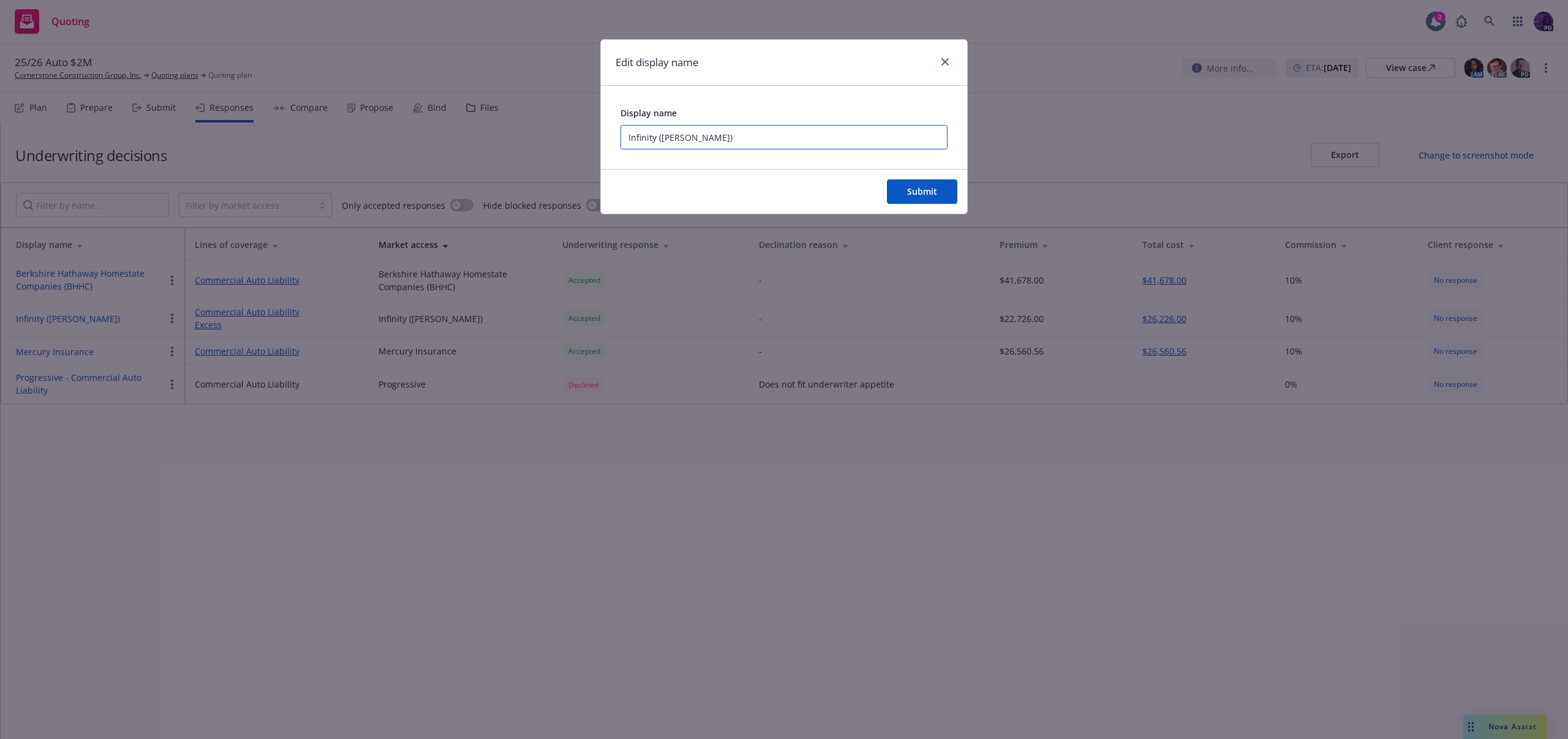
click at [743, 126] on input "Infinity ([PERSON_NAME])" at bounding box center [784, 137] width 327 height 25
drag, startPoint x: 723, startPoint y: 139, endPoint x: 658, endPoint y: 141, distance: 65.0
click at [658, 141] on input "Infinity ([PERSON_NAME])" at bounding box center [784, 137] width 327 height 25
type input "Infinity - $1M Auto + $1M XS"
click at [943, 194] on button "Submit" at bounding box center [922, 192] width 70 height 25
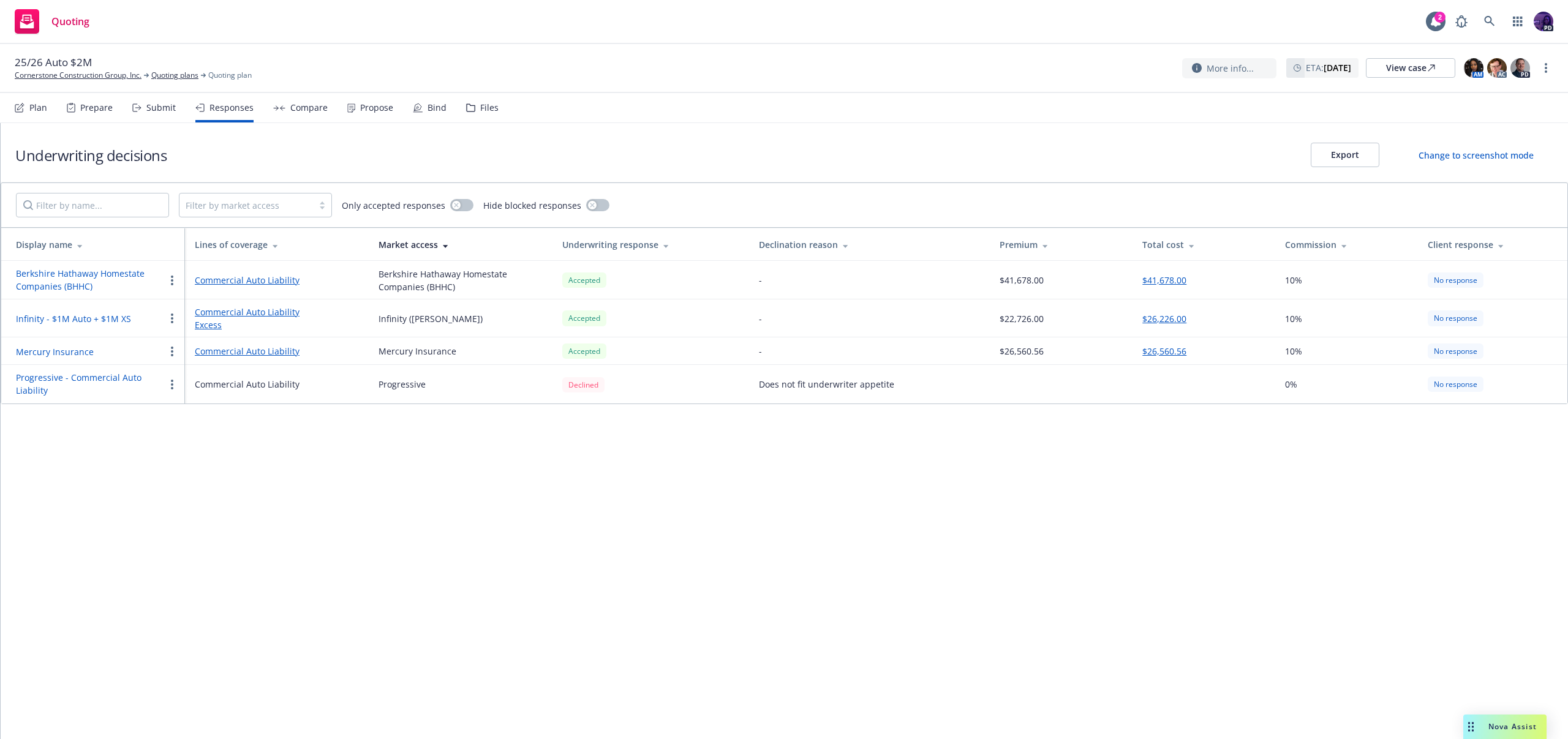
click at [322, 111] on div "Compare" at bounding box center [309, 108] width 37 height 10
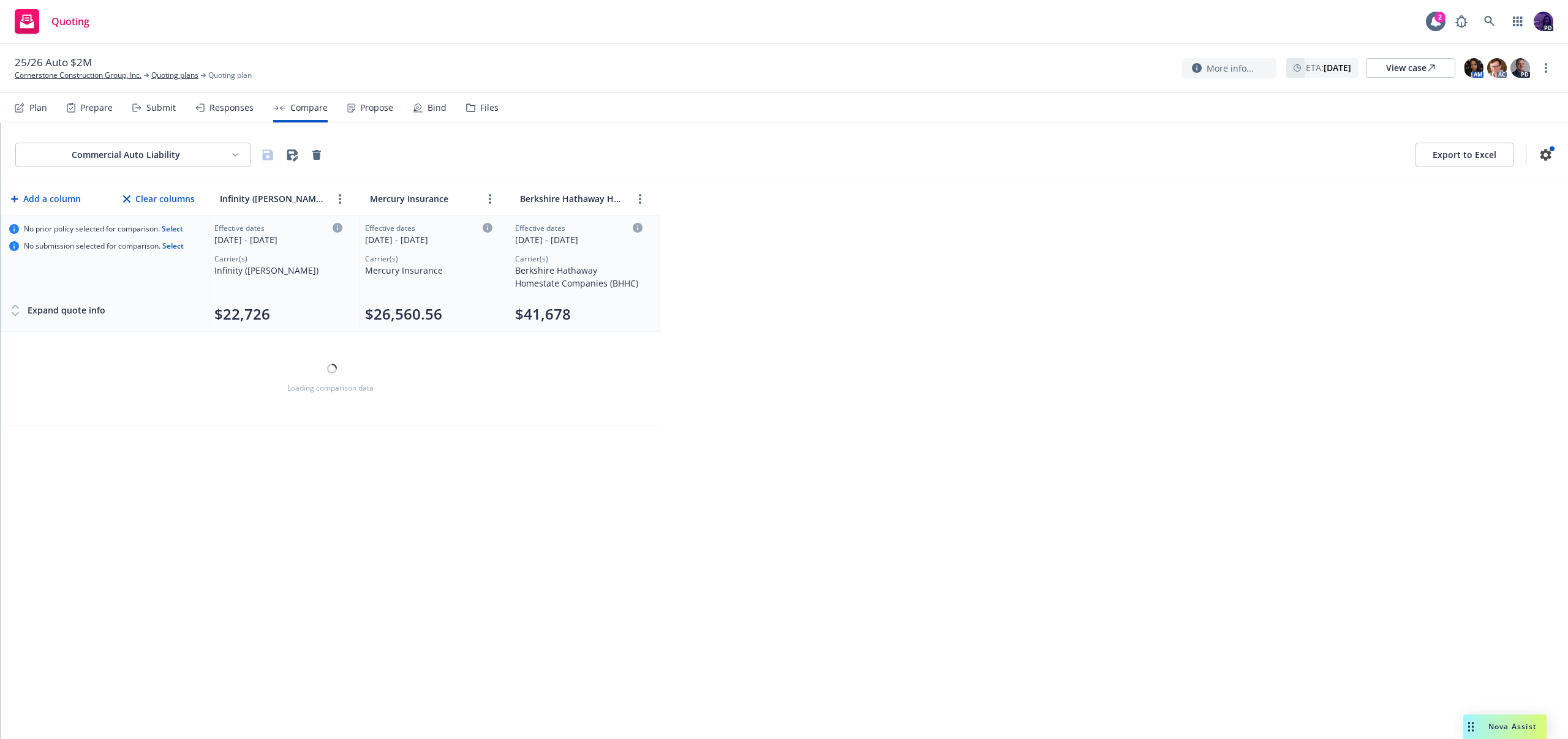
click at [362, 111] on div "Propose" at bounding box center [377, 108] width 33 height 10
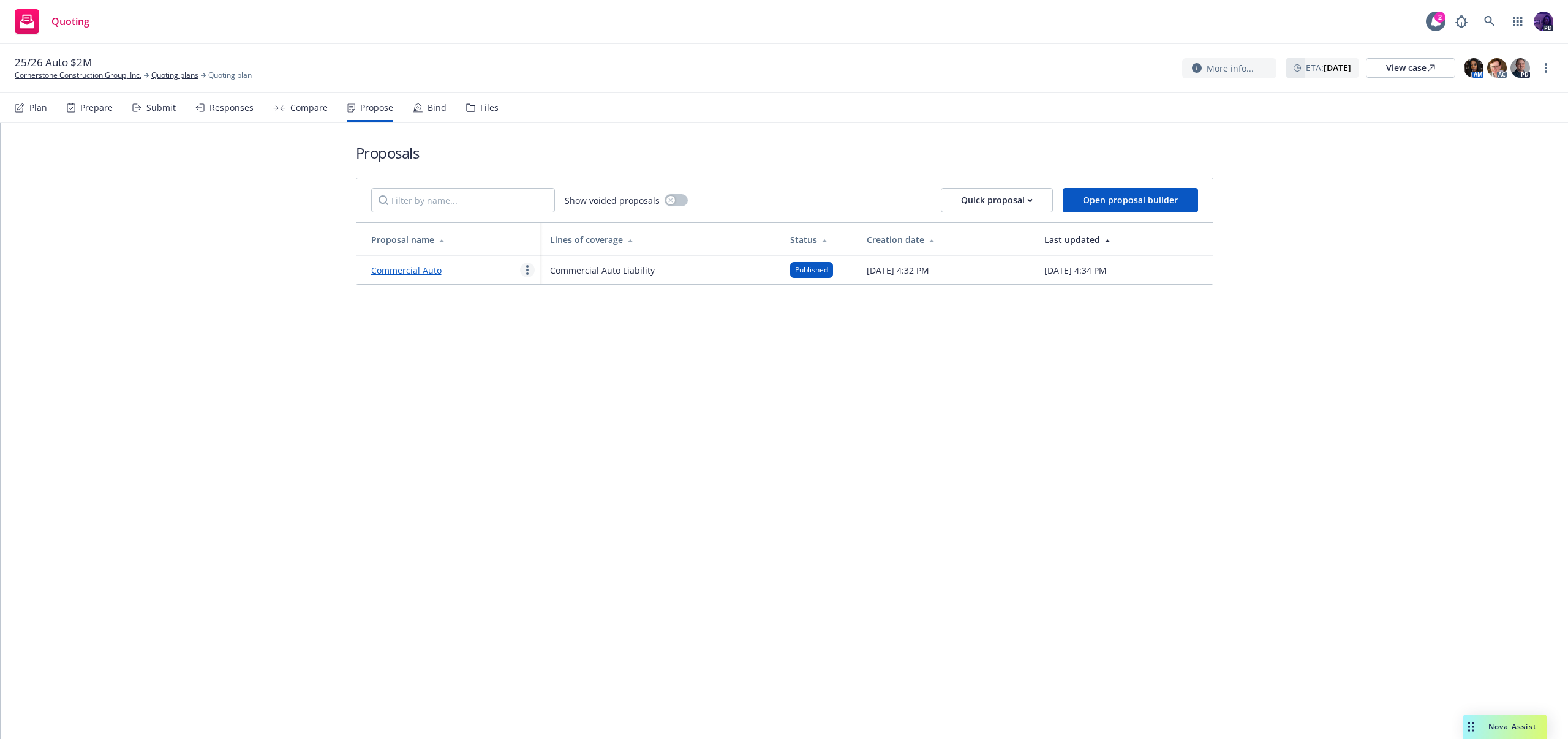
click at [522, 267] on link "more" at bounding box center [528, 270] width 15 height 15
click at [586, 327] on span "Duplicate" at bounding box center [555, 324] width 68 height 12
click at [524, 268] on link "more" at bounding box center [528, 270] width 15 height 15
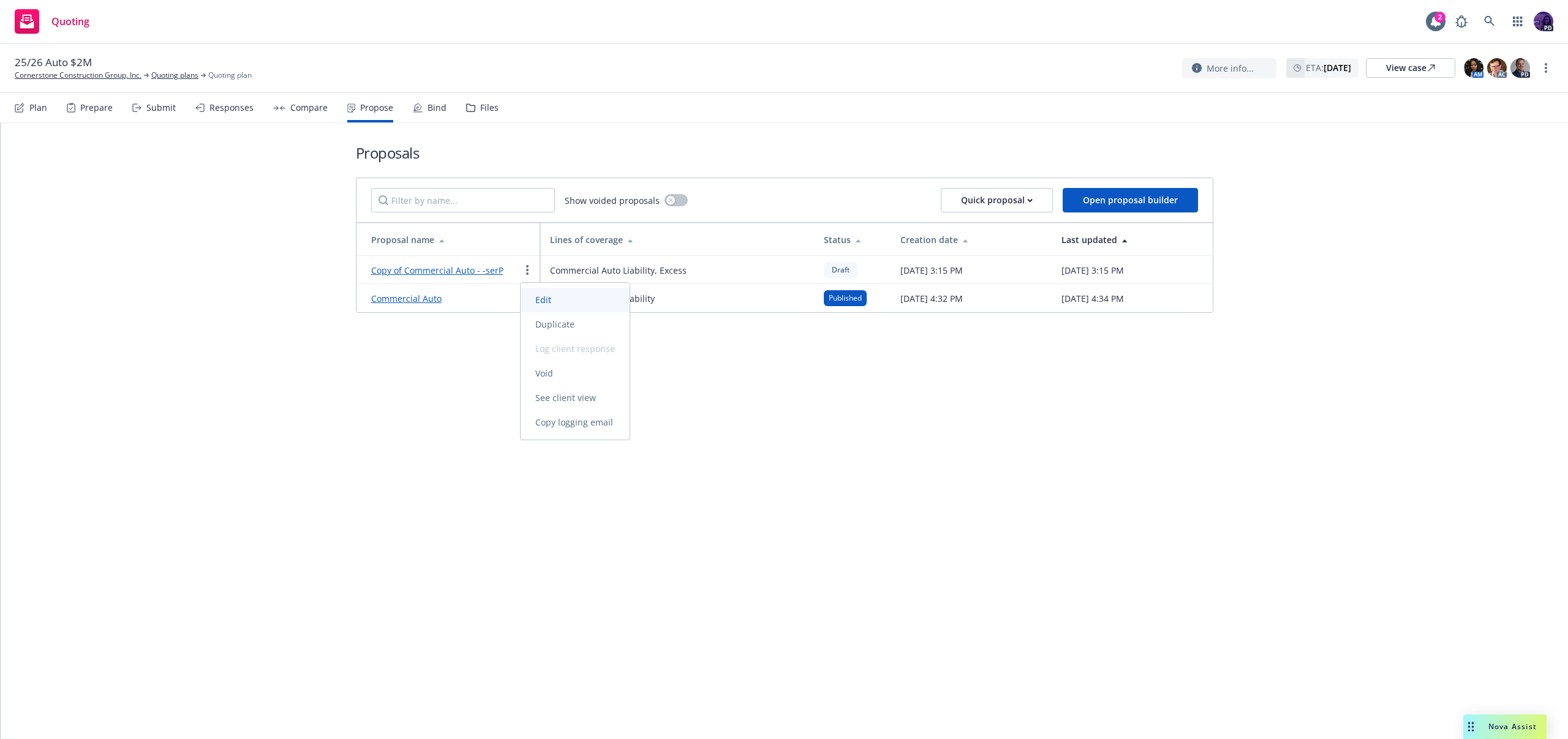
click at [538, 302] on span "Edit" at bounding box center [543, 300] width 45 height 12
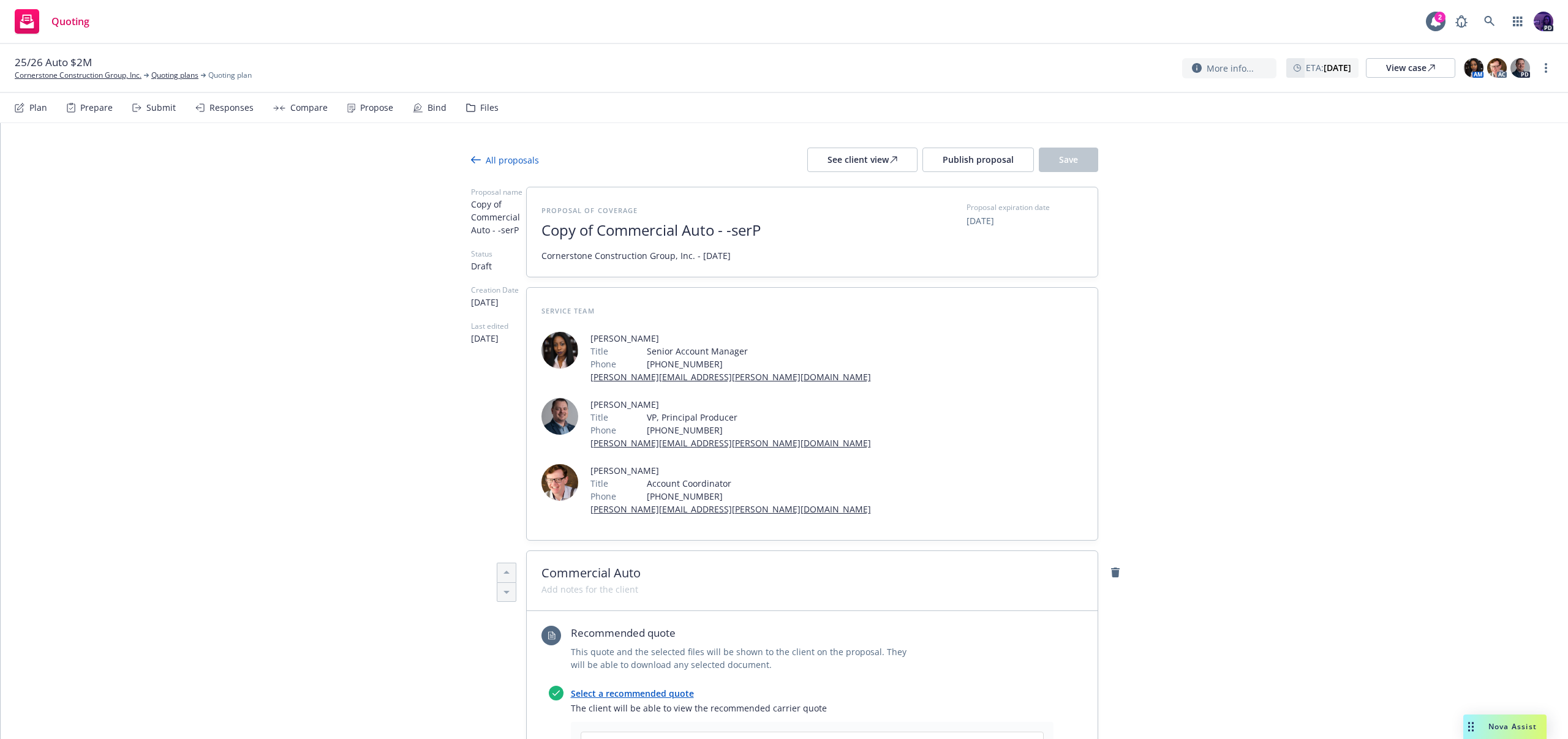
click at [734, 236] on span "Copy of Commercial Auto - -serP" at bounding box center [691, 230] width 300 height 18
drag, startPoint x: 639, startPoint y: 226, endPoint x: 702, endPoint y: 244, distance: 65.5
click at [641, 228] on span "Copy of Commercial Auto - -serP" at bounding box center [691, 230] width 300 height 18
drag, startPoint x: 756, startPoint y: 235, endPoint x: 716, endPoint y: 232, distance: 40.1
click at [716, 232] on span "Commercial Auto - -serP" at bounding box center [691, 230] width 300 height 18
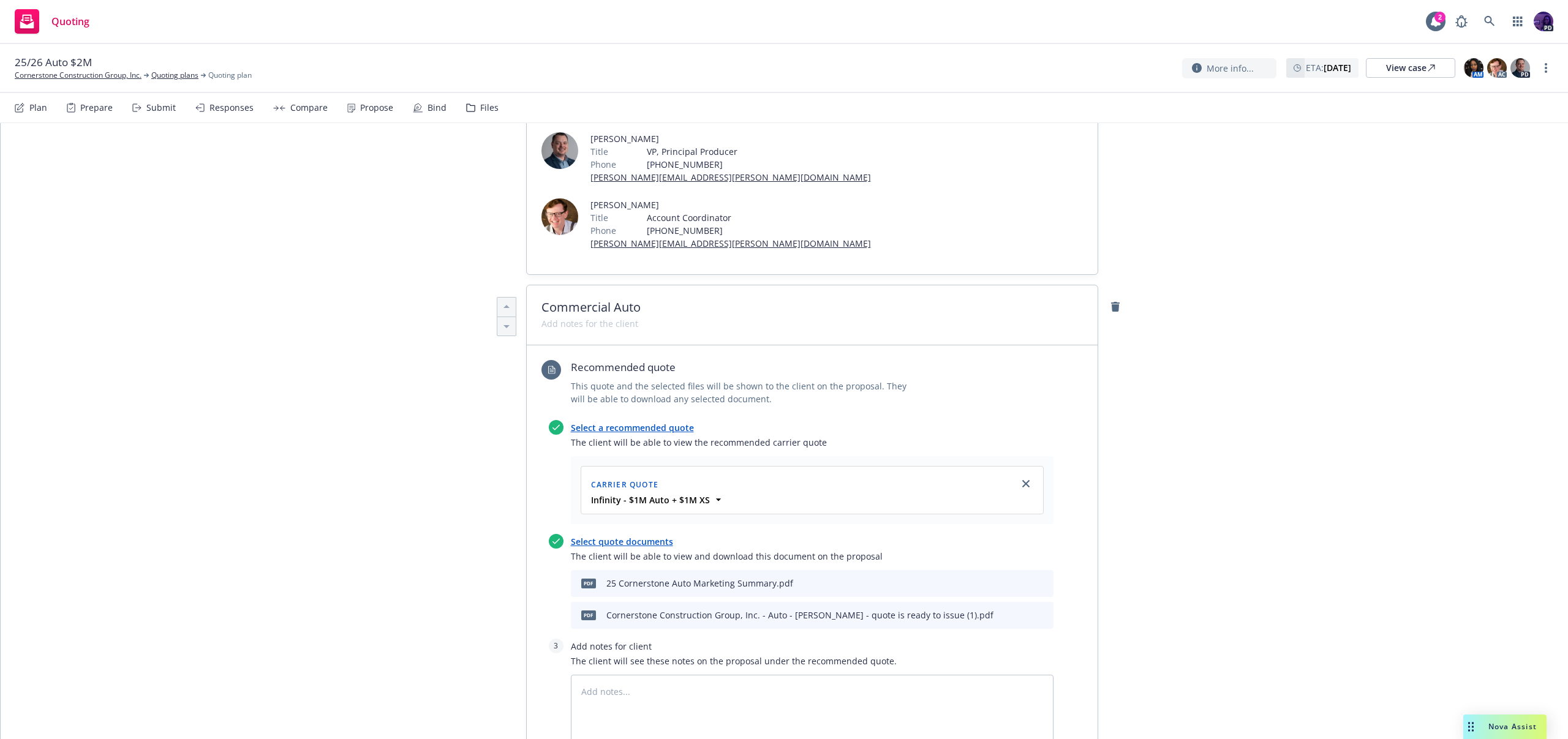
scroll to position [160, 0]
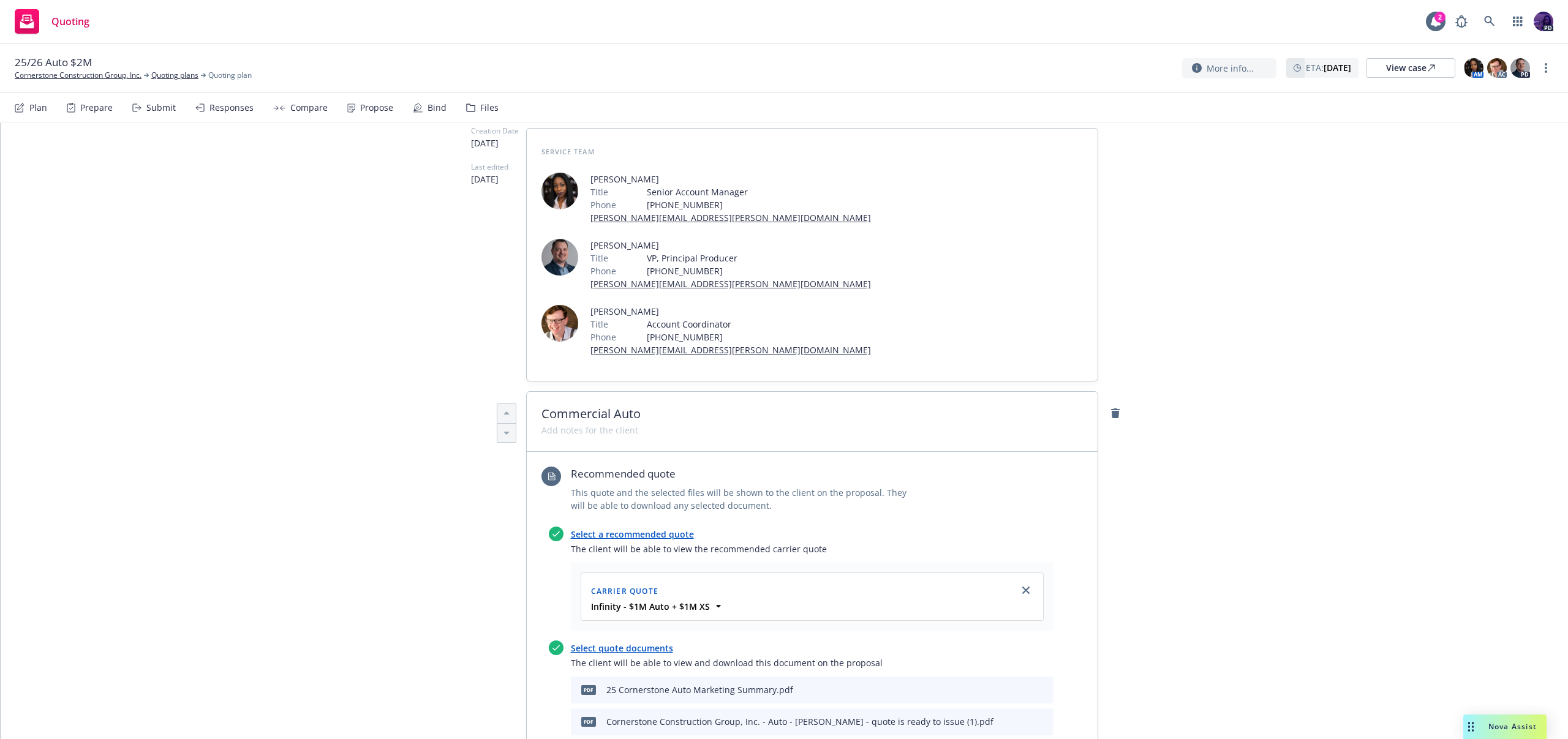
type textarea "x"
click at [687, 422] on div at bounding box center [812, 423] width 542 height 3
click at [639, 423] on span at bounding box center [590, 430] width 97 height 13
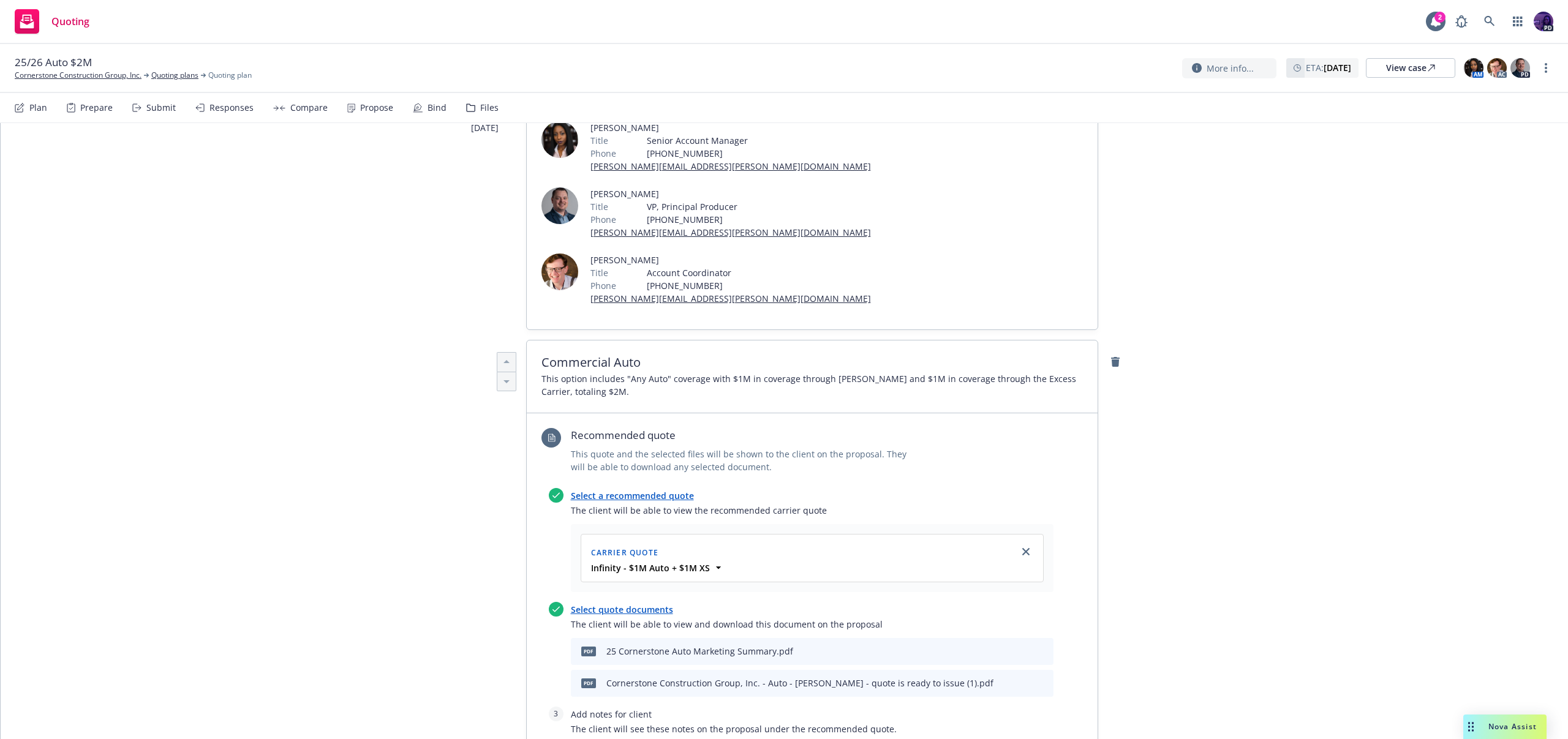
scroll to position [0, 0]
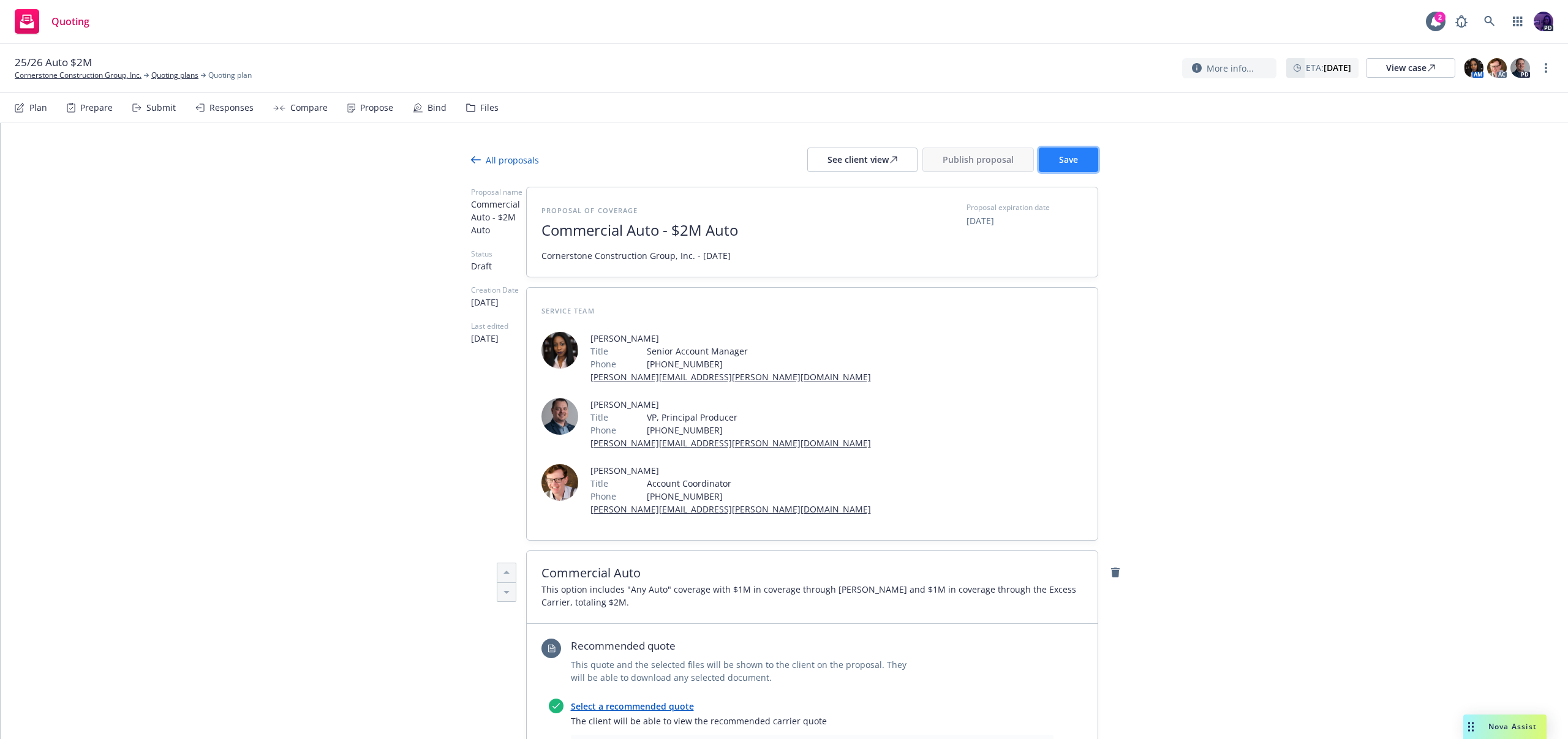
click at [1048, 152] on button "Save" at bounding box center [1069, 160] width 59 height 25
click at [874, 156] on div "See client view" at bounding box center [863, 160] width 70 height 23
click at [957, 162] on span "Publish proposal" at bounding box center [978, 160] width 71 height 12
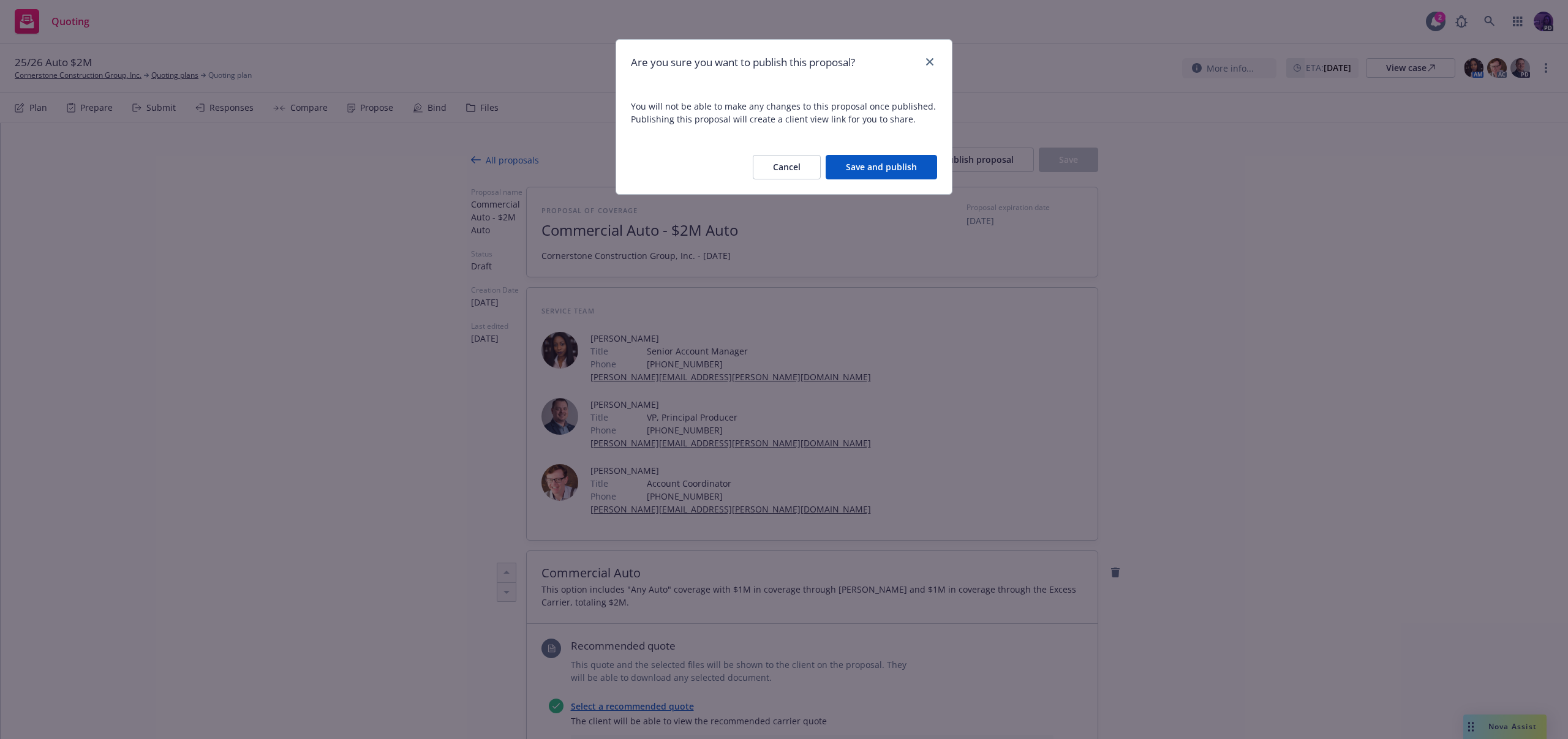
click at [796, 163] on button "Cancel" at bounding box center [787, 167] width 68 height 25
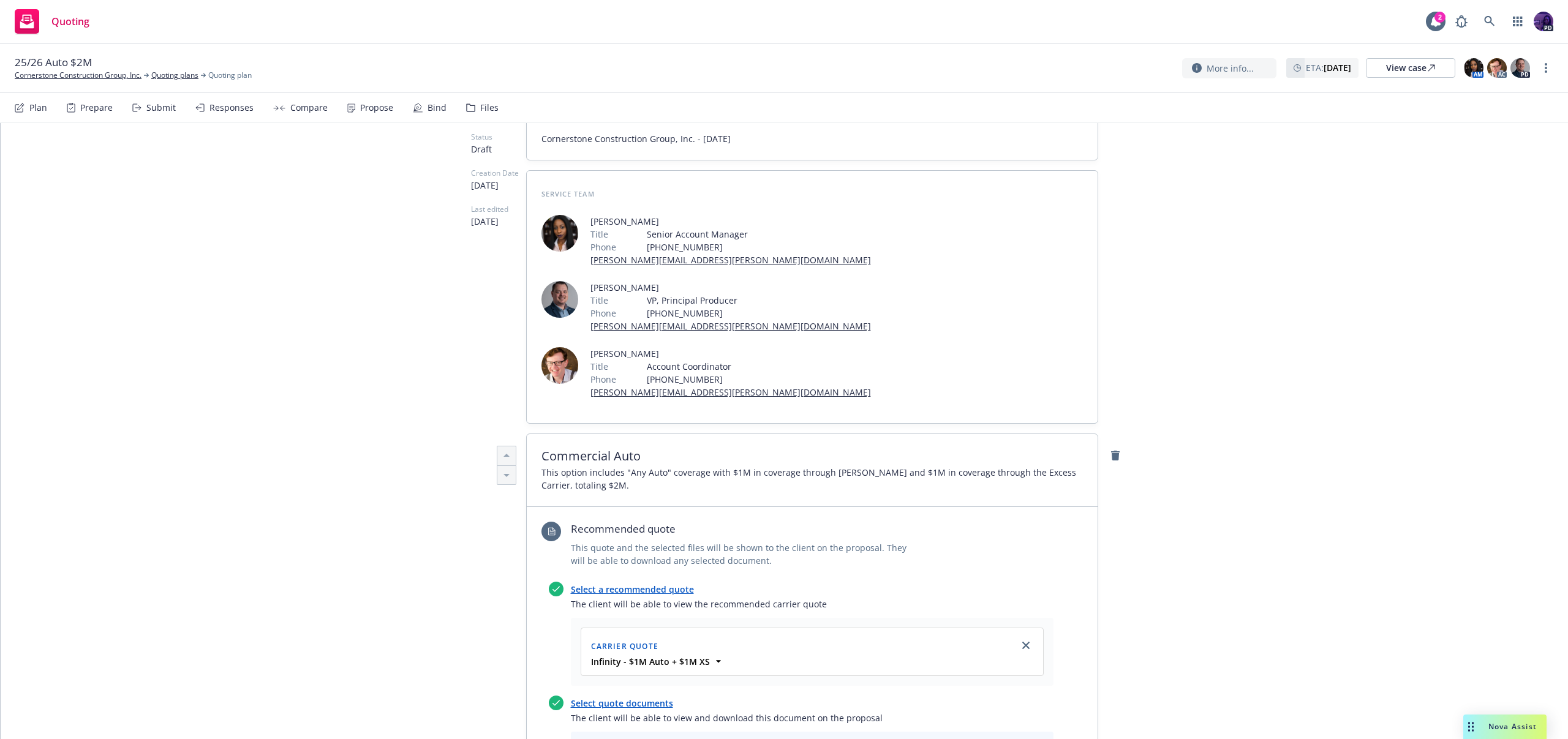
scroll to position [221, 0]
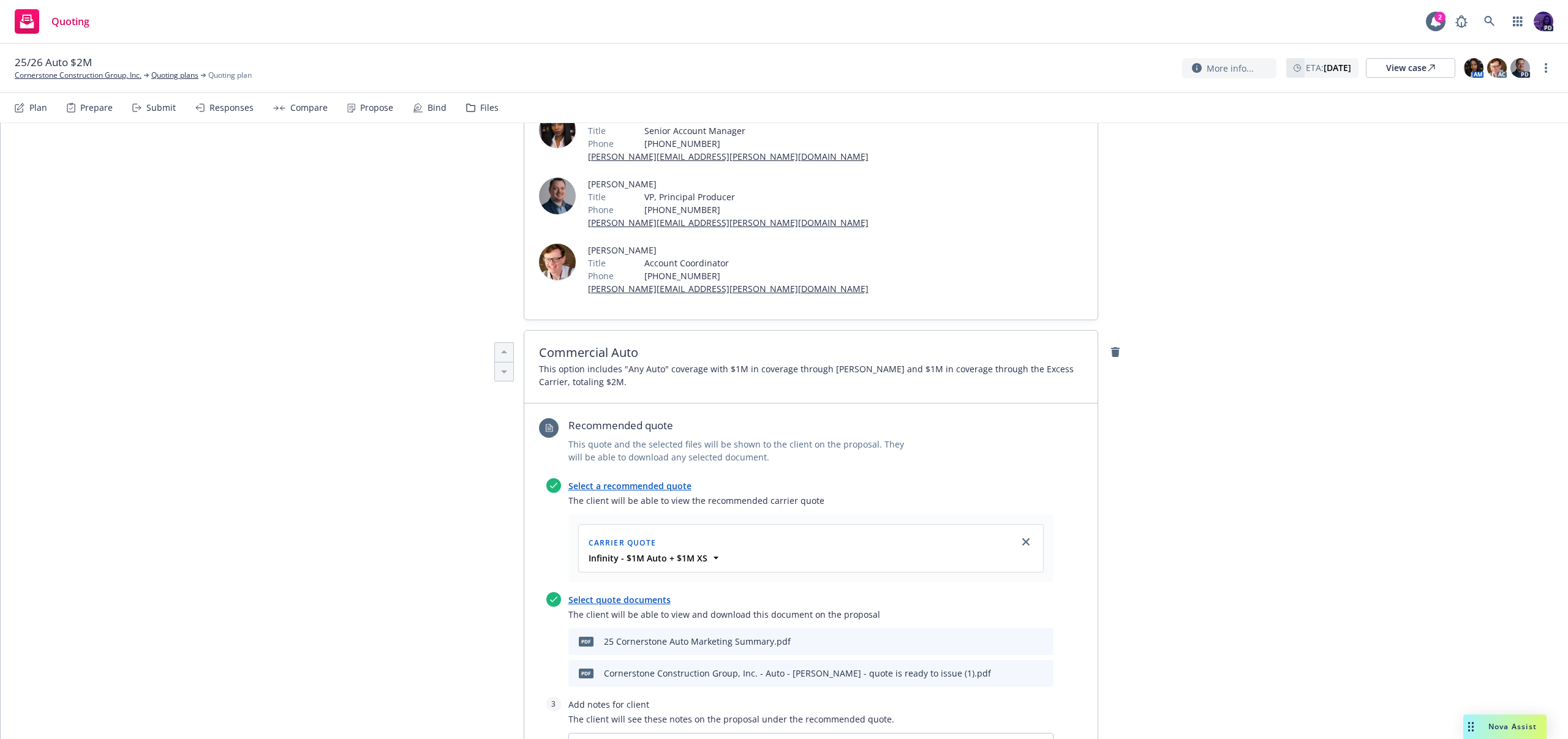
click at [1017, 669] on icon "preview file" at bounding box center [1023, 673] width 11 height 8
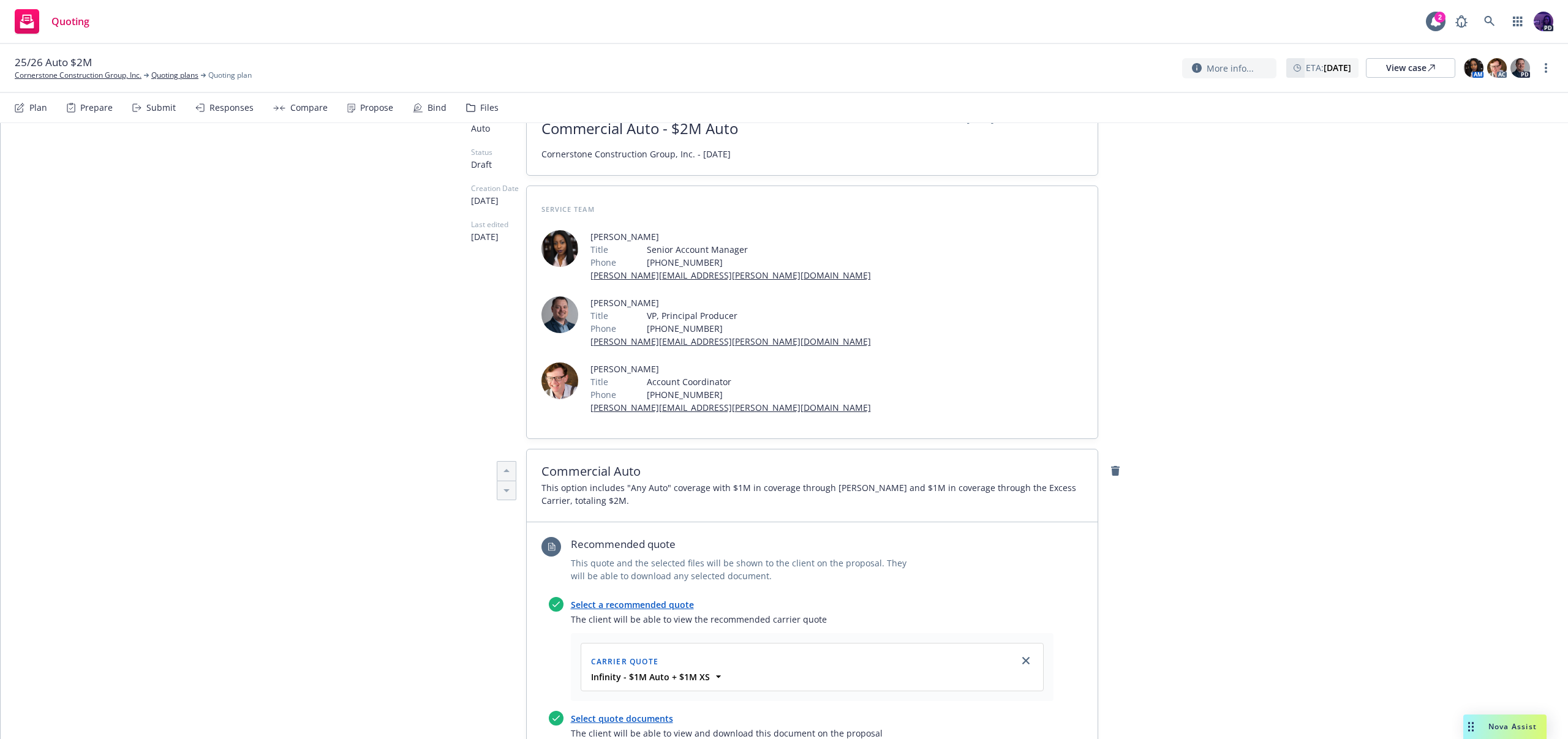
scroll to position [0, 0]
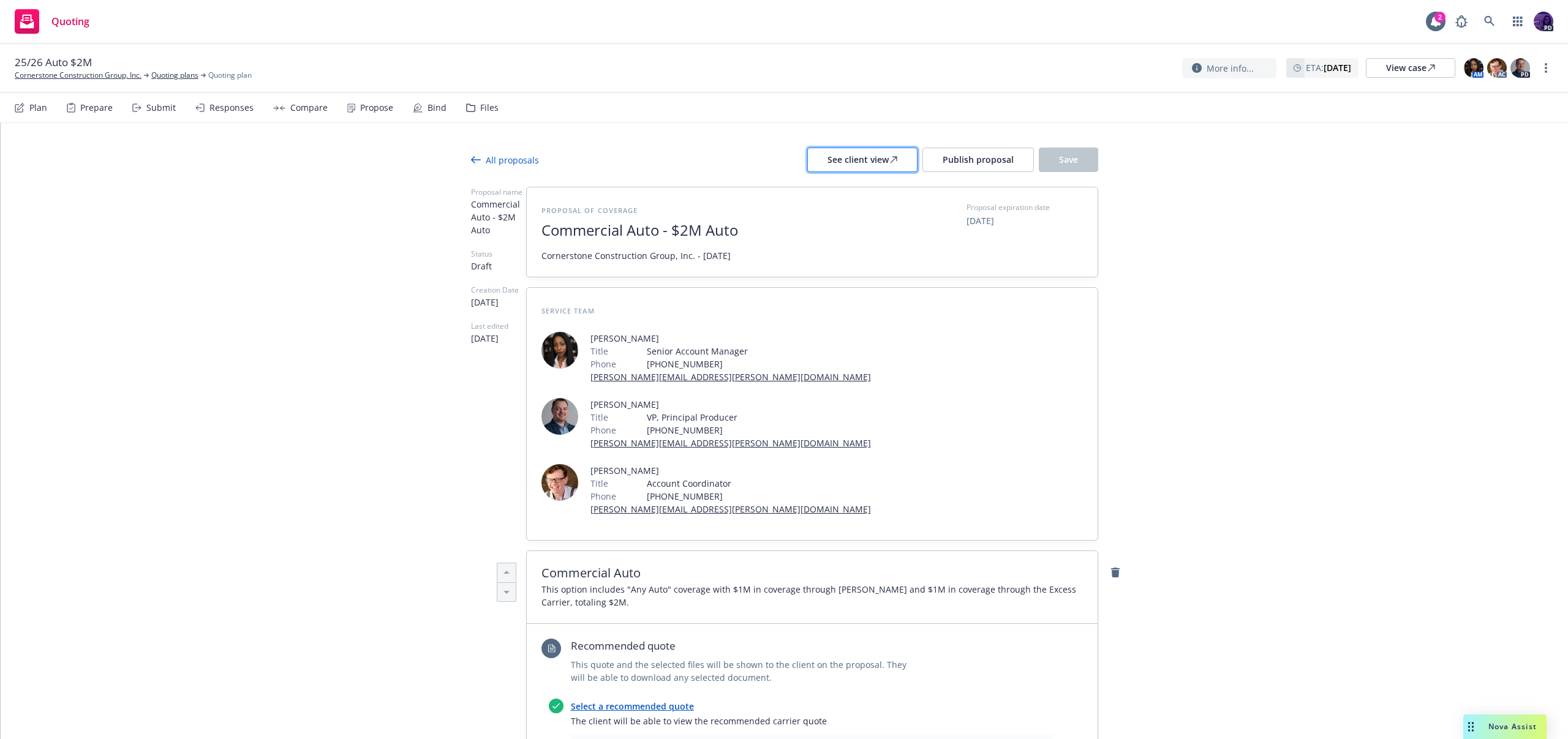
click at [824, 157] on button "See client view" at bounding box center [862, 160] width 110 height 25
type textarea "x"
click at [184, 76] on link "Quoting plans" at bounding box center [174, 76] width 47 height 11
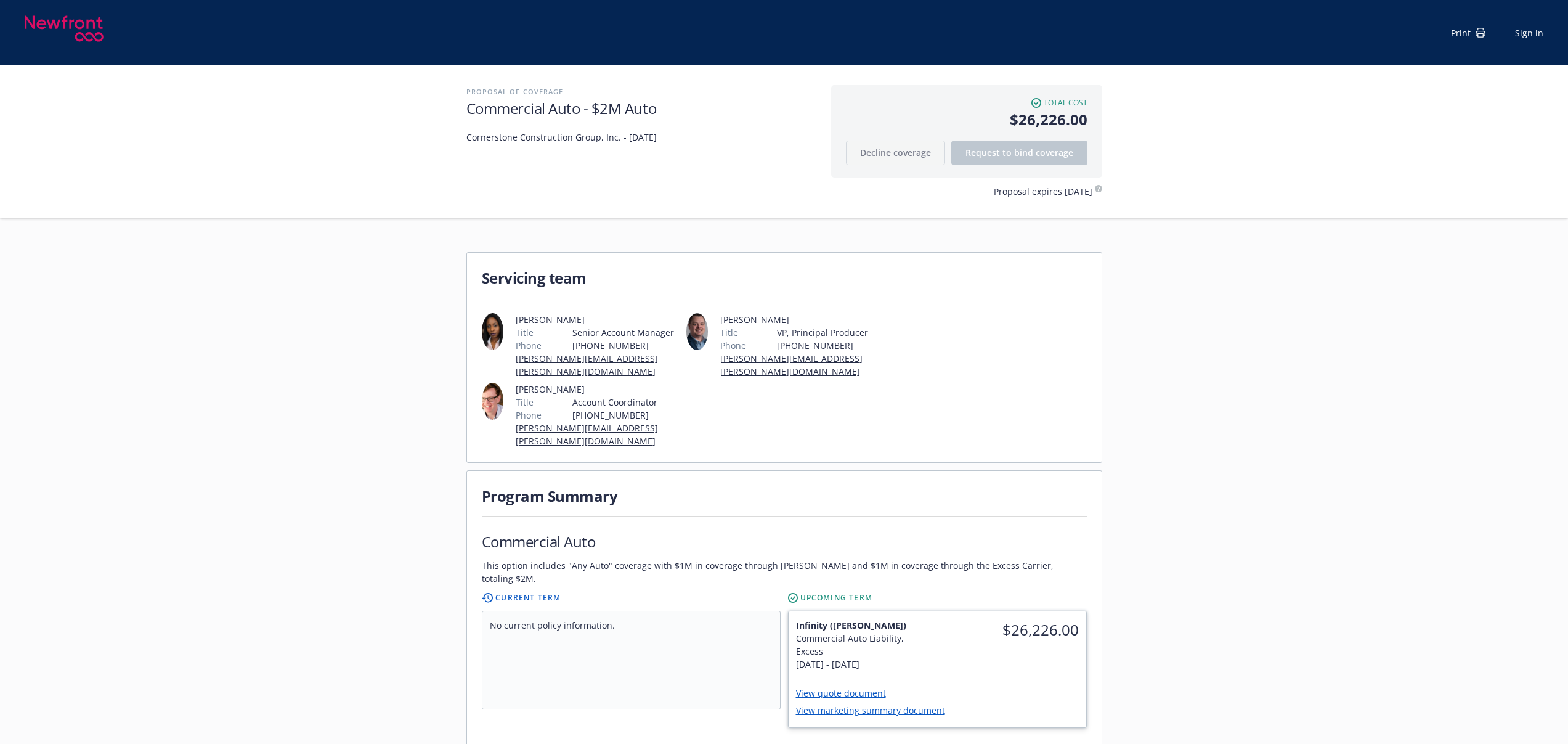
click at [818, 687] on link "View quote document" at bounding box center [847, 693] width 100 height 12
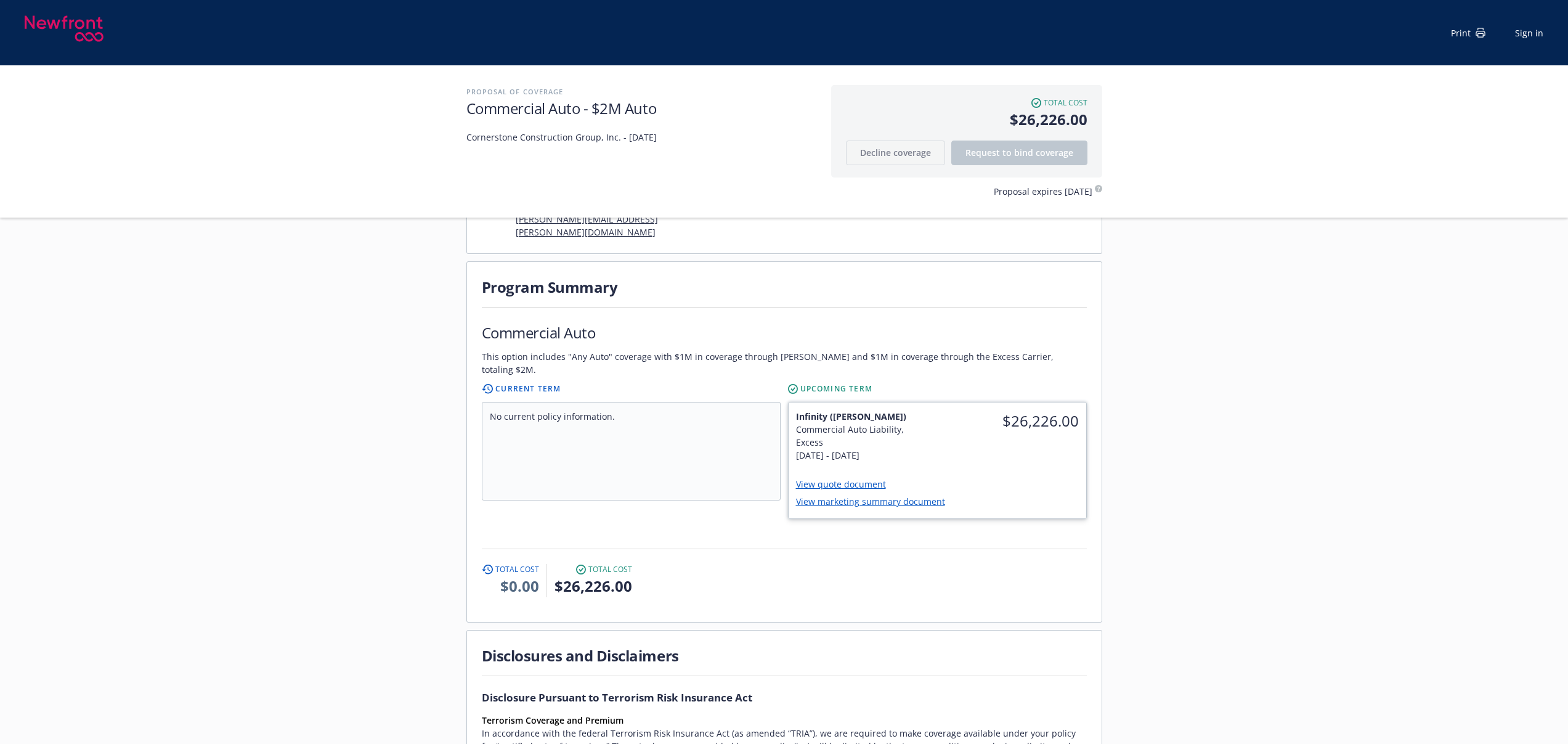
scroll to position [251, 0]
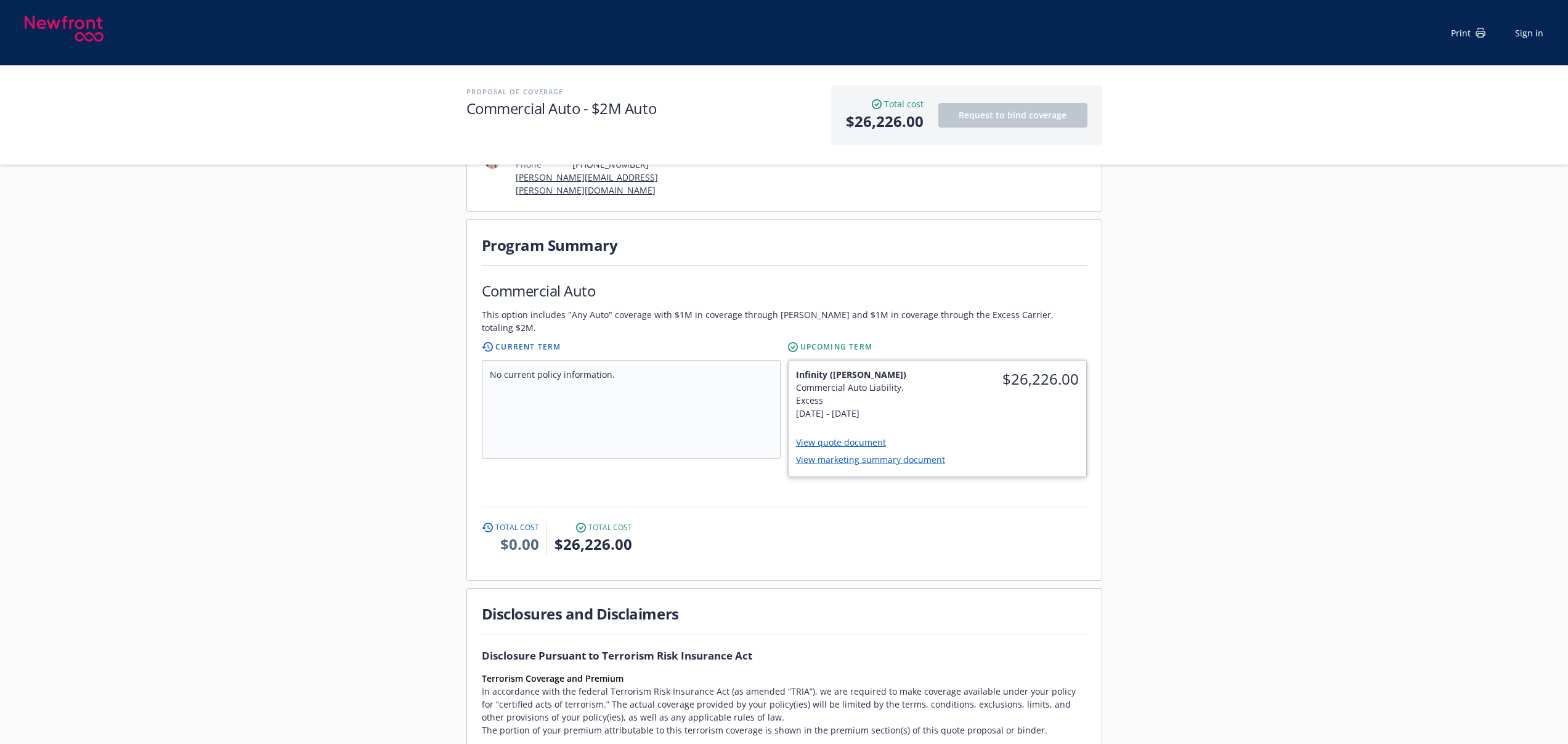
click at [865, 437] on link "View quote document" at bounding box center [847, 442] width 100 height 12
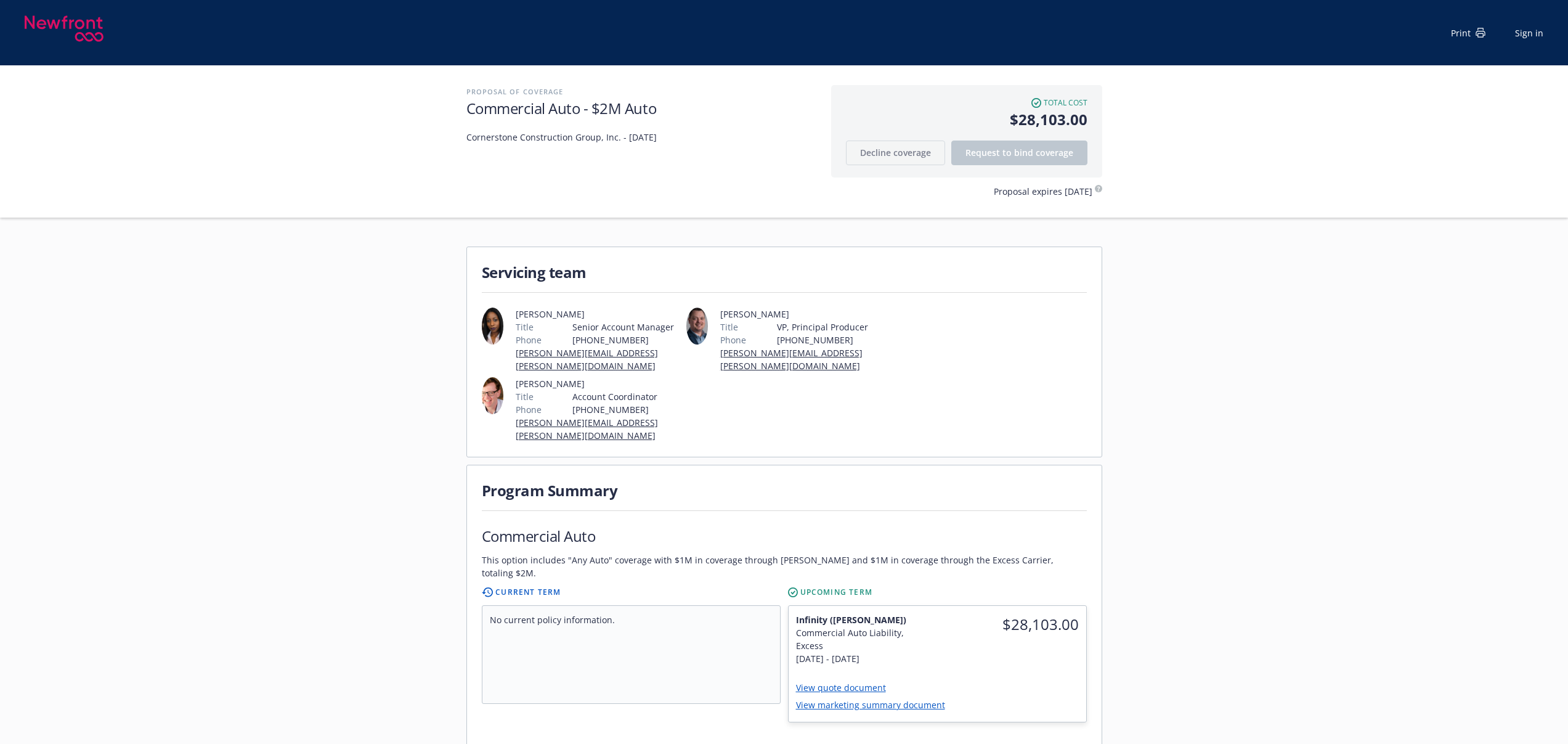
scroll to position [0, 0]
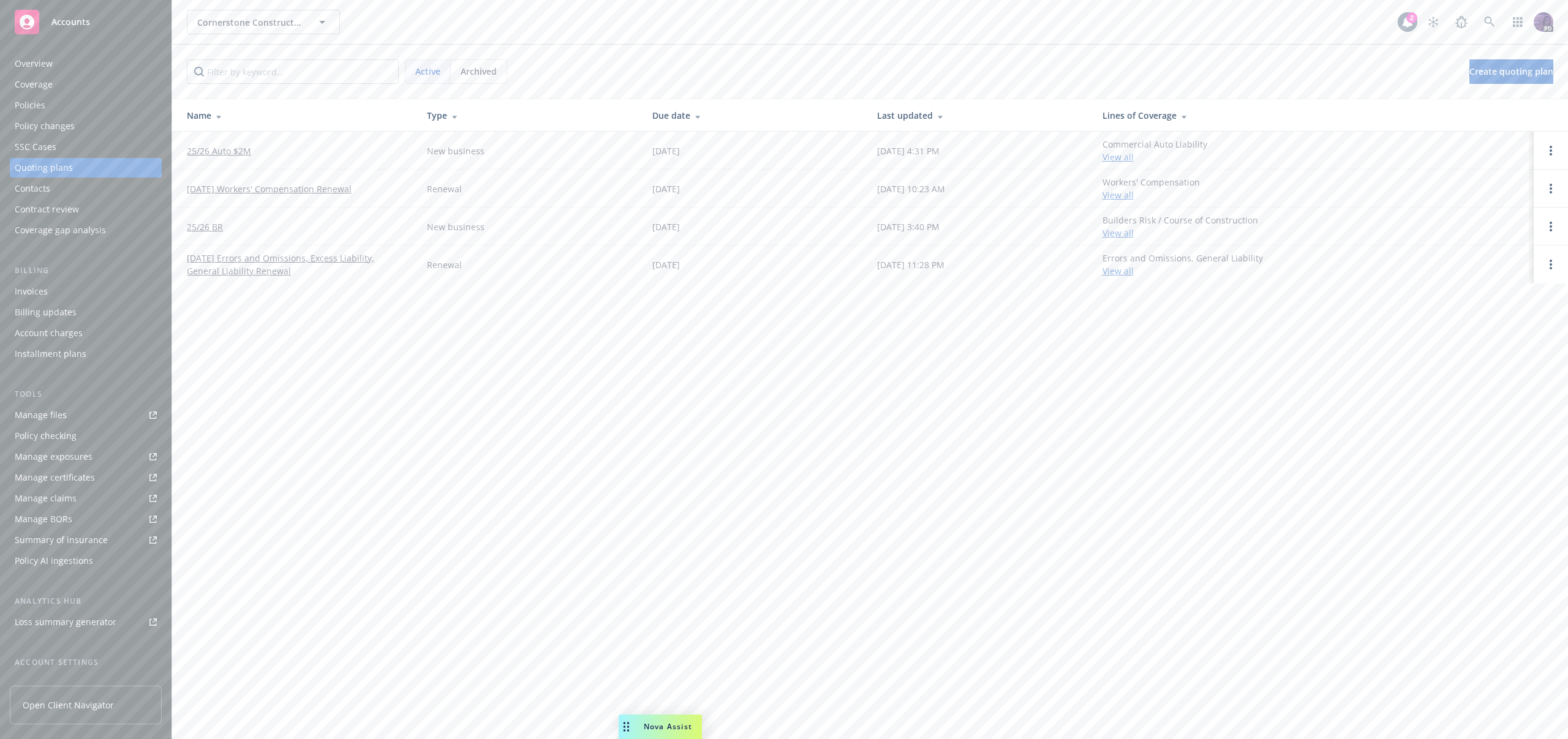
click at [196, 147] on link "25/26 Auto $2M" at bounding box center [219, 151] width 65 height 13
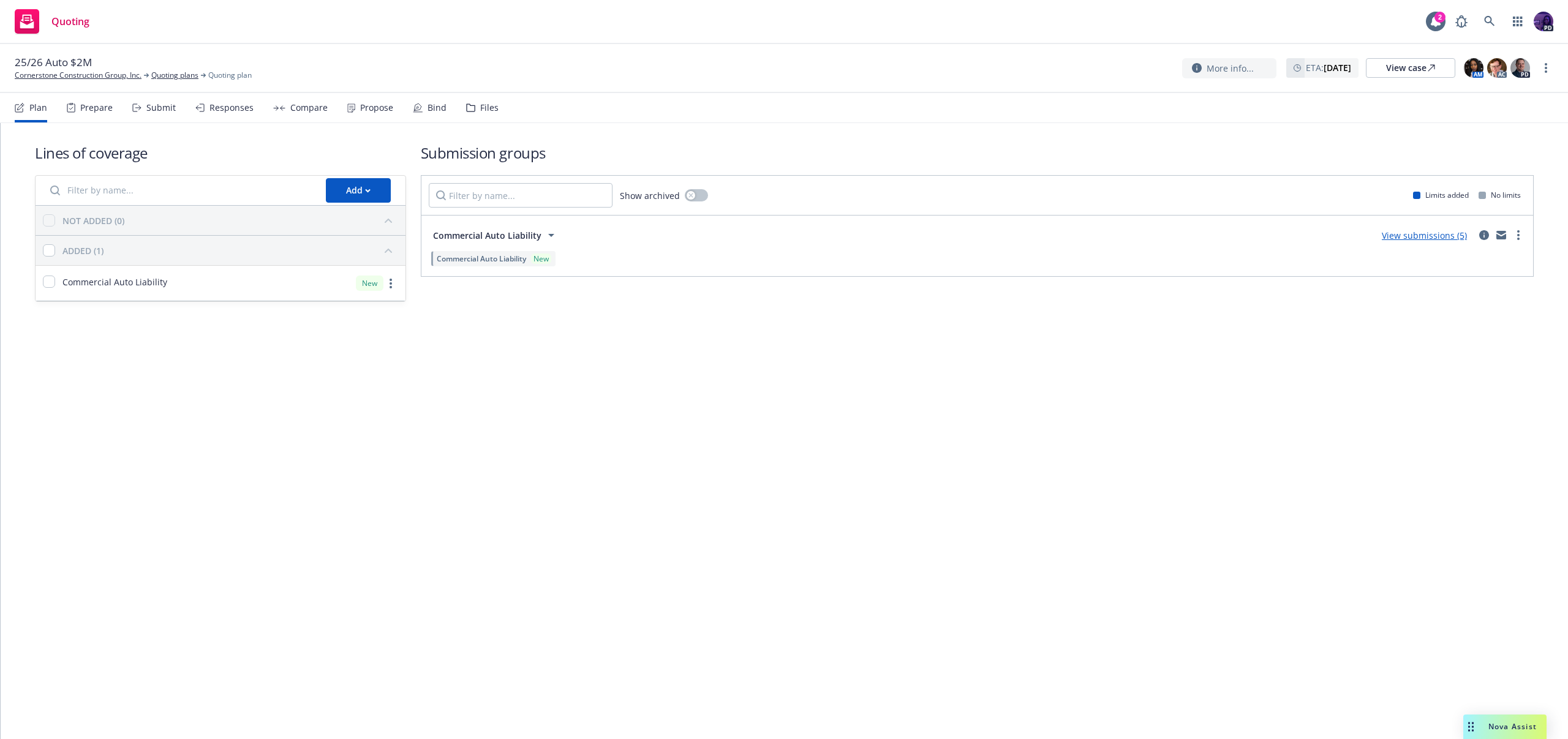
click at [233, 107] on div "Responses" at bounding box center [232, 108] width 44 height 10
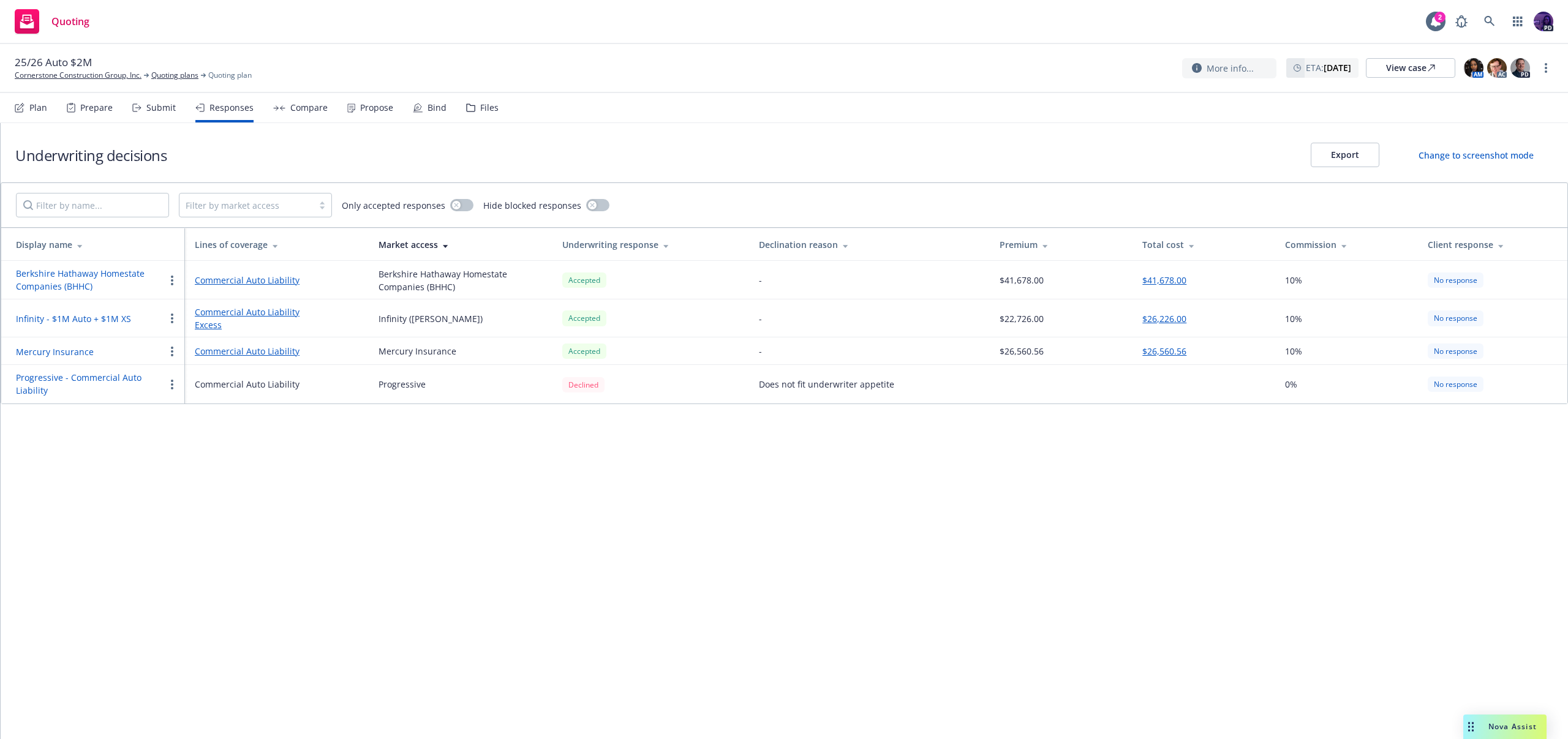
click at [123, 319] on button "Infinity - $1M Auto + $1M XS" at bounding box center [73, 319] width 115 height 13
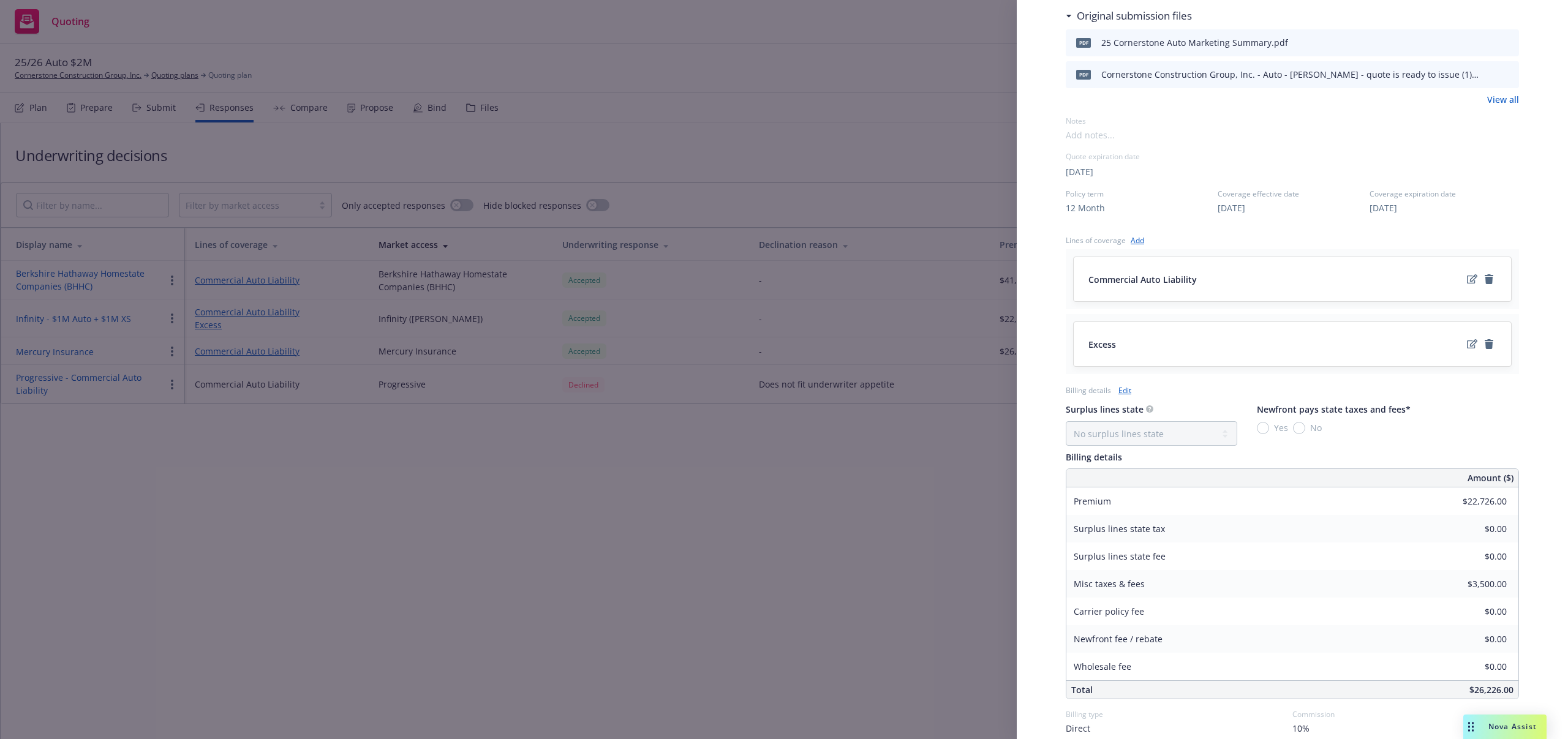
scroll to position [341, 0]
click at [1121, 389] on link "Edit" at bounding box center [1125, 388] width 13 height 13
click at [1458, 503] on input "22,726.00" at bounding box center [1475, 504] width 79 height 18
type input "24,603.00"
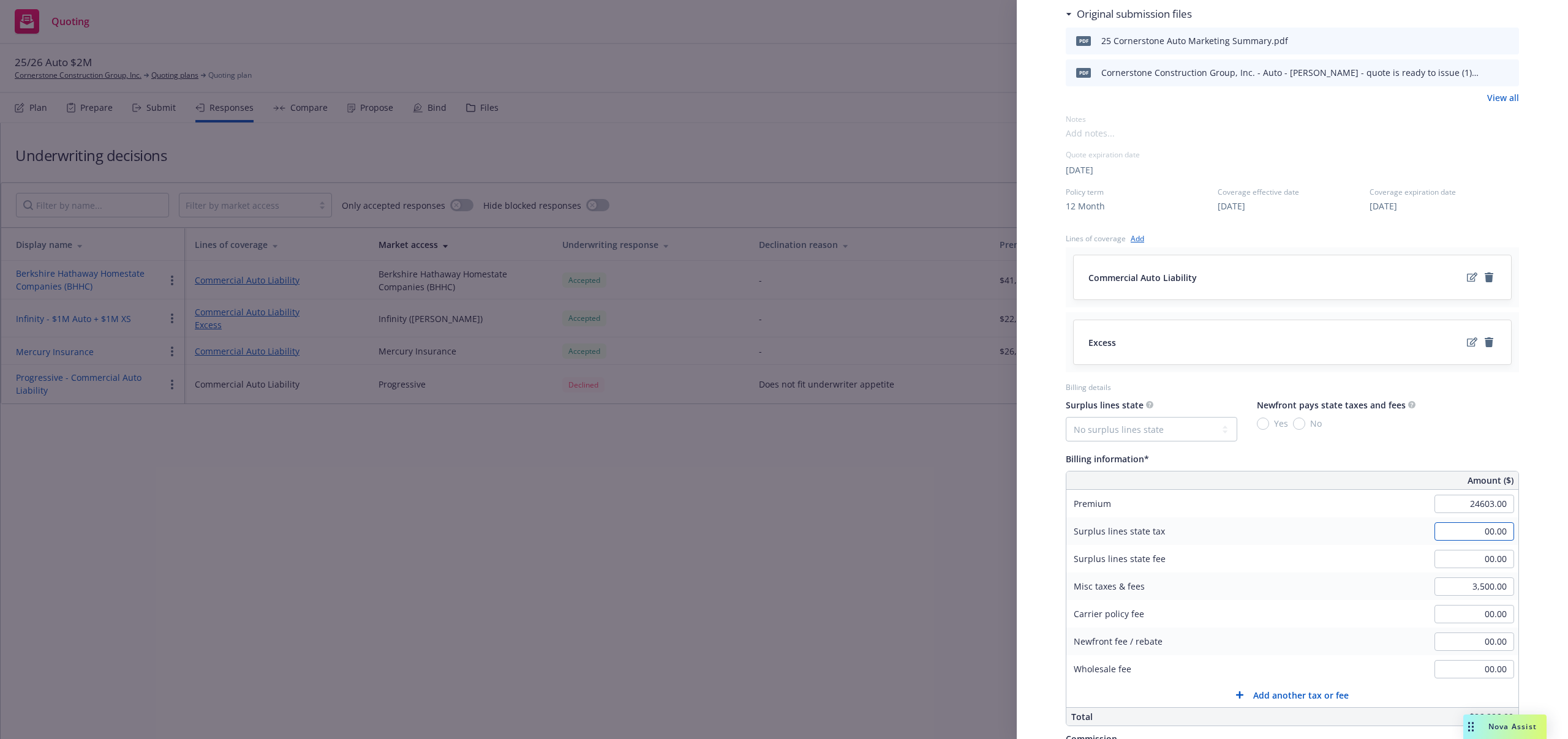
type input "2460.3"
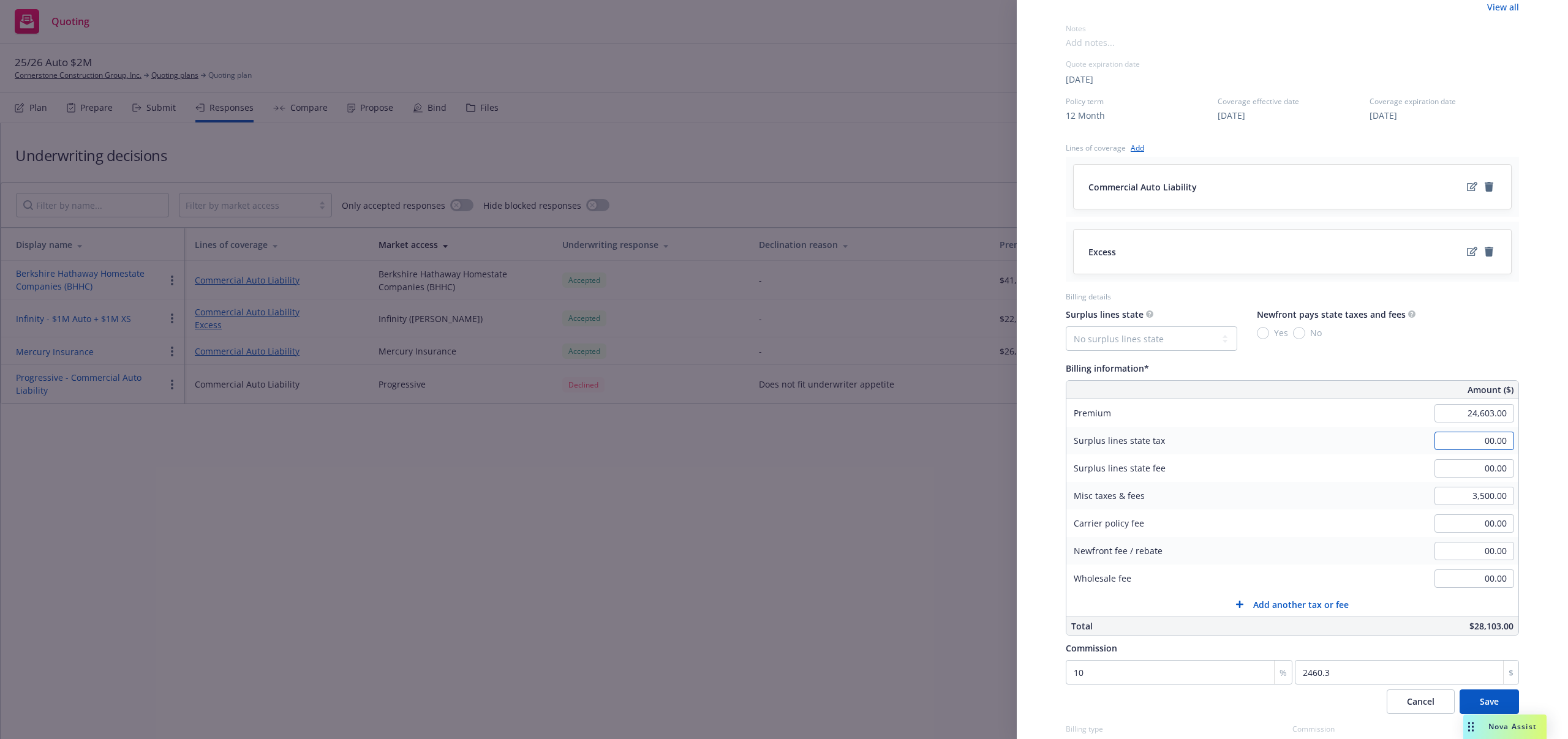
scroll to position [501, 0]
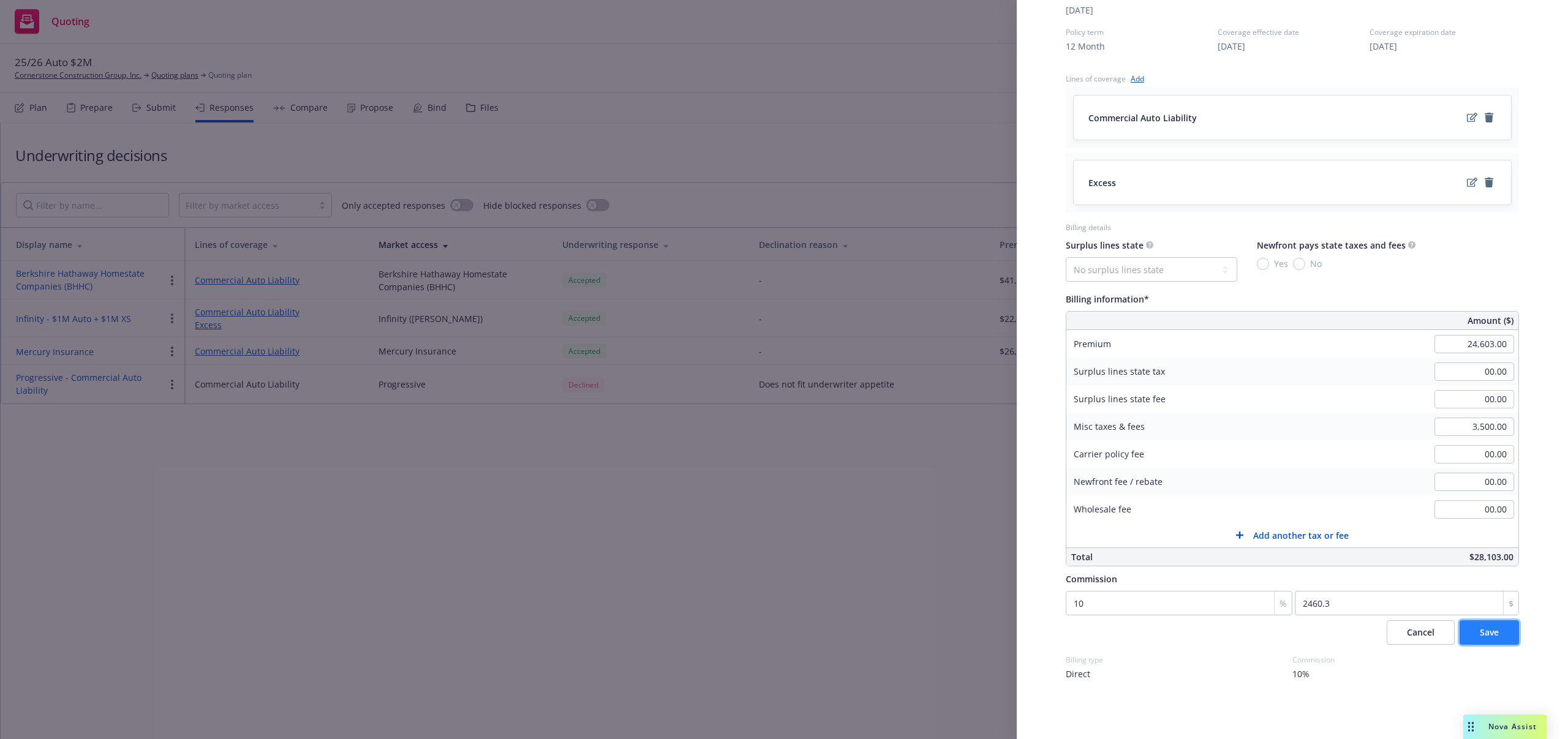
click at [1480, 640] on button "Save" at bounding box center [1490, 632] width 59 height 25
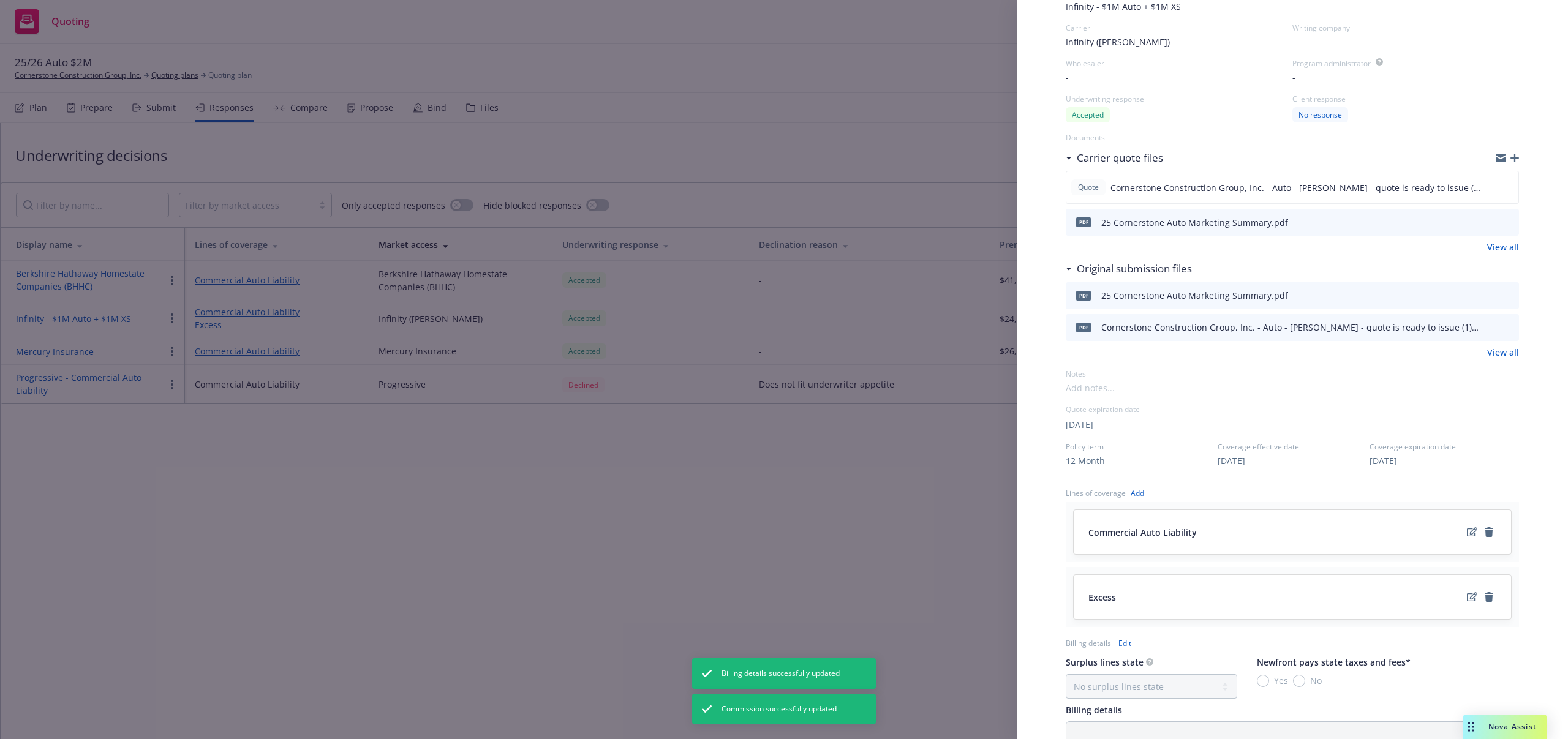
scroll to position [0, 0]
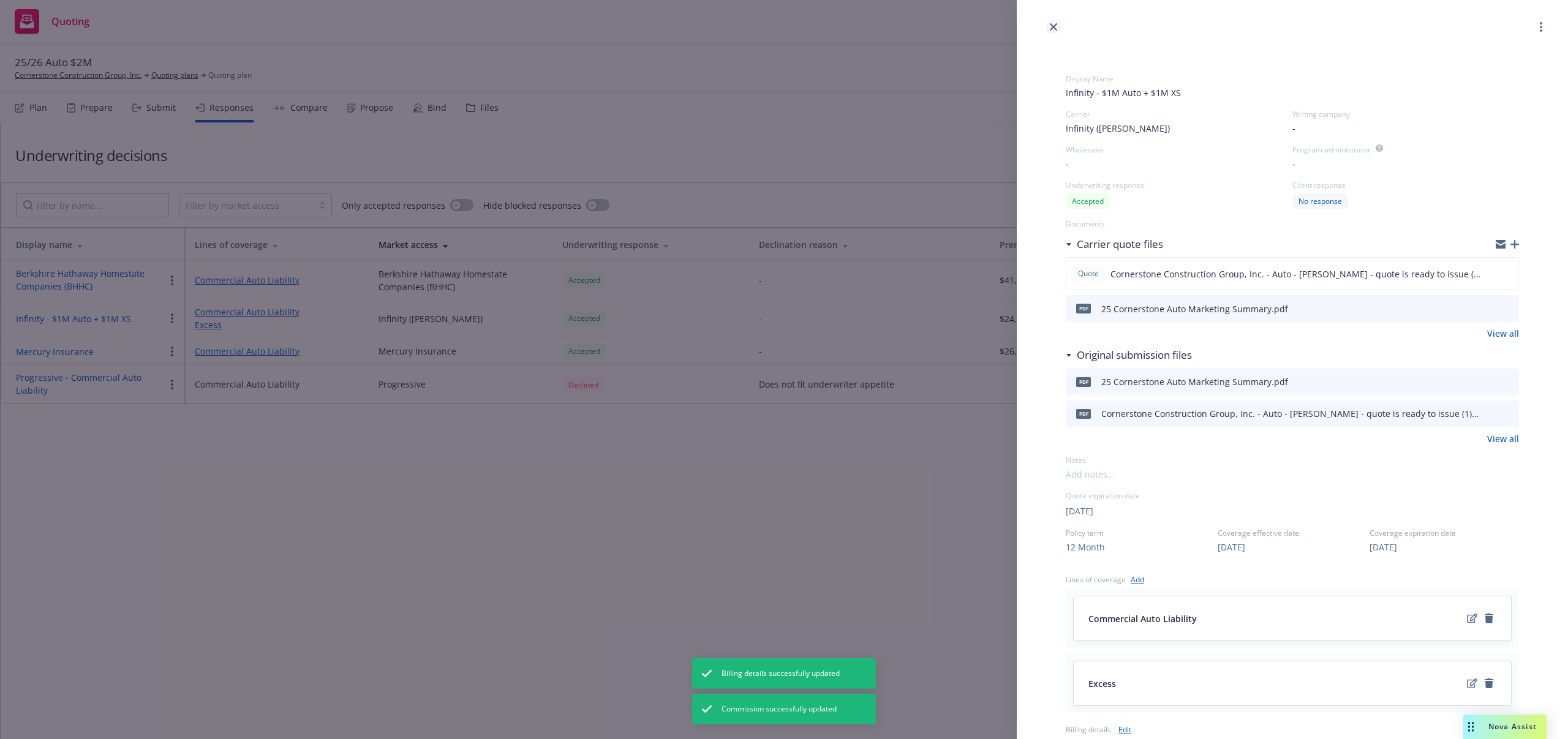
click at [1050, 28] on icon "close" at bounding box center [1054, 27] width 7 height 7
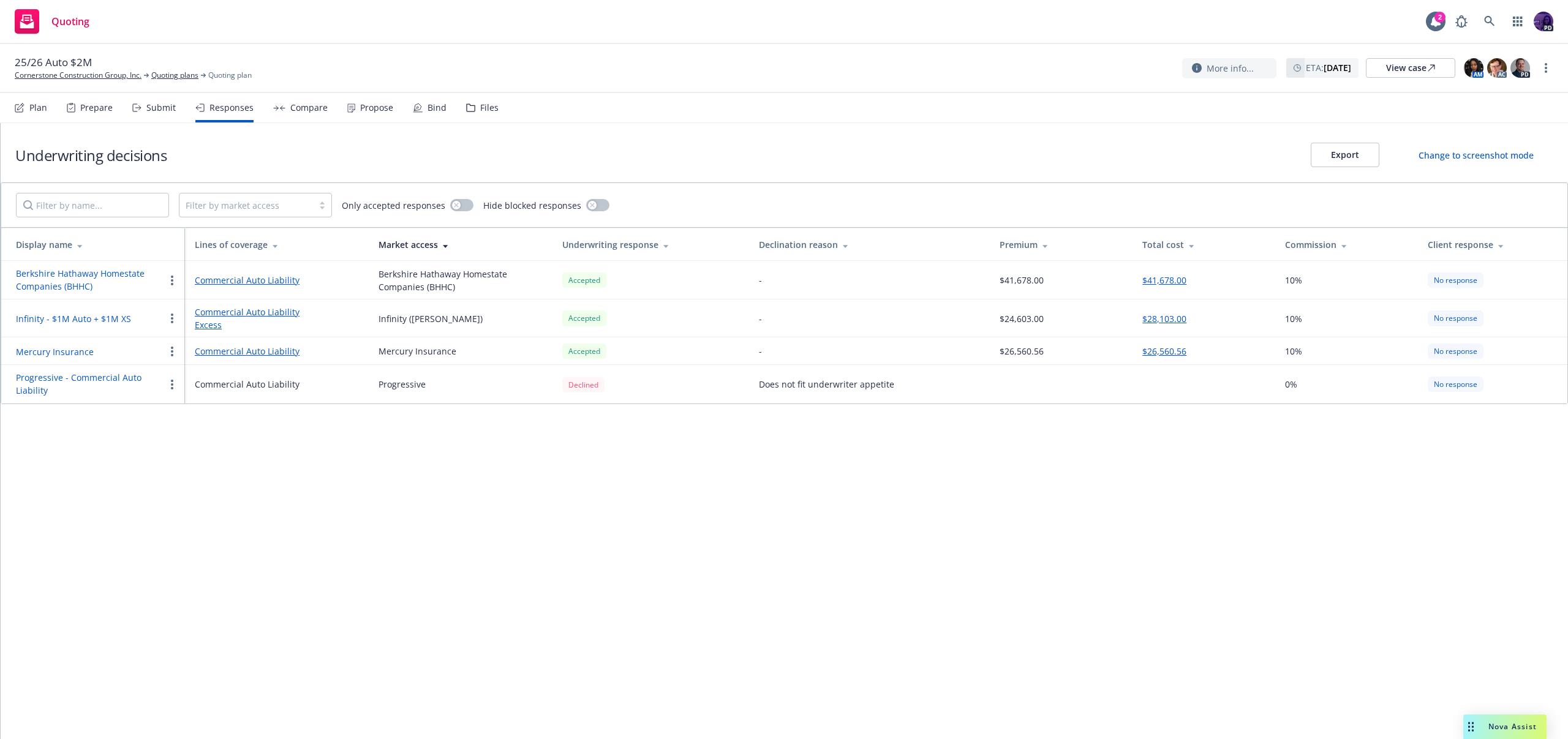
click at [380, 105] on div "Propose" at bounding box center [377, 108] width 33 height 10
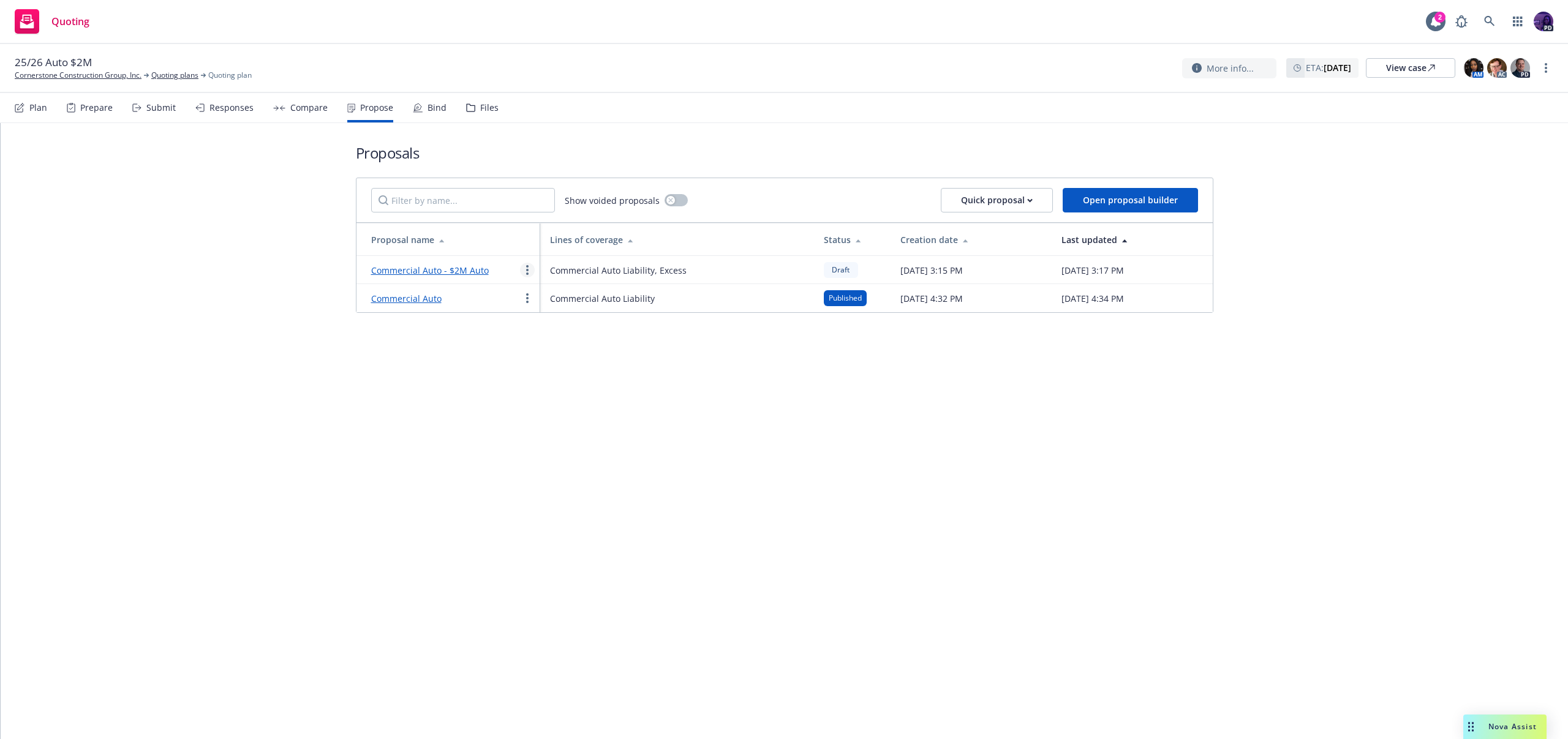
click at [529, 265] on link "more" at bounding box center [528, 270] width 15 height 15
click at [545, 292] on link "Edit" at bounding box center [575, 300] width 109 height 25
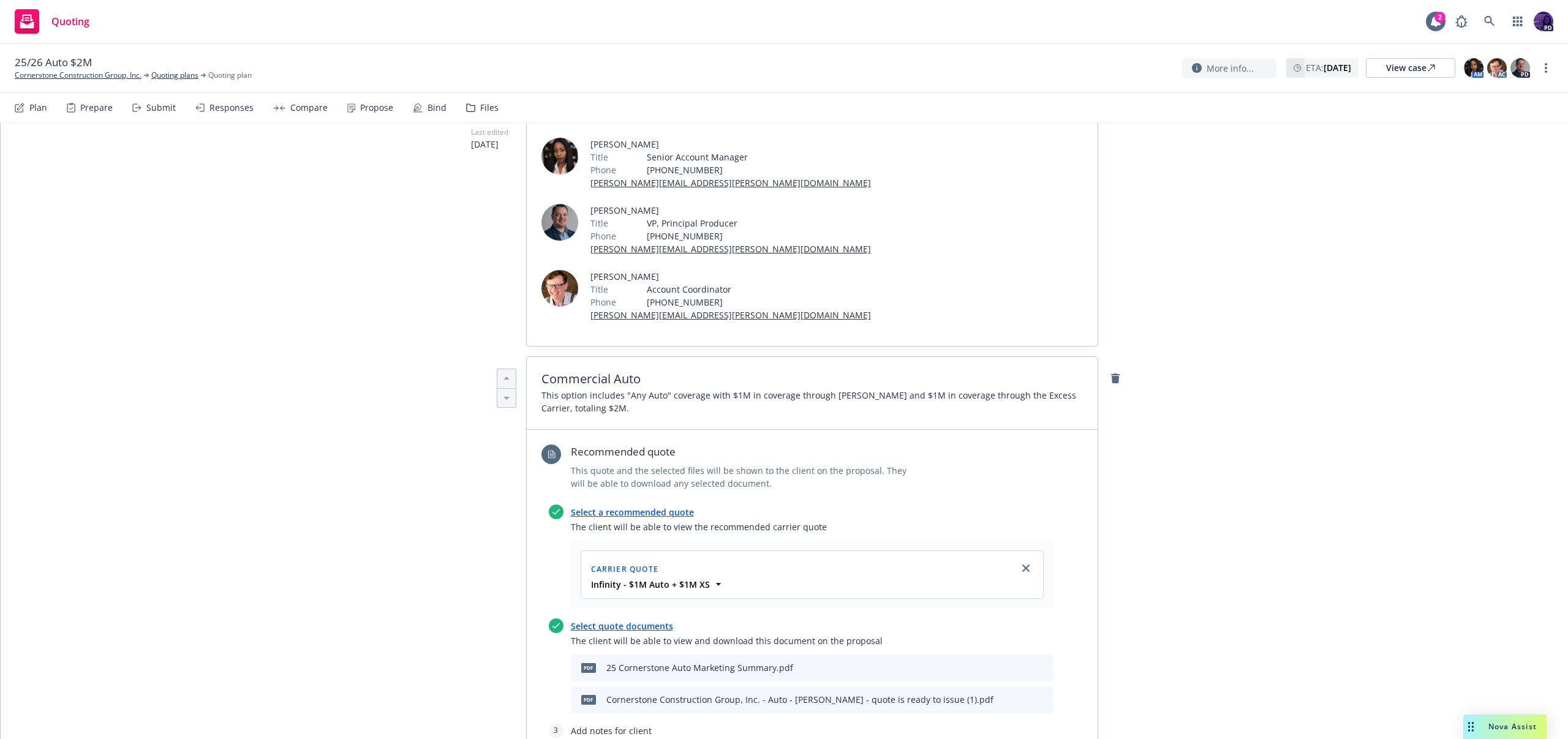
scroll to position [389, 0]
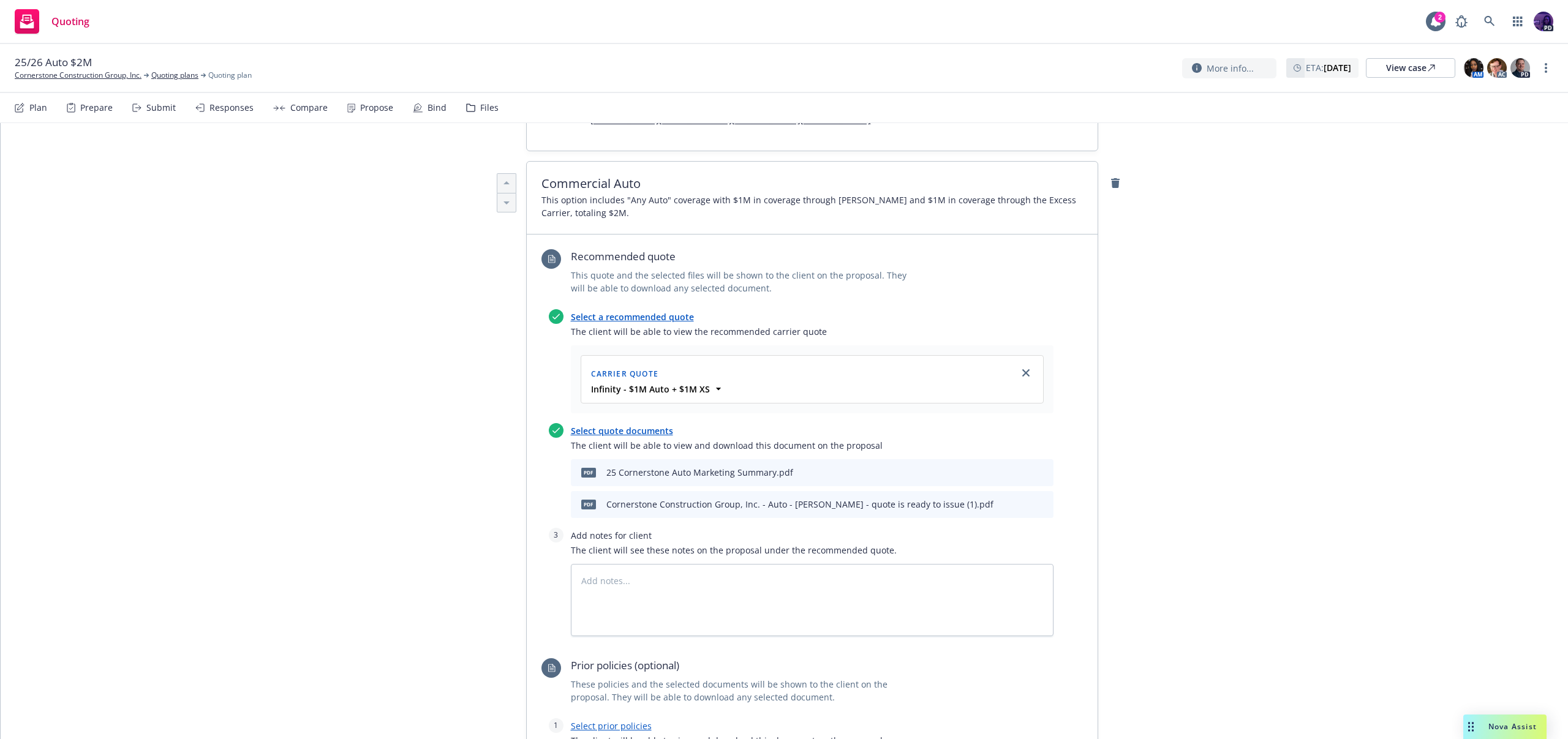
click at [694, 311] on link "Select a recommended quote" at bounding box center [632, 316] width 123 height 12
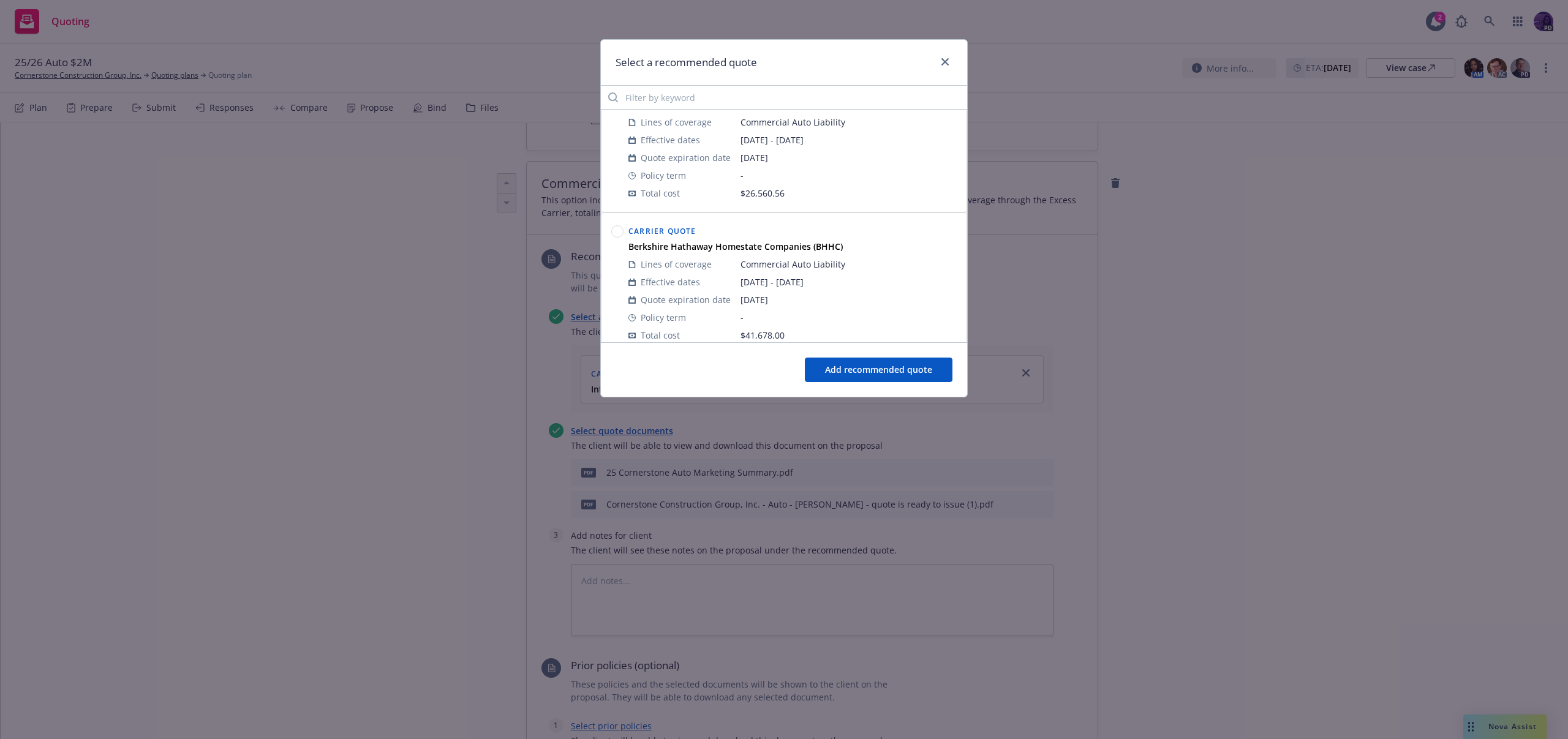
scroll to position [21, 0]
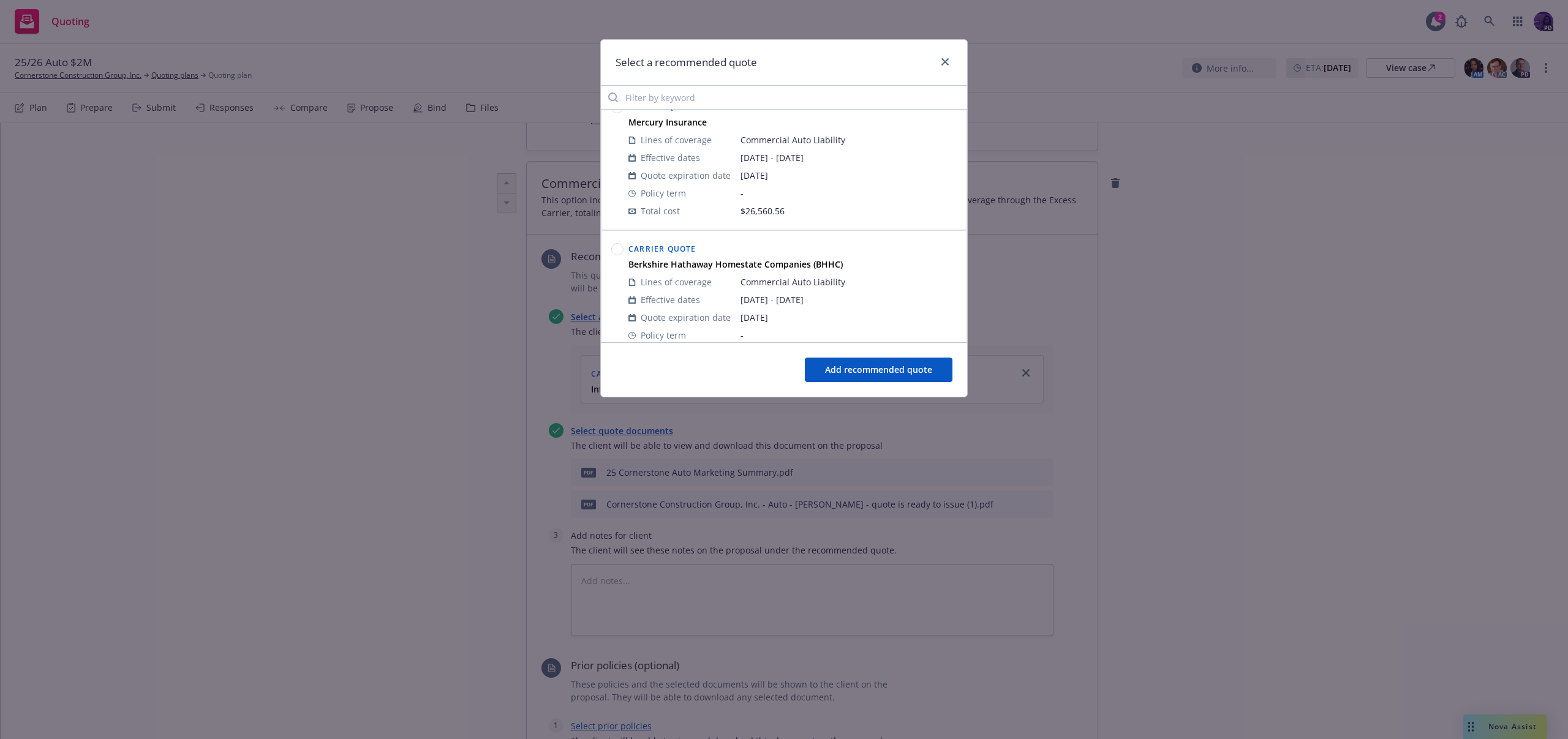
click at [621, 115] on div at bounding box center [617, 159] width 18 height 126
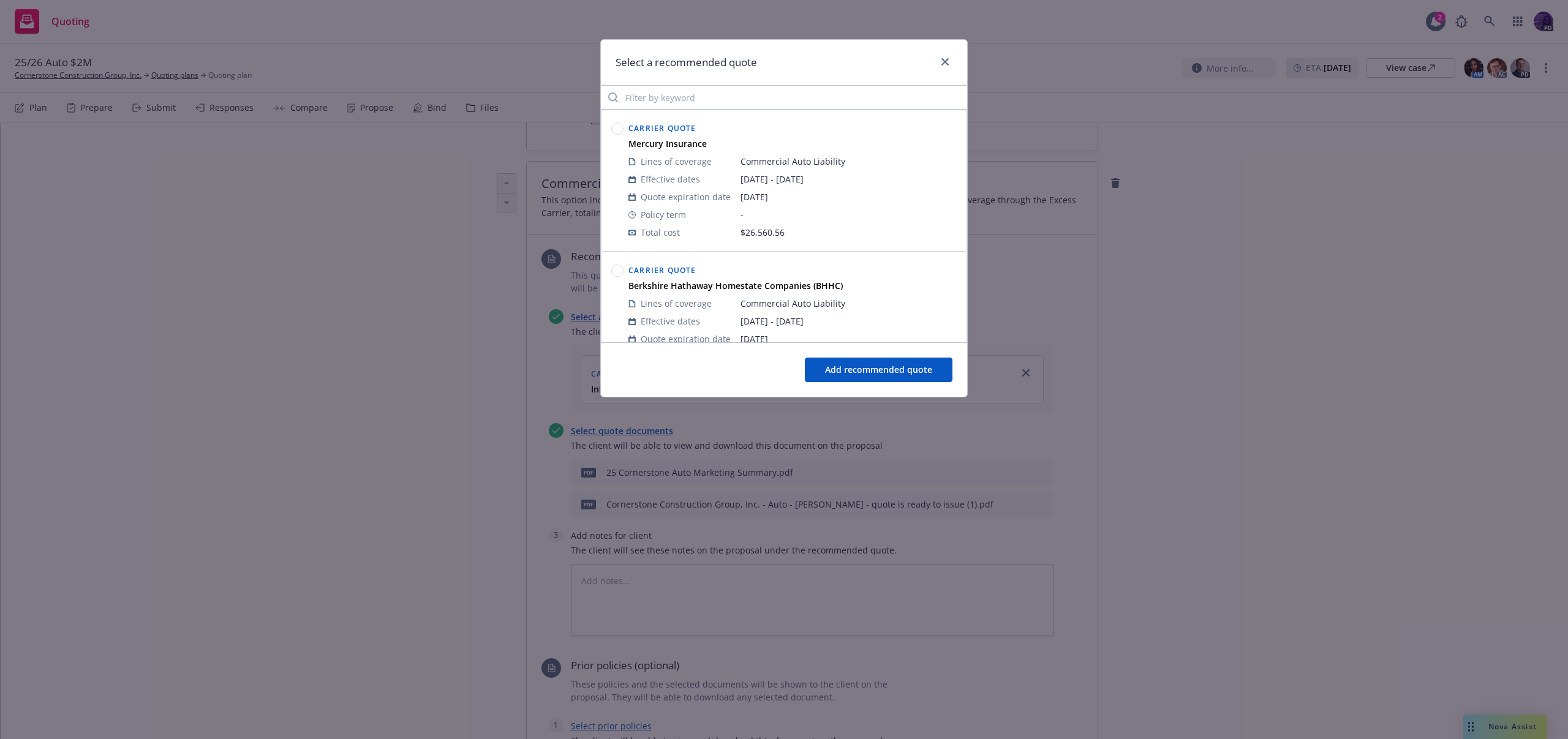
click at [616, 130] on circle at bounding box center [617, 128] width 12 height 12
click at [840, 357] on div "Add recommended quote" at bounding box center [784, 369] width 366 height 54
click at [841, 378] on button "Add recommended quote" at bounding box center [879, 370] width 148 height 25
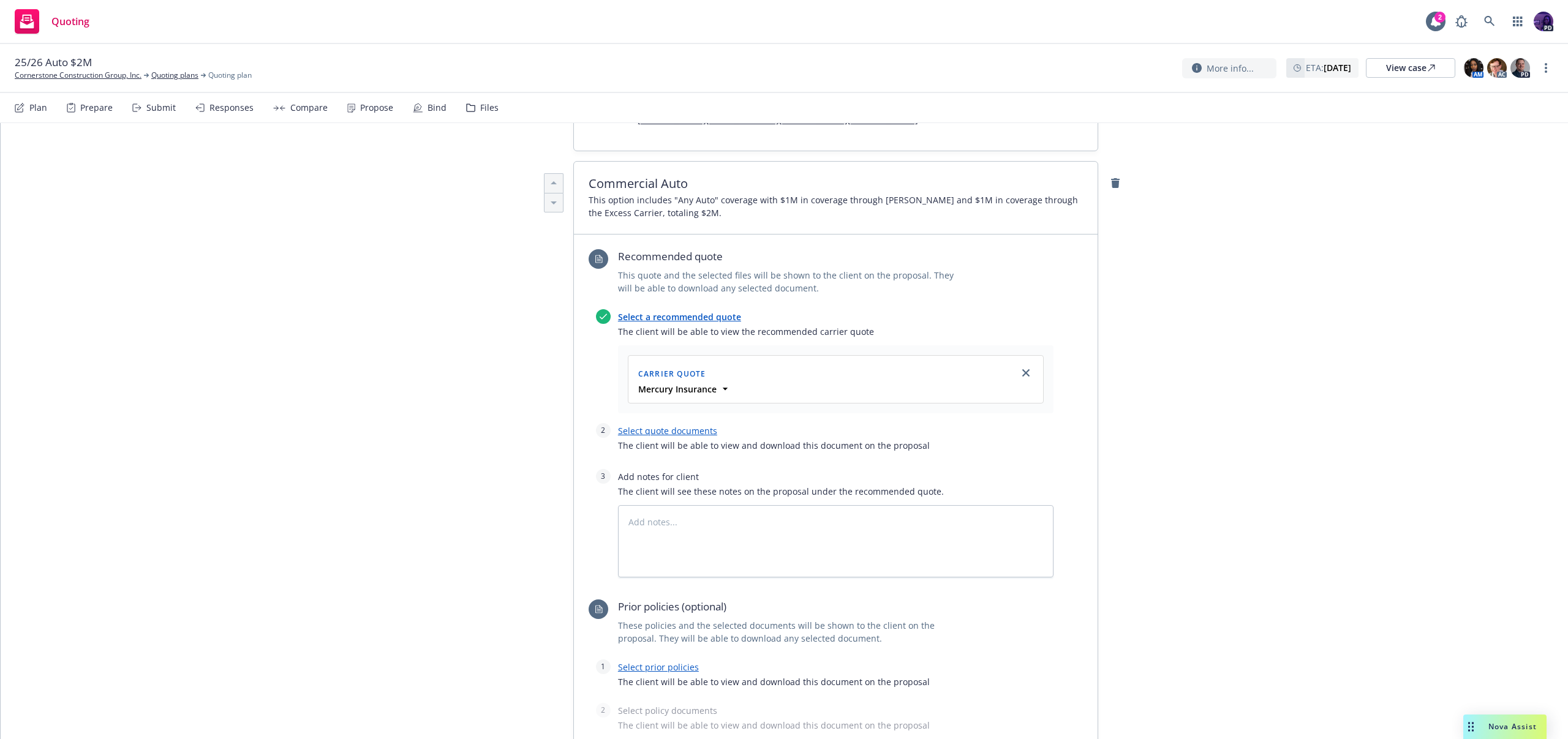
click at [721, 311] on link "Select a recommended quote" at bounding box center [679, 316] width 123 height 12
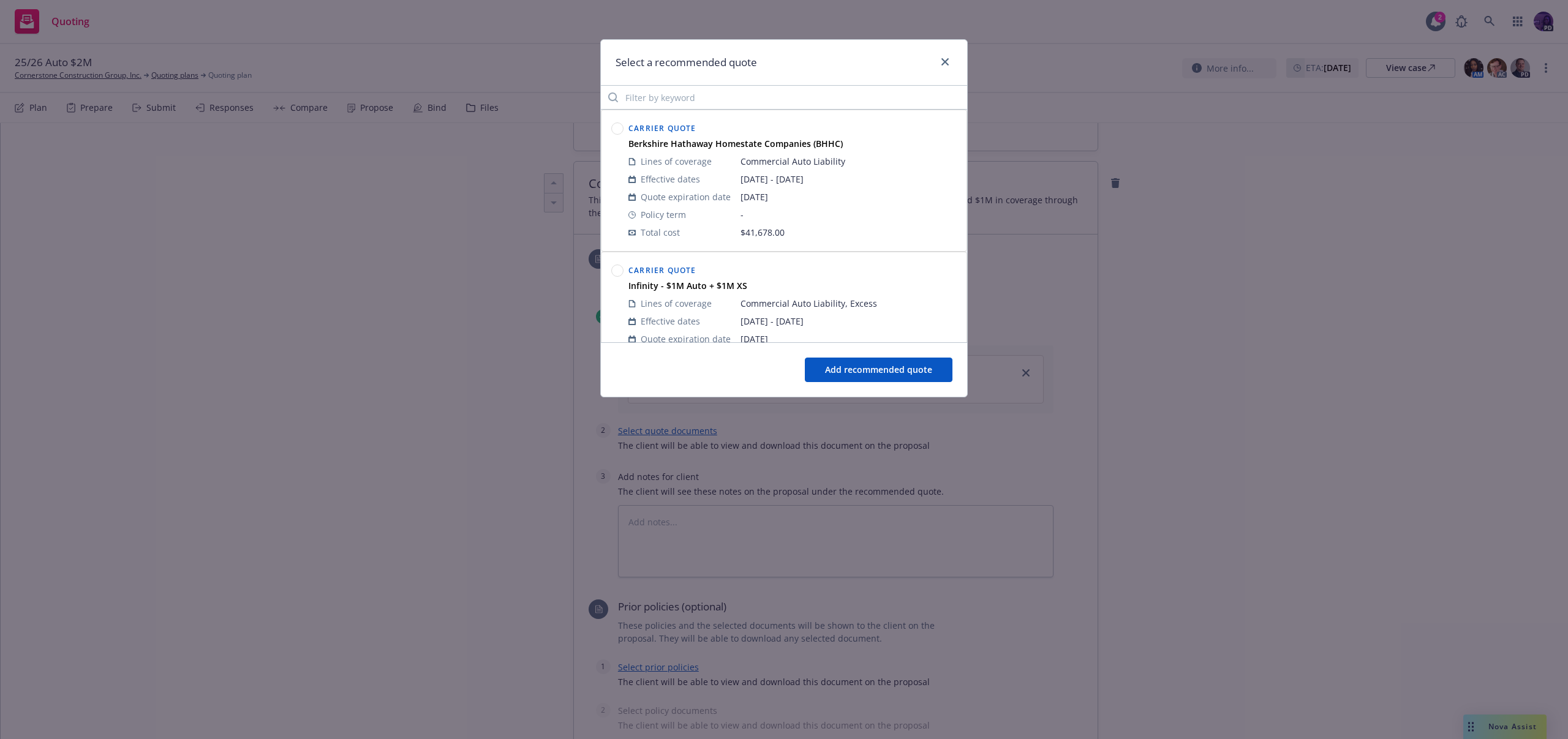
scroll to position [3, 0]
click at [620, 272] on circle at bounding box center [617, 268] width 12 height 12
click at [835, 358] on button "Add recommended quote" at bounding box center [879, 370] width 148 height 25
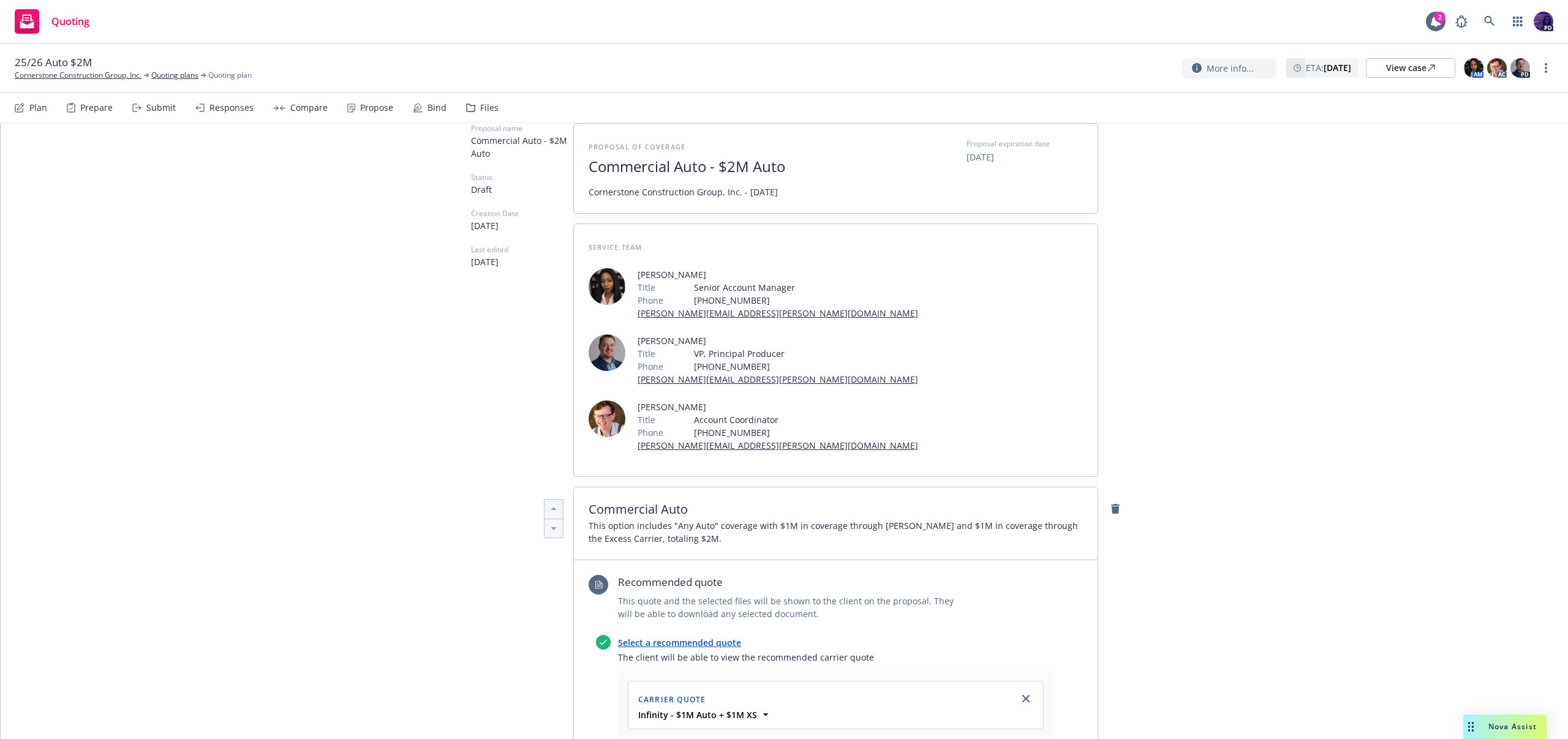
scroll to position [0, 0]
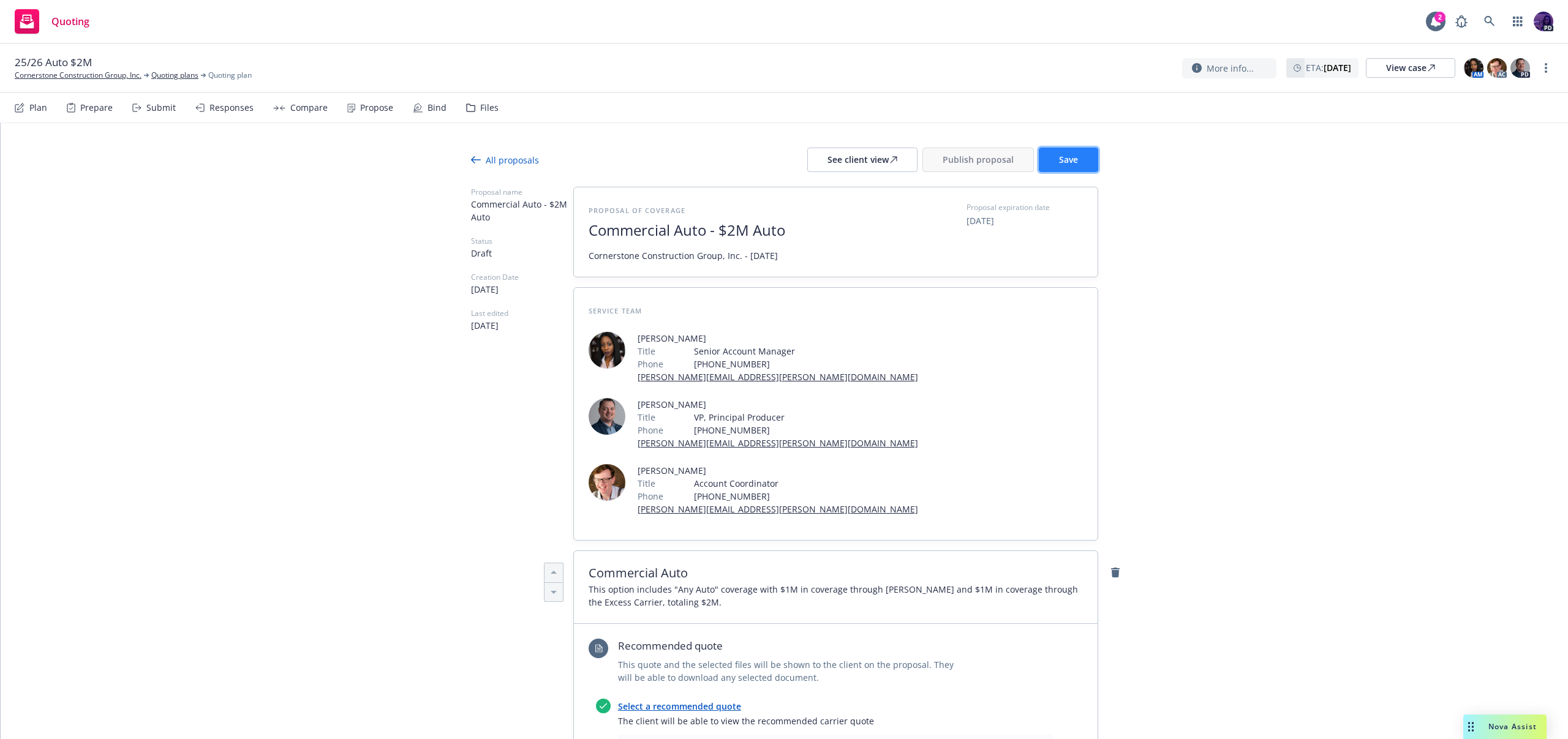
click at [1044, 154] on button "Save" at bounding box center [1069, 160] width 59 height 25
click at [896, 163] on button "See client view" at bounding box center [862, 160] width 110 height 25
click at [957, 162] on span "Publish proposal" at bounding box center [978, 160] width 71 height 12
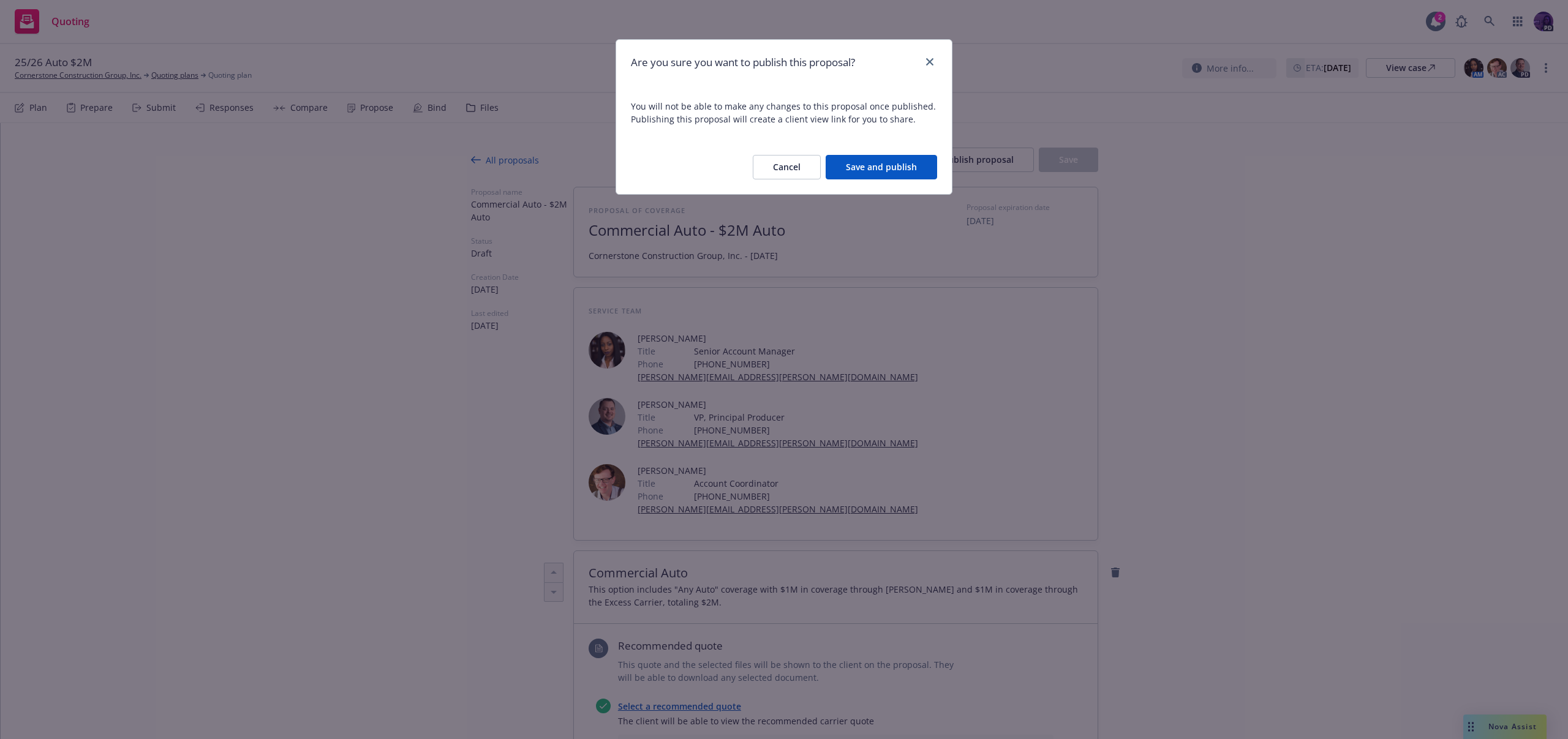
click at [892, 161] on button "Save and publish" at bounding box center [881, 167] width 112 height 25
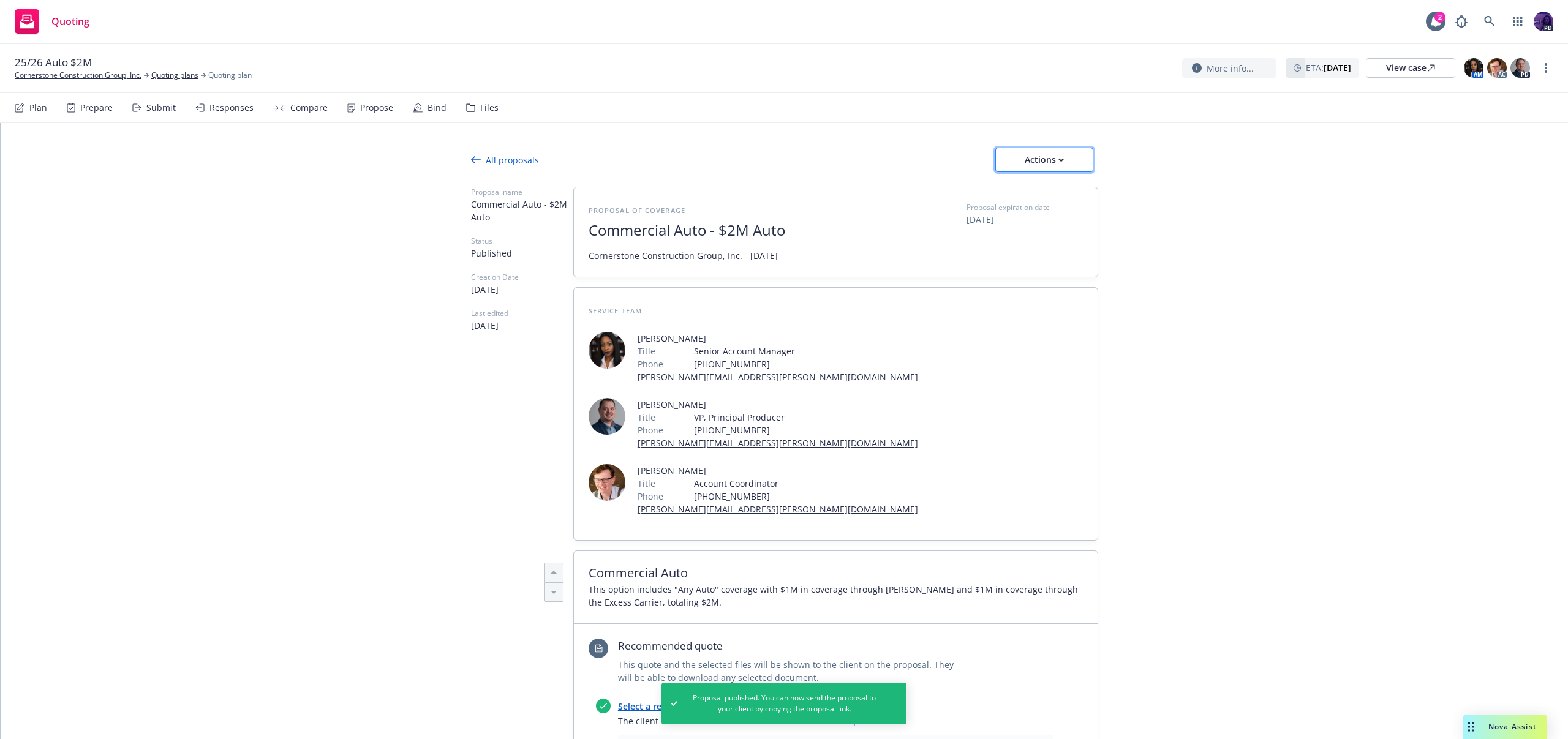
click at [1076, 152] on button "Actions" at bounding box center [1045, 160] width 98 height 25
click at [1076, 192] on span "Copy proposal link" at bounding box center [1044, 191] width 105 height 12
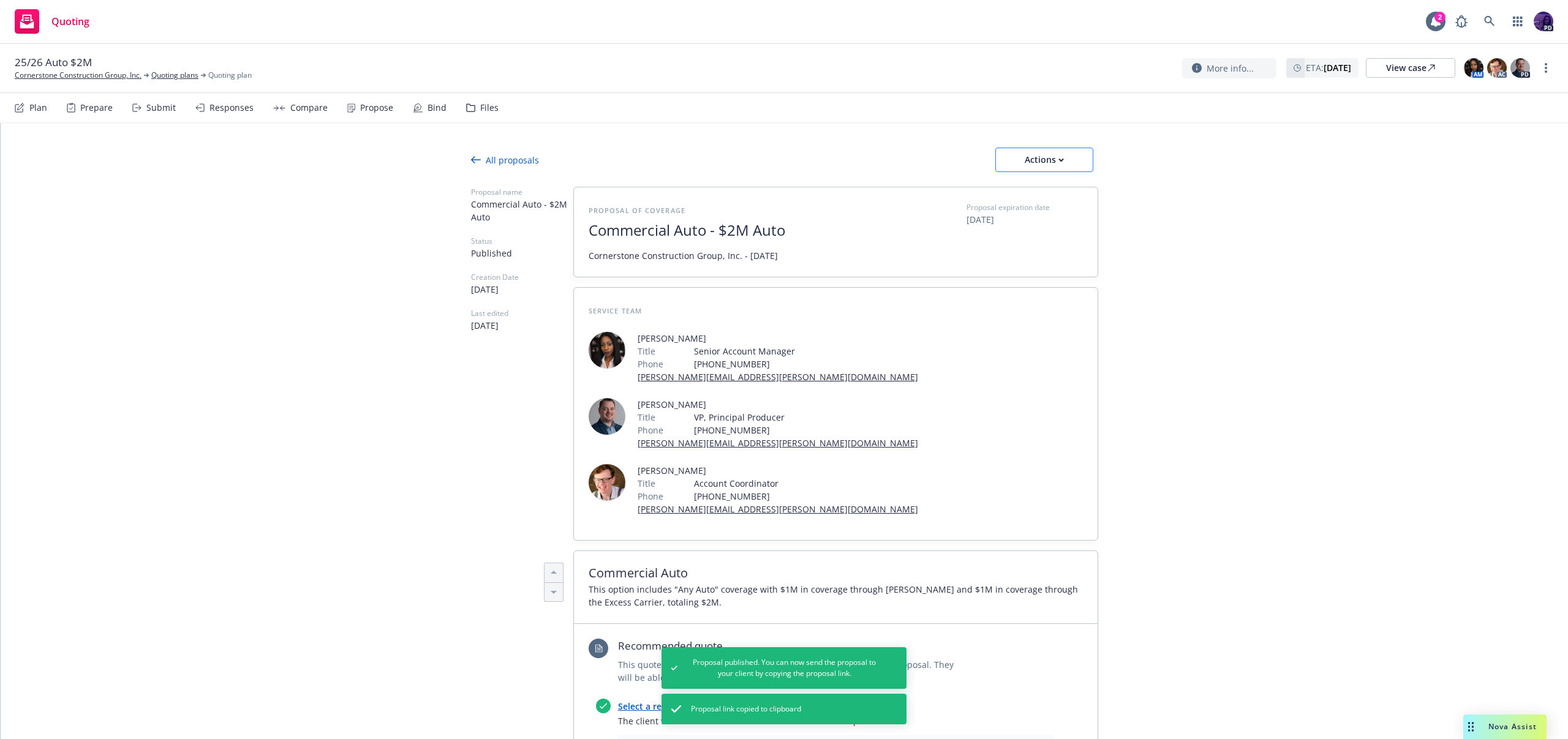
click at [1016, 152] on div "Actions" at bounding box center [1045, 160] width 57 height 23
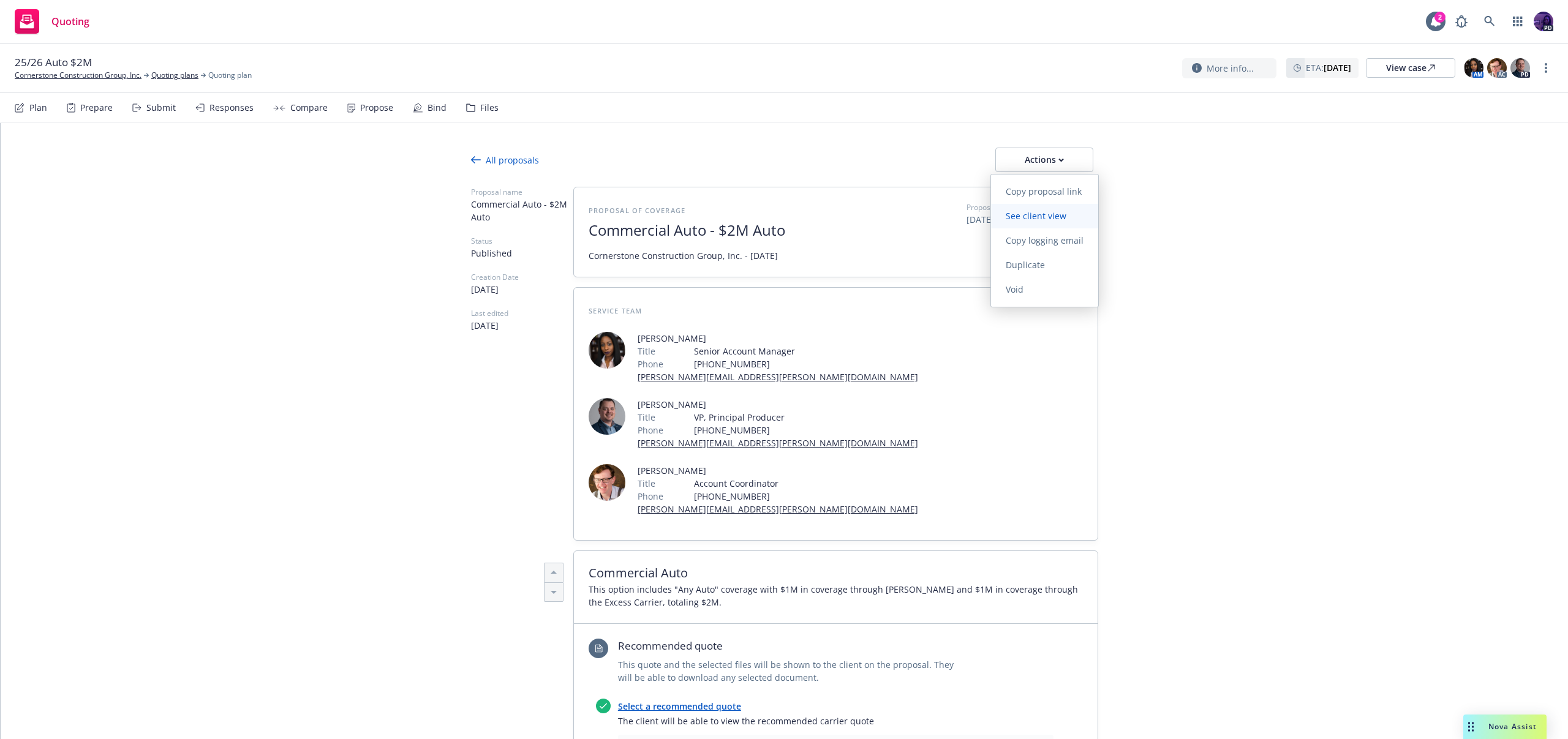
click at [1015, 222] on link "See client view" at bounding box center [1045, 216] width 107 height 25
click at [533, 16] on div "Quoting 2 PD" at bounding box center [784, 22] width 1568 height 44
type textarea "x"
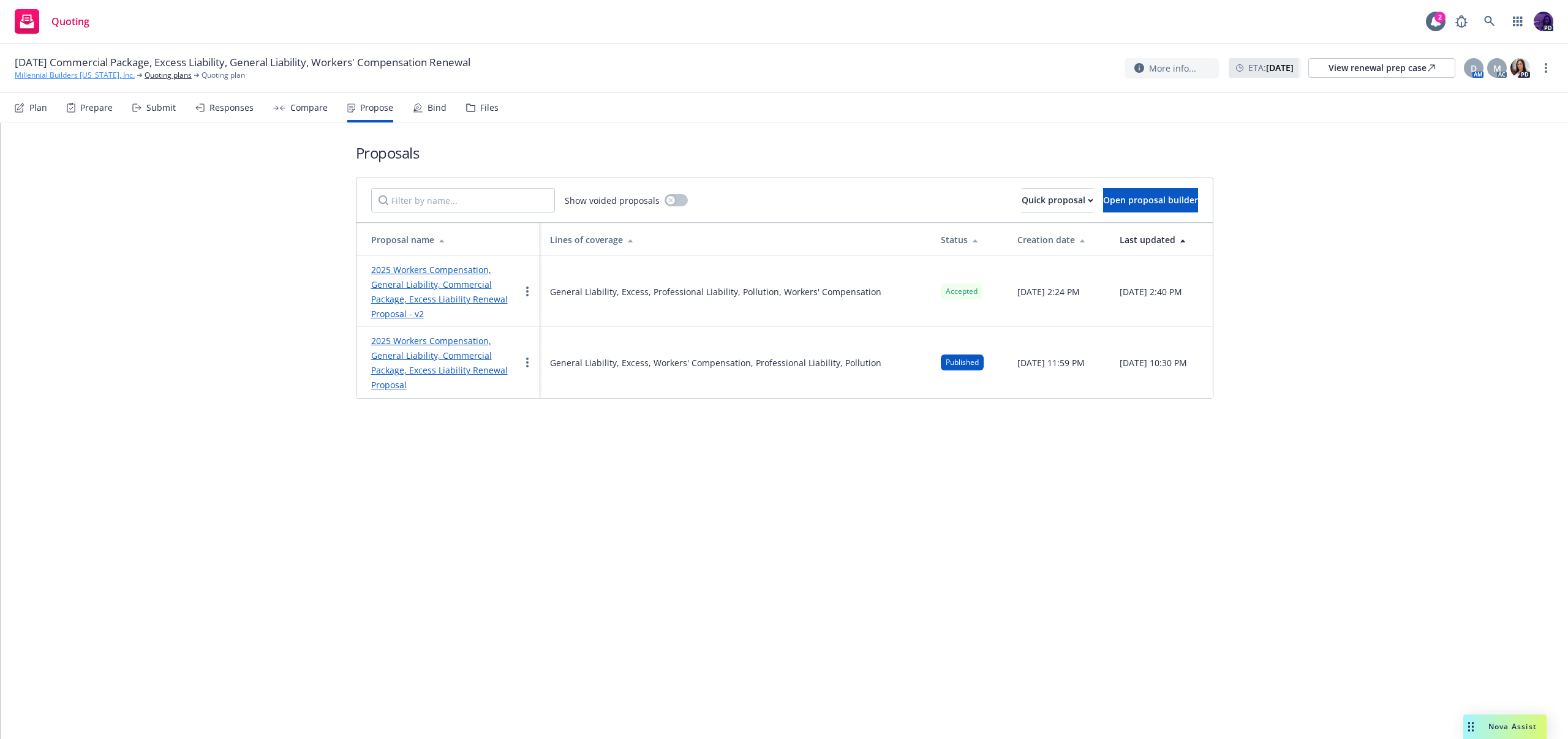
click at [110, 78] on link "Millennial Builders [US_STATE], Inc." at bounding box center [75, 76] width 120 height 11
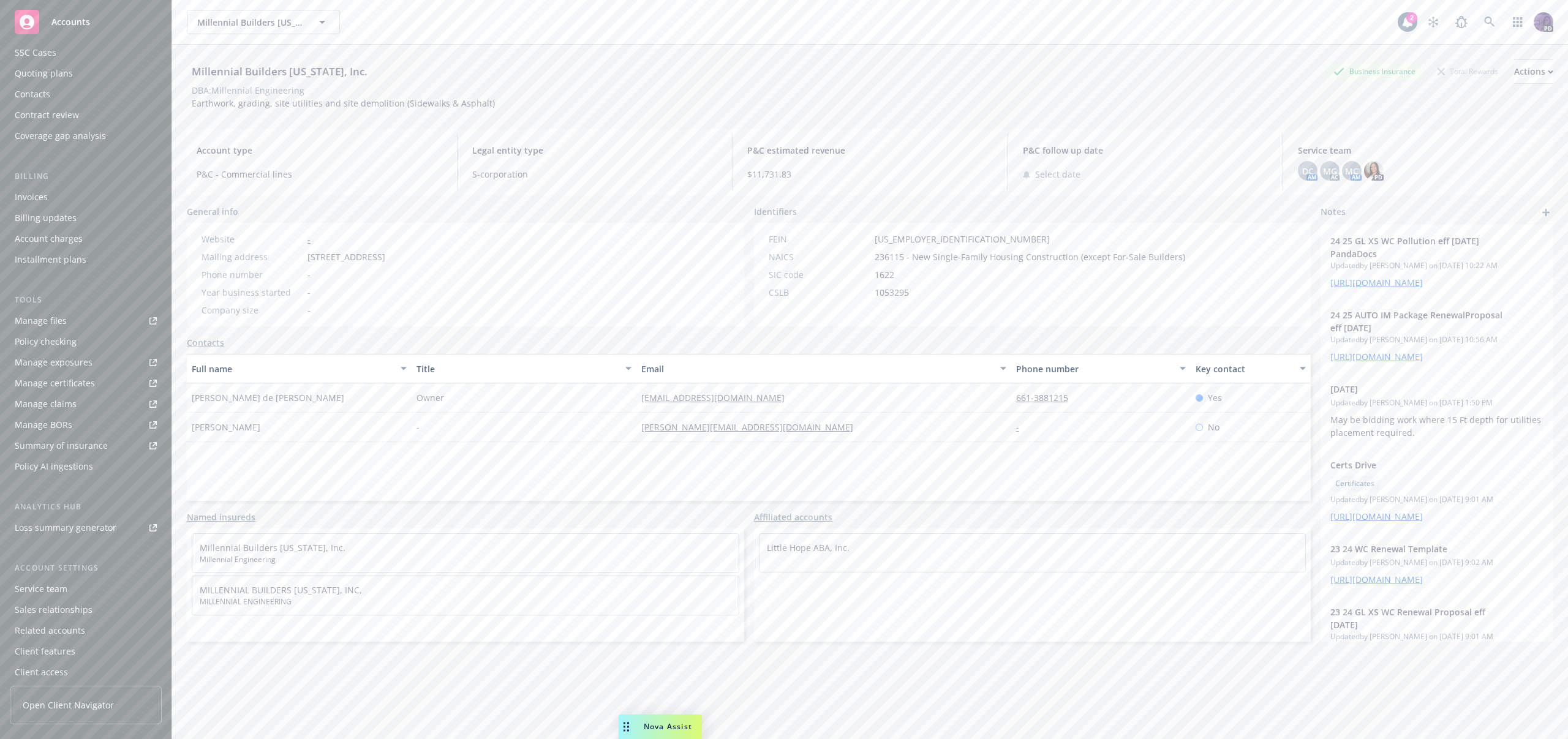
scroll to position [101, 0]
click at [78, 661] on div "Client access" at bounding box center [86, 666] width 142 height 19
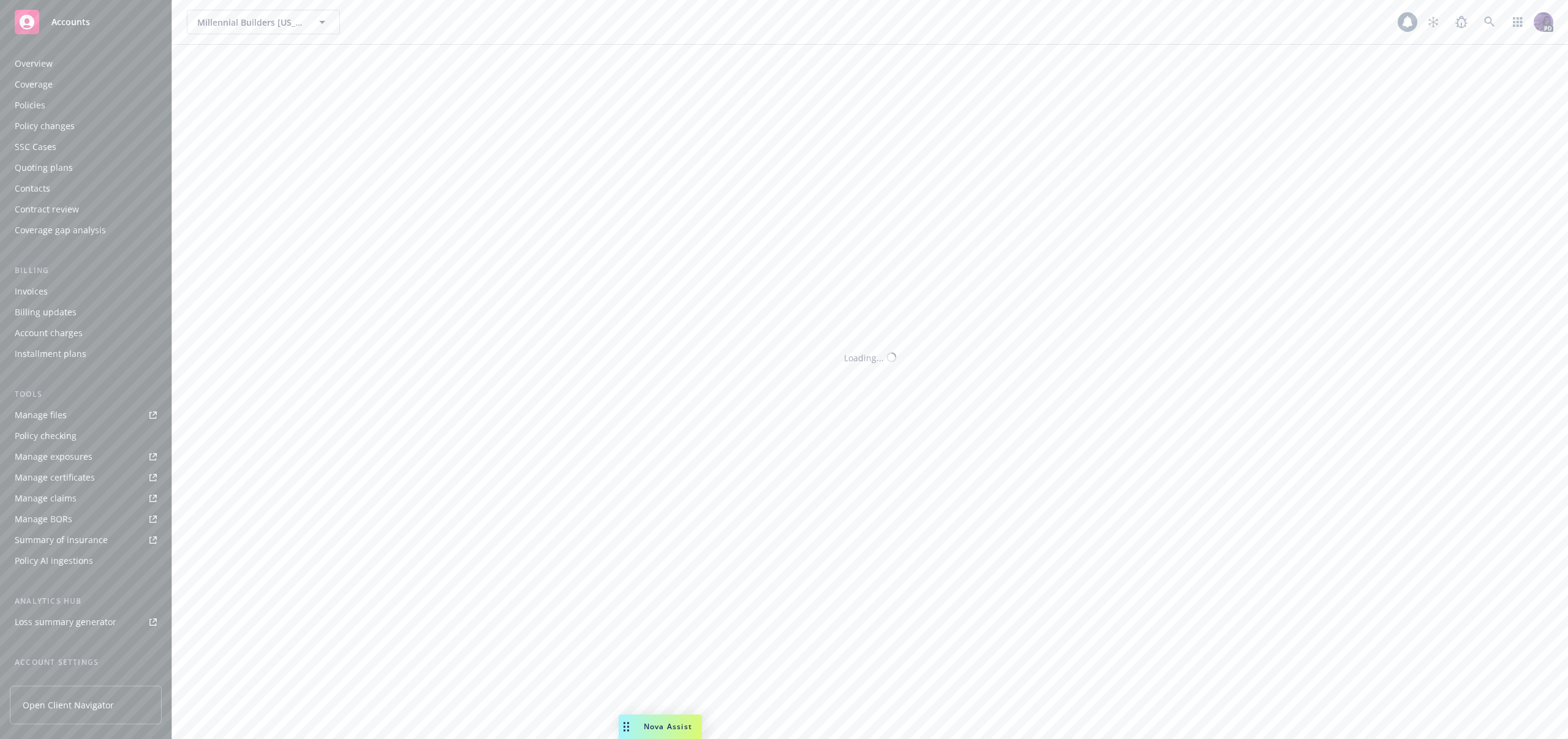
scroll to position [101, 0]
click at [74, 646] on div "Client features" at bounding box center [86, 645] width 142 height 19
click at [64, 175] on div "Quoting plans" at bounding box center [43, 167] width 58 height 19
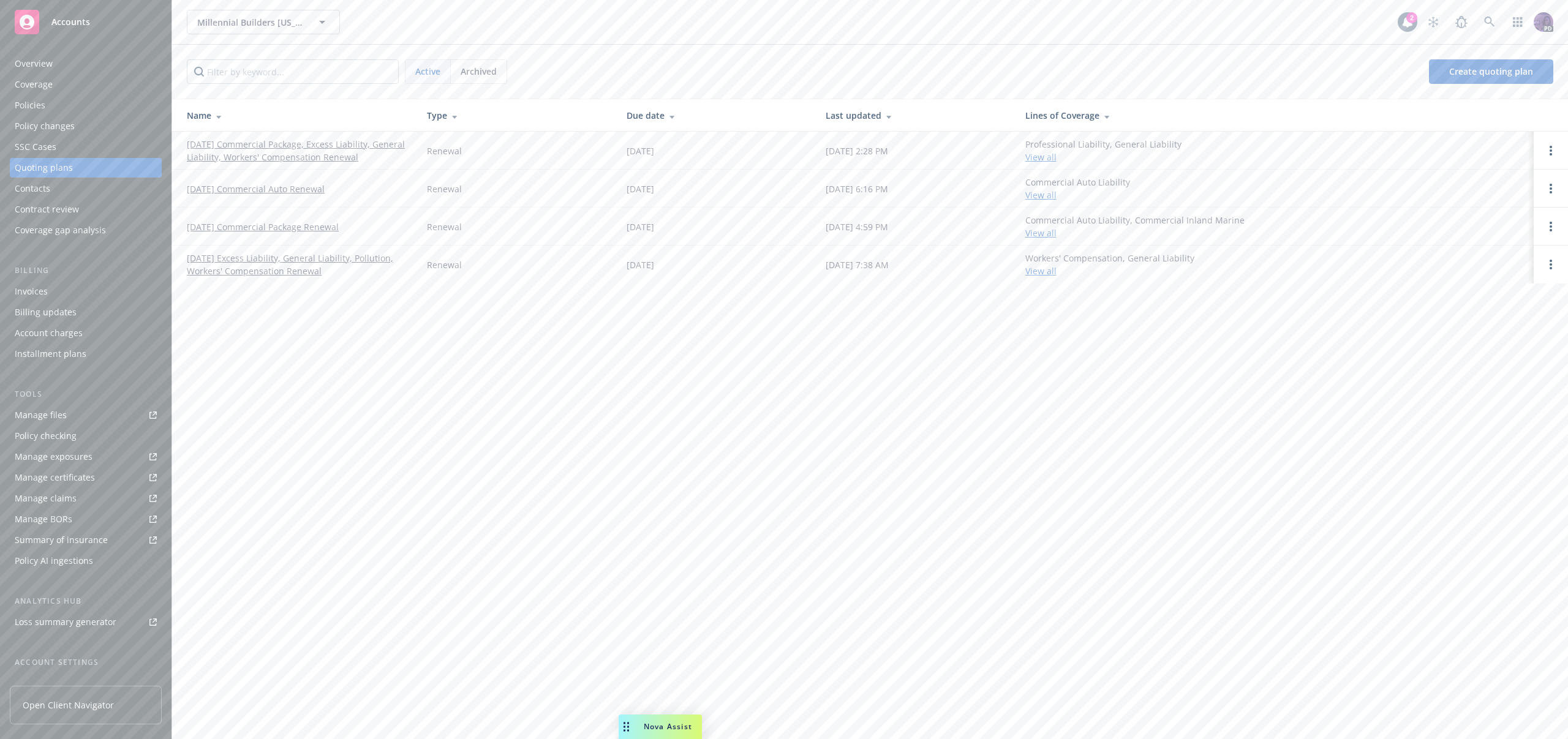
click at [272, 143] on link "[DATE] Commercial Package, Excess Liability, General Liability, Workers' Compen…" at bounding box center [296, 150] width 221 height 26
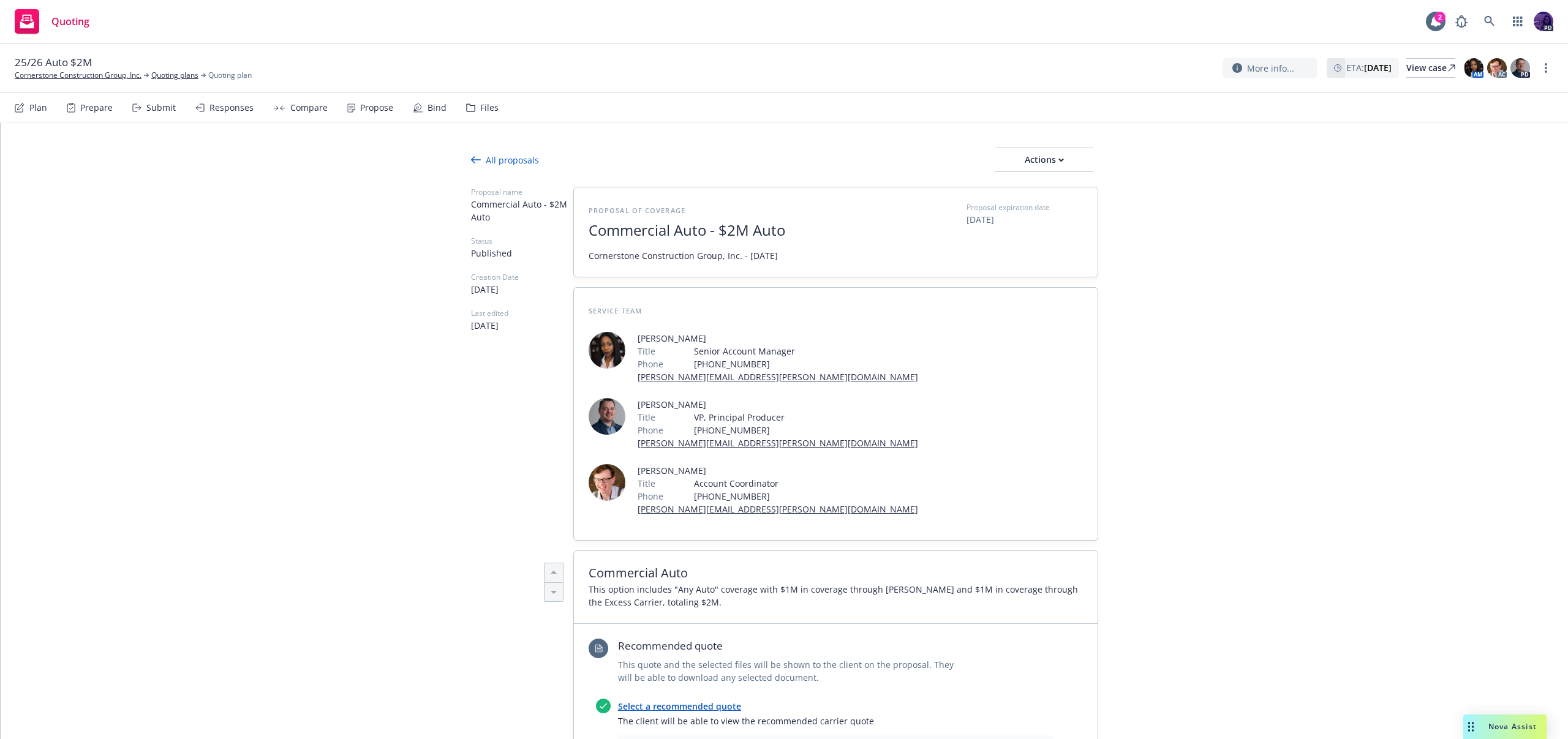
type textarea "x"
click at [491, 29] on div "Quoting 2 PD" at bounding box center [784, 22] width 1568 height 44
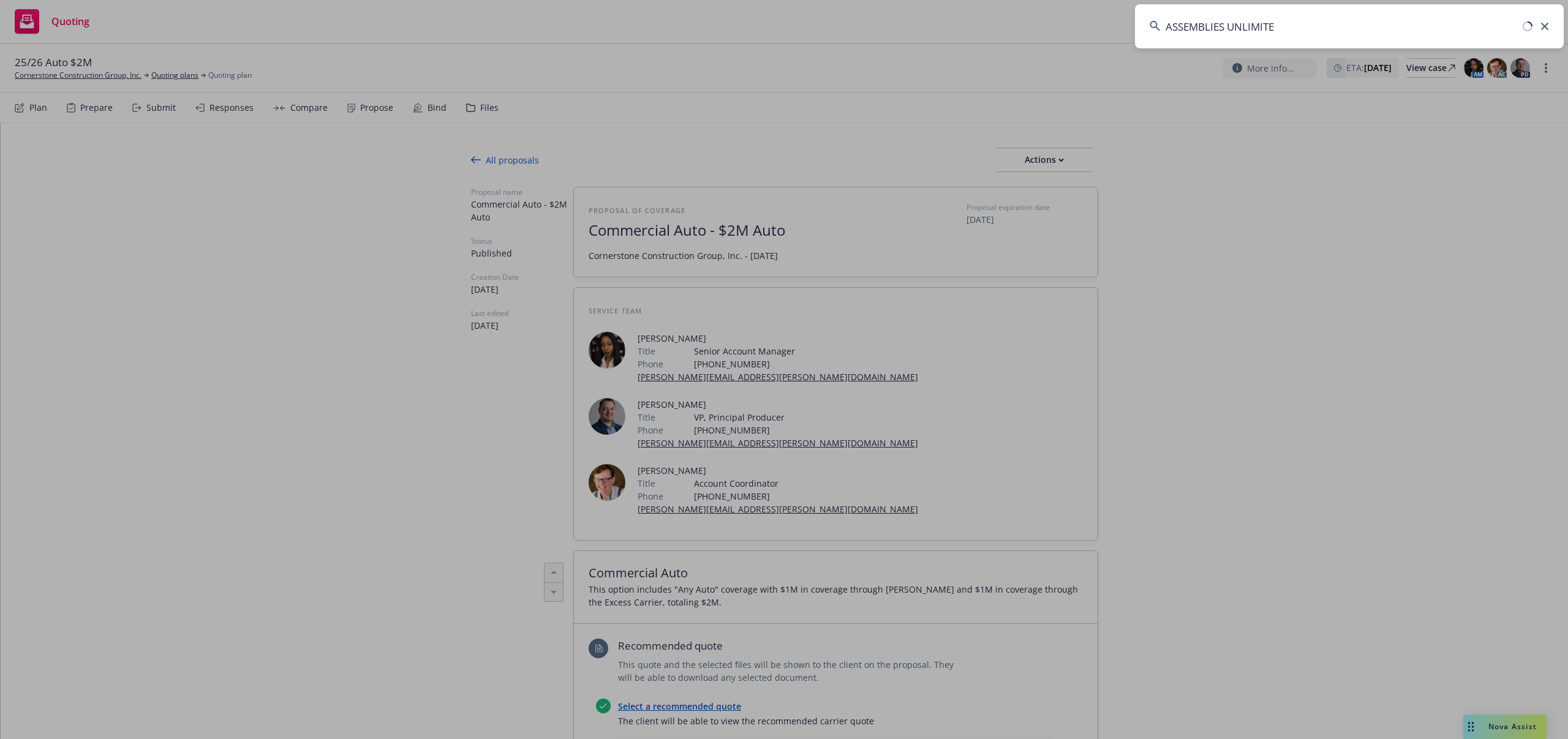
type input "ASSEMBLIES UNLIMITED"
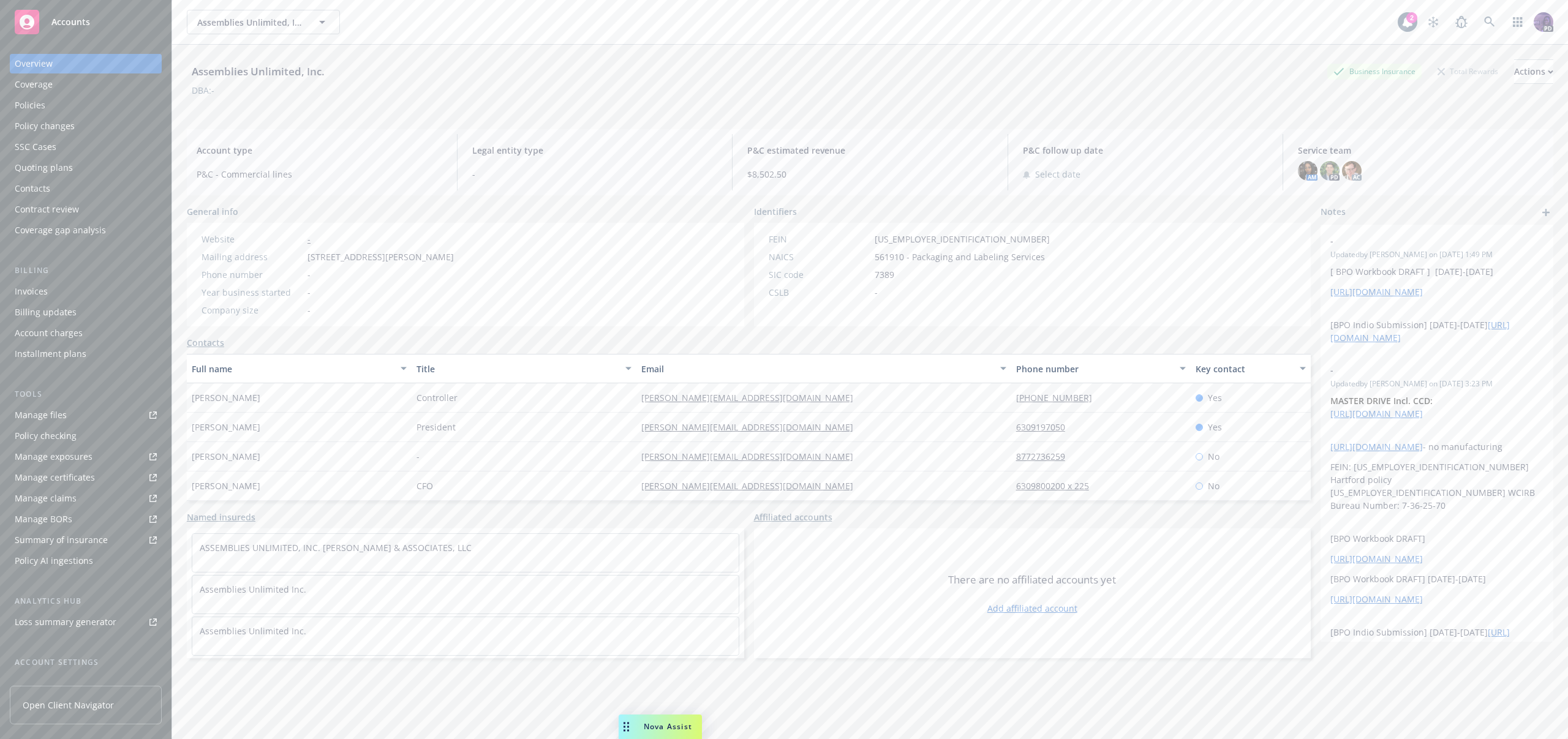
click at [90, 107] on div "Policies" at bounding box center [86, 105] width 142 height 19
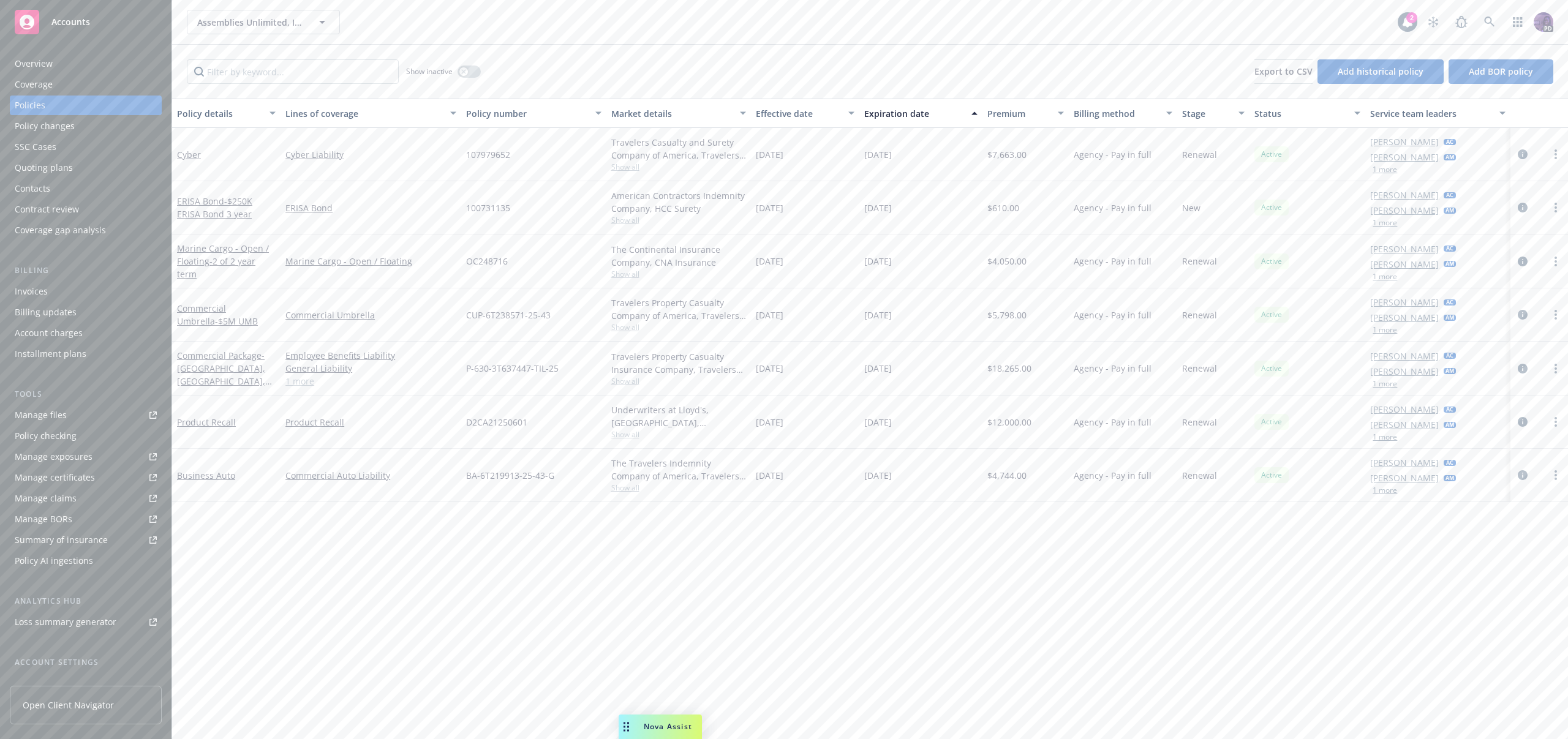
click at [307, 383] on link "1 more" at bounding box center [370, 381] width 171 height 13
click at [1526, 377] on icon "circleInformation" at bounding box center [1523, 375] width 10 height 10
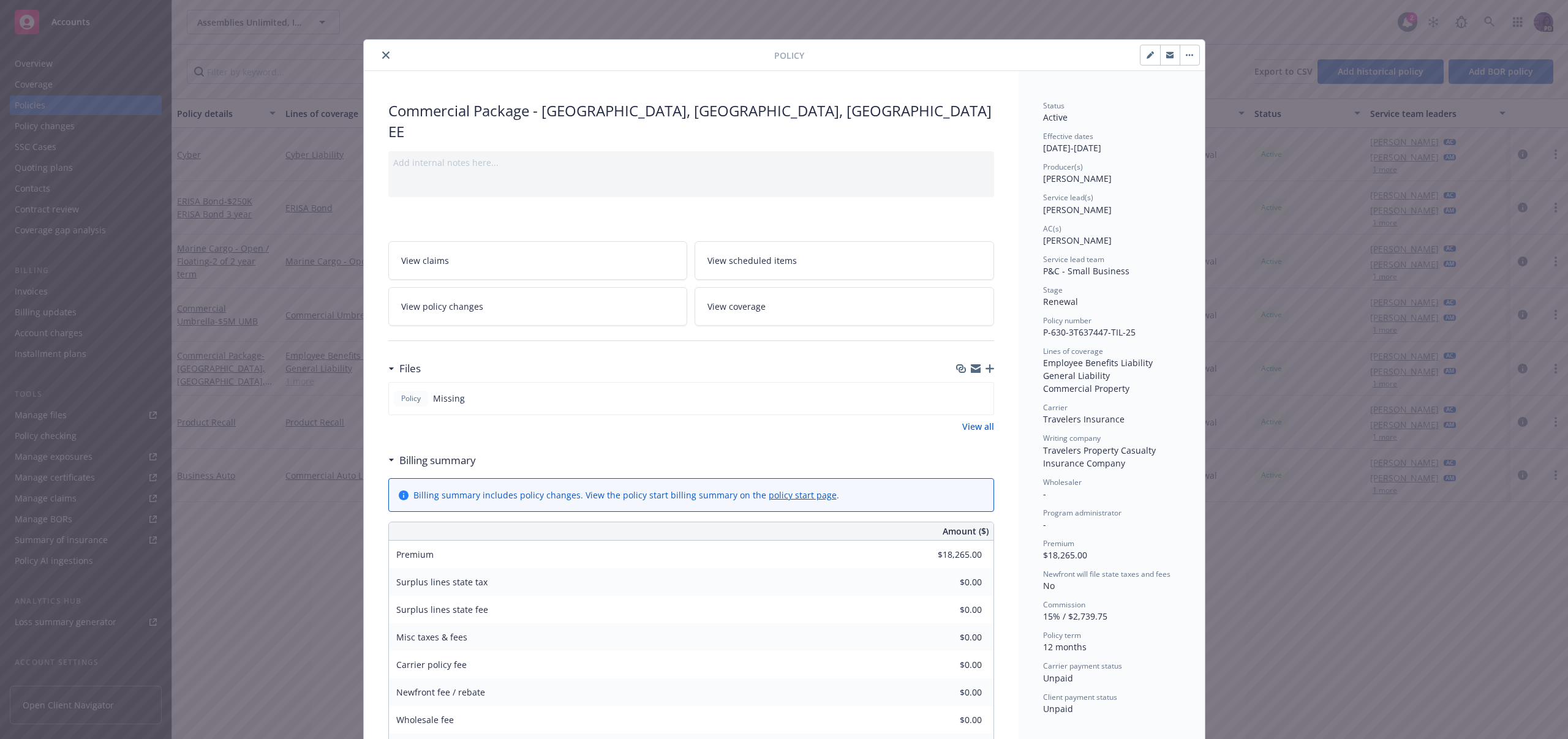
click at [382, 51] on button "close" at bounding box center [386, 55] width 15 height 15
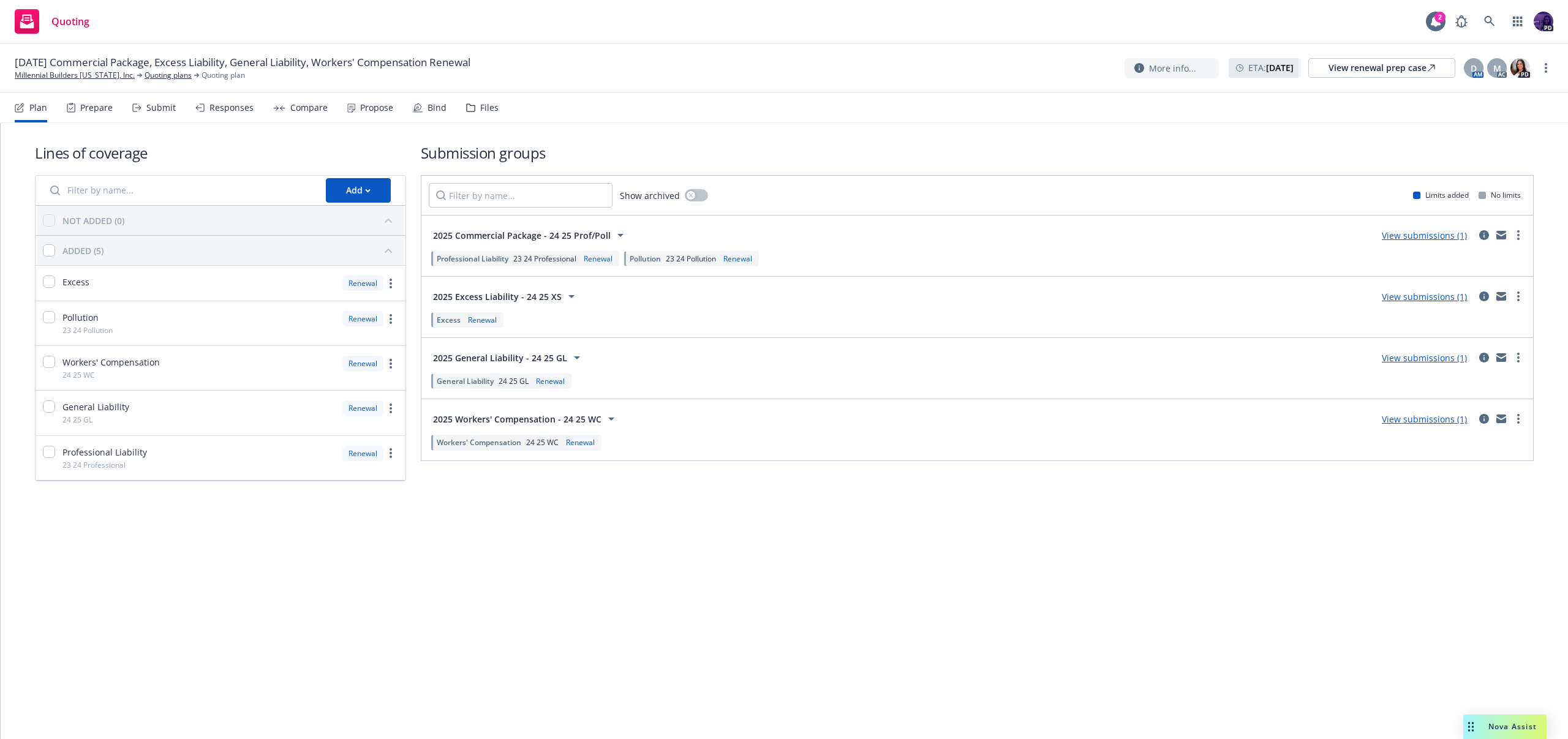
click at [375, 117] on div "Propose" at bounding box center [370, 108] width 46 height 30
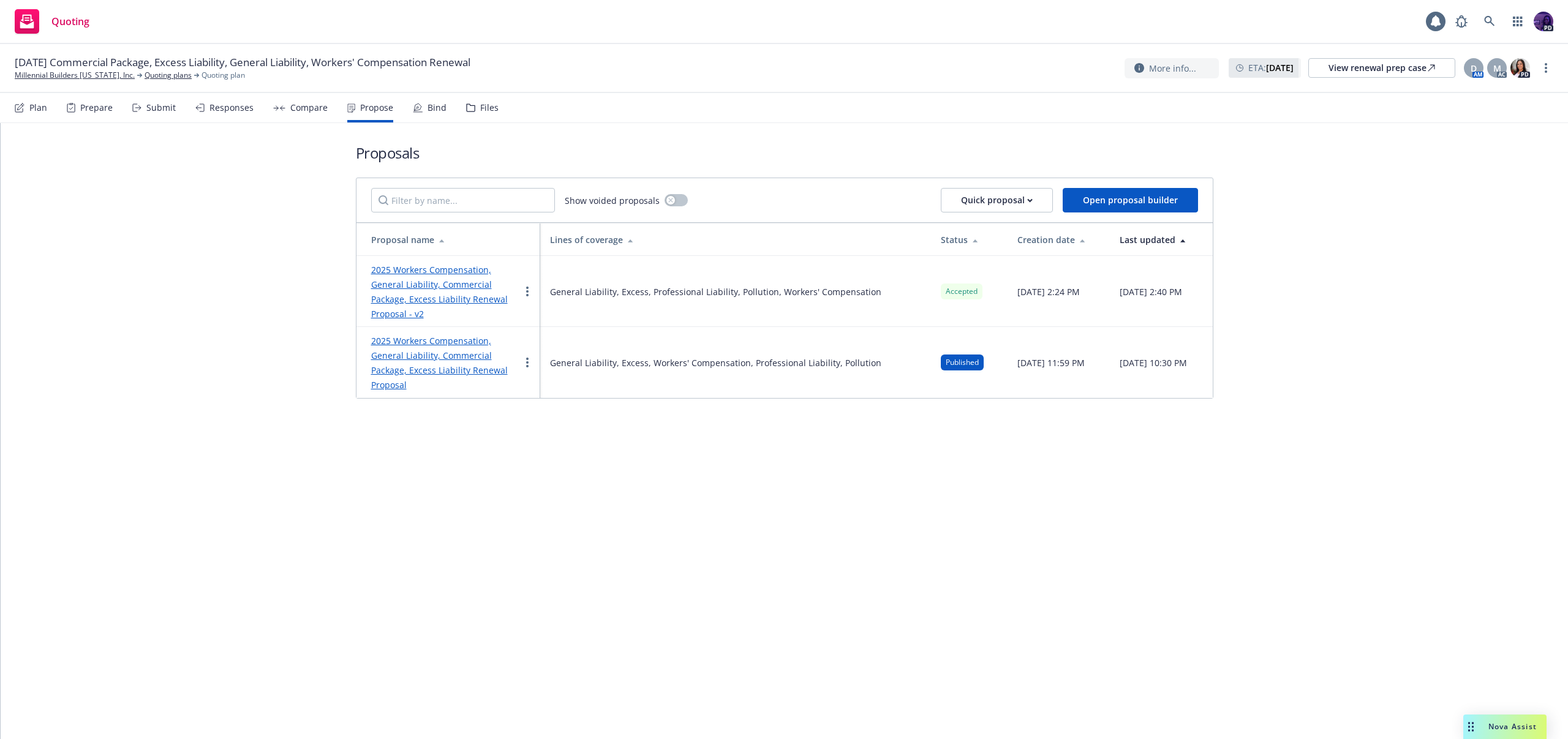
click at [291, 103] on div "Compare" at bounding box center [309, 108] width 37 height 10
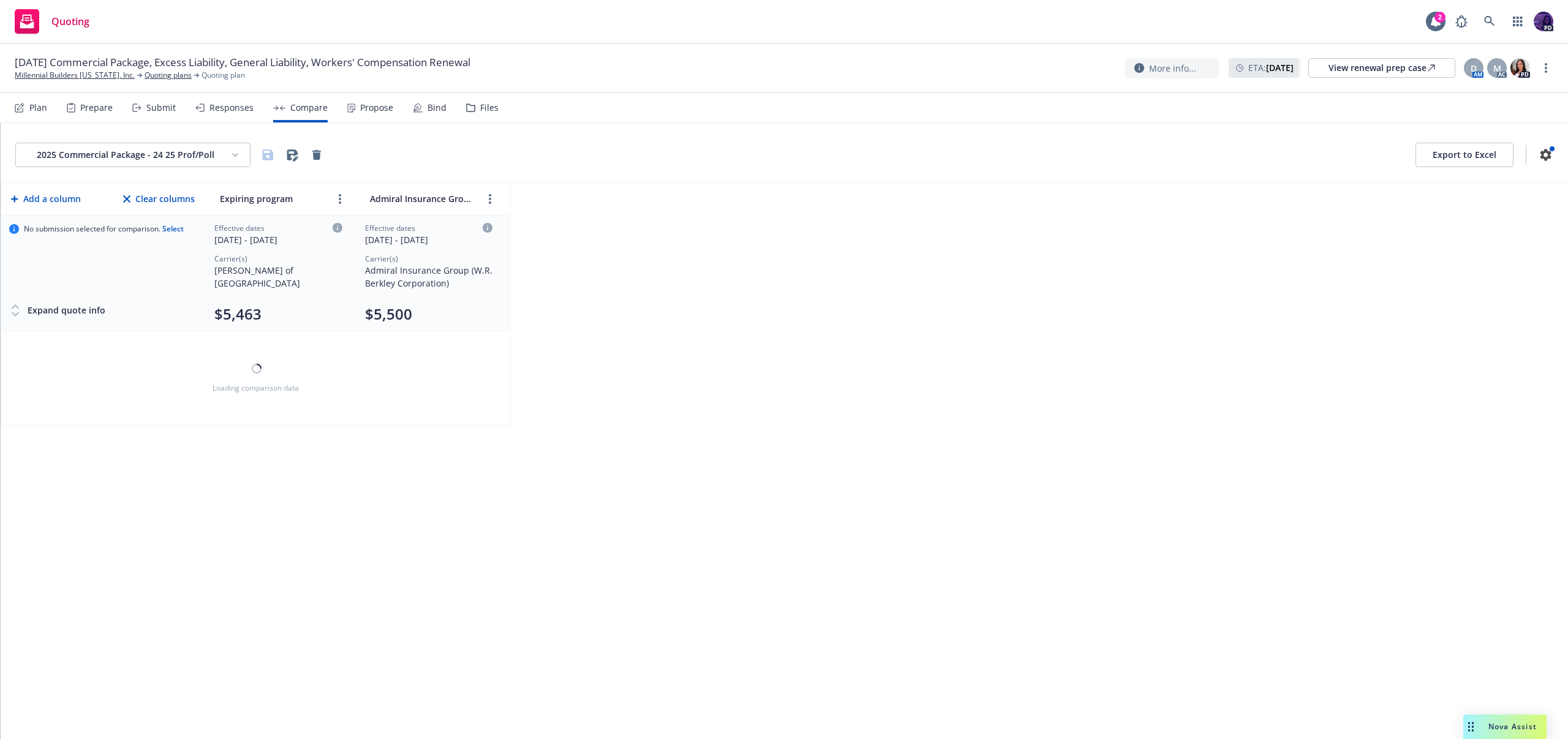
click at [239, 111] on div "Responses" at bounding box center [232, 108] width 44 height 10
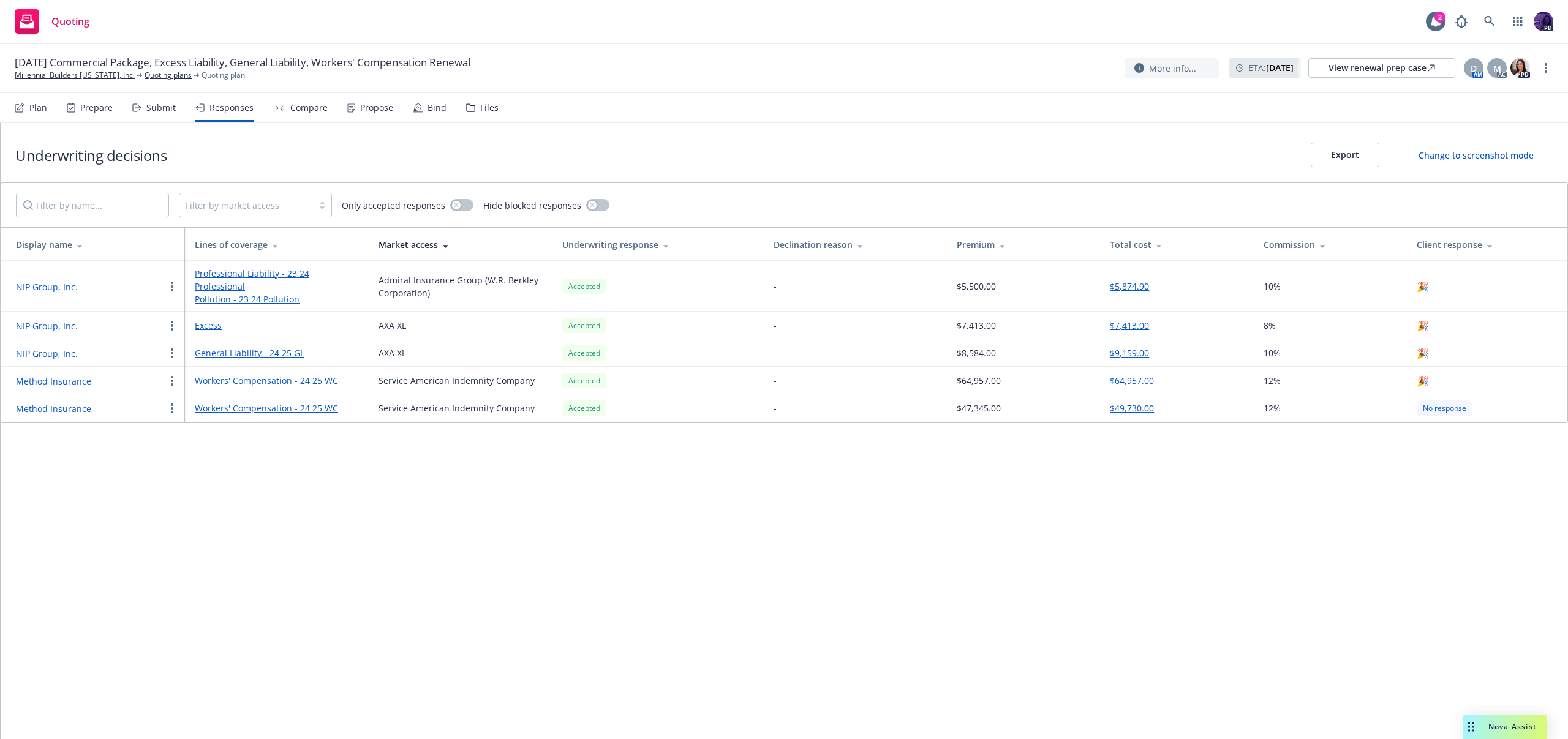
click at [155, 111] on div "Submit" at bounding box center [162, 108] width 30 height 10
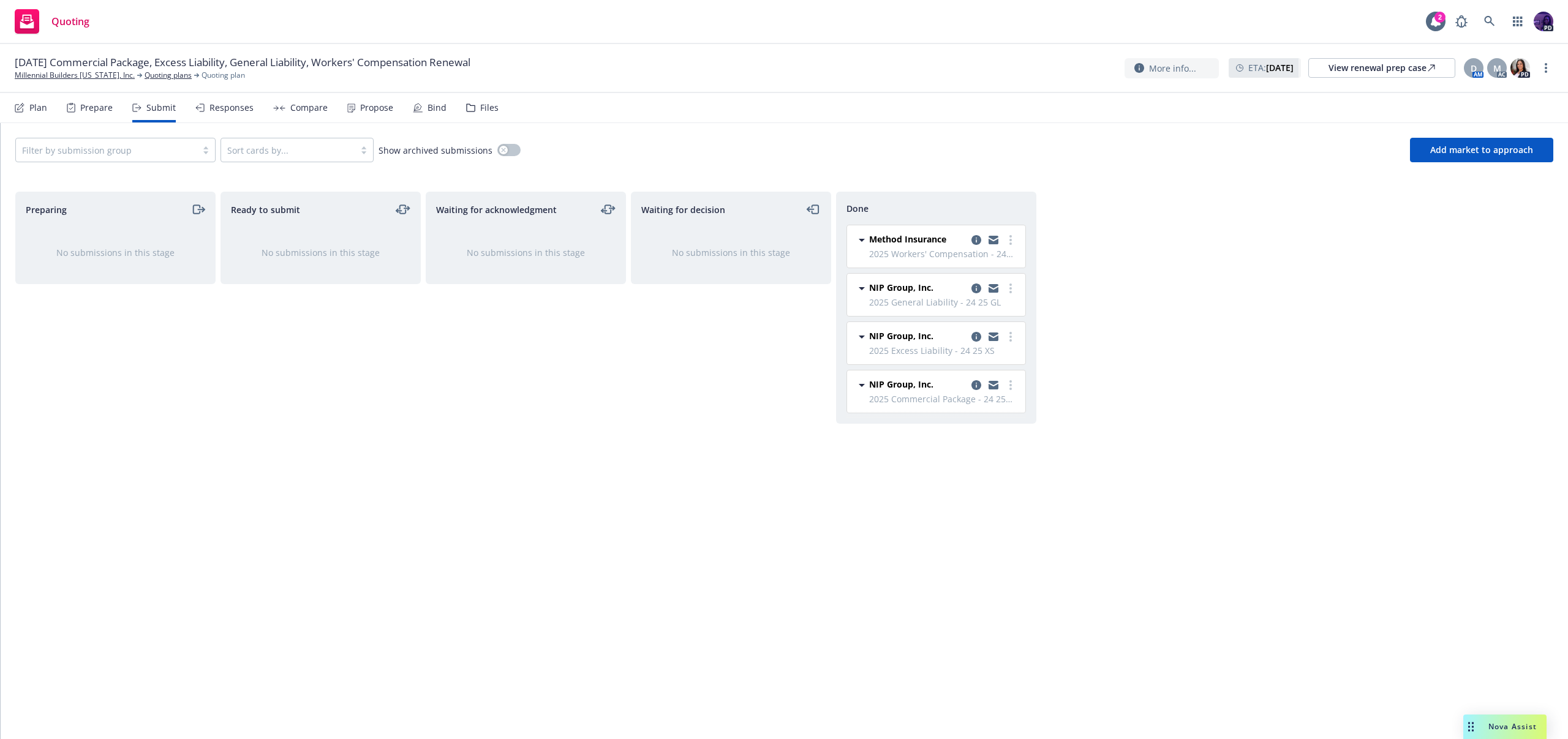
click at [291, 112] on div "Compare" at bounding box center [309, 108] width 37 height 10
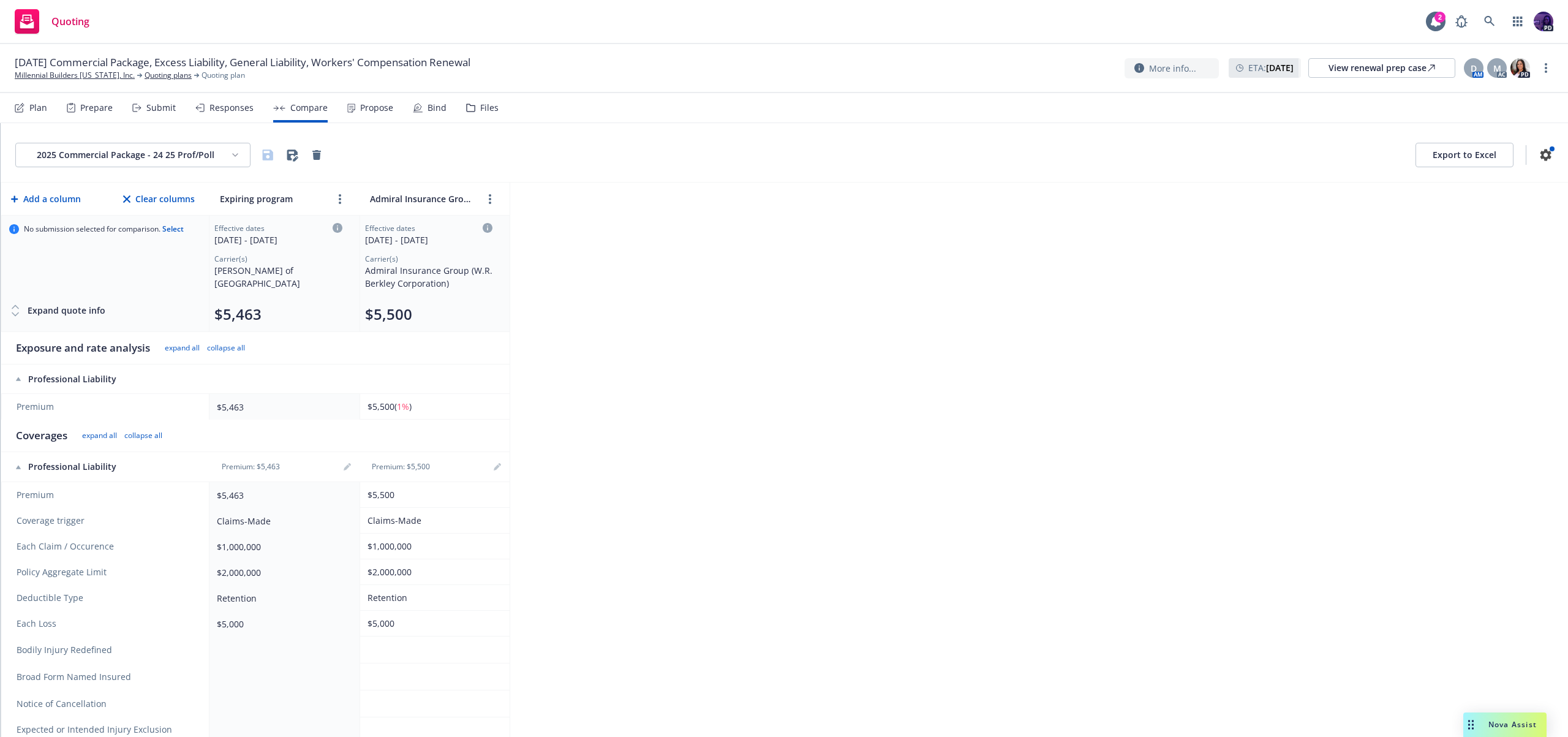
click at [859, 194] on div "2025 Commercial Package - 24 25 Prof/Poll Export to Excel Add a column Clear co…" at bounding box center [784, 429] width 1568 height 613
click at [1486, 715] on div "Nova Assist" at bounding box center [1505, 724] width 83 height 25
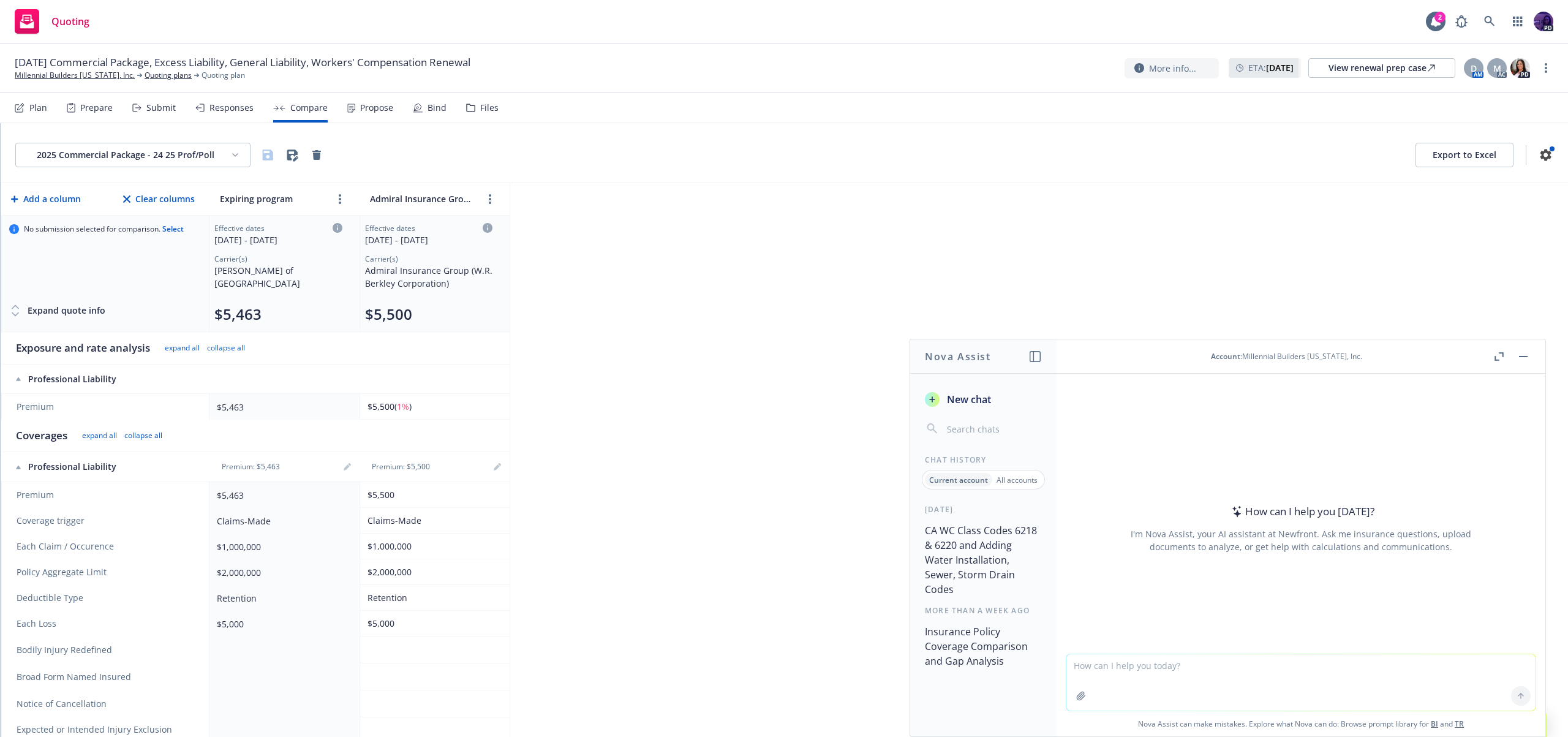
click at [1143, 664] on textarea at bounding box center [1301, 682] width 469 height 56
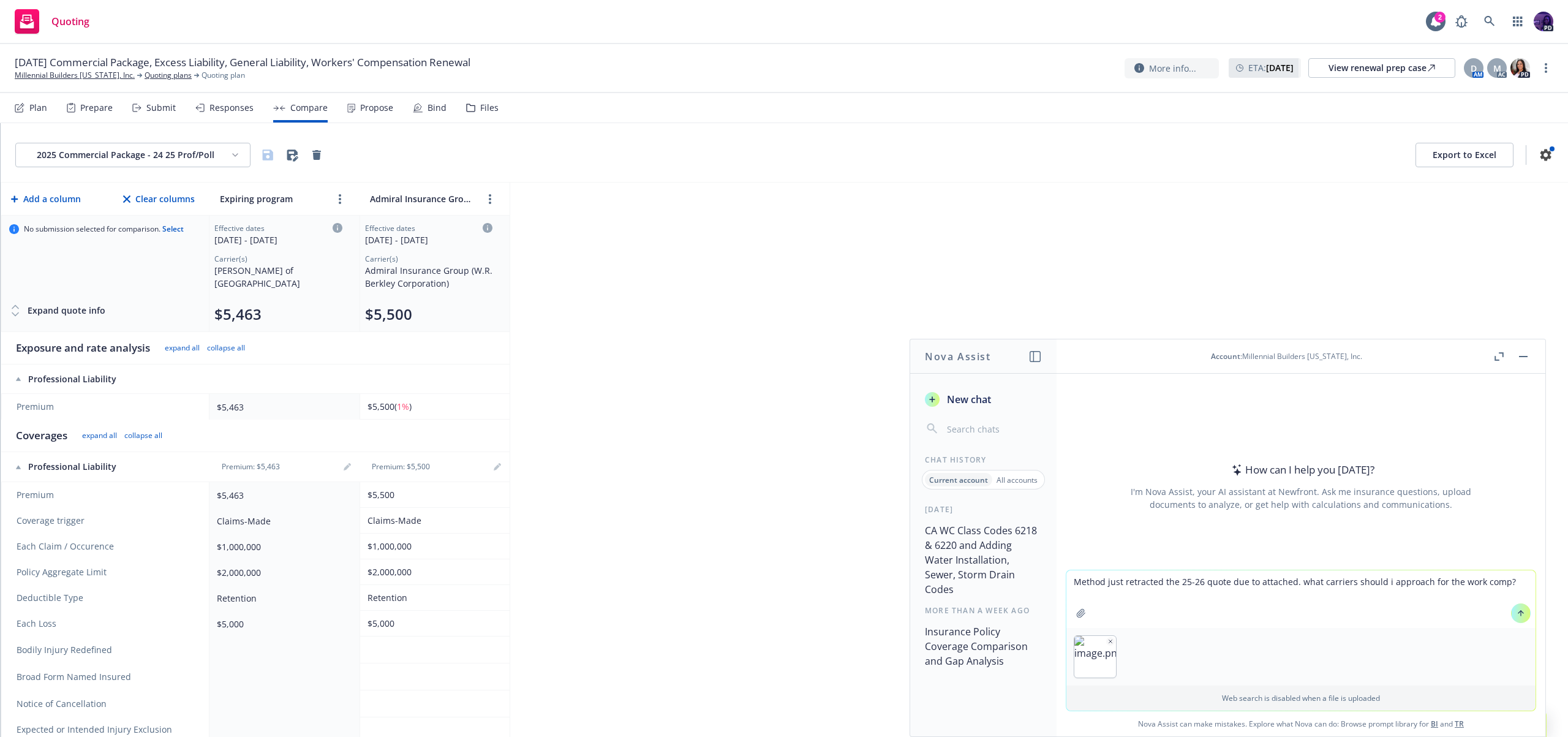
type textarea "Method just retracted the 25-26 quote due to attached. what carriers should i a…"
click at [1521, 612] on button at bounding box center [1521, 612] width 19 height 19
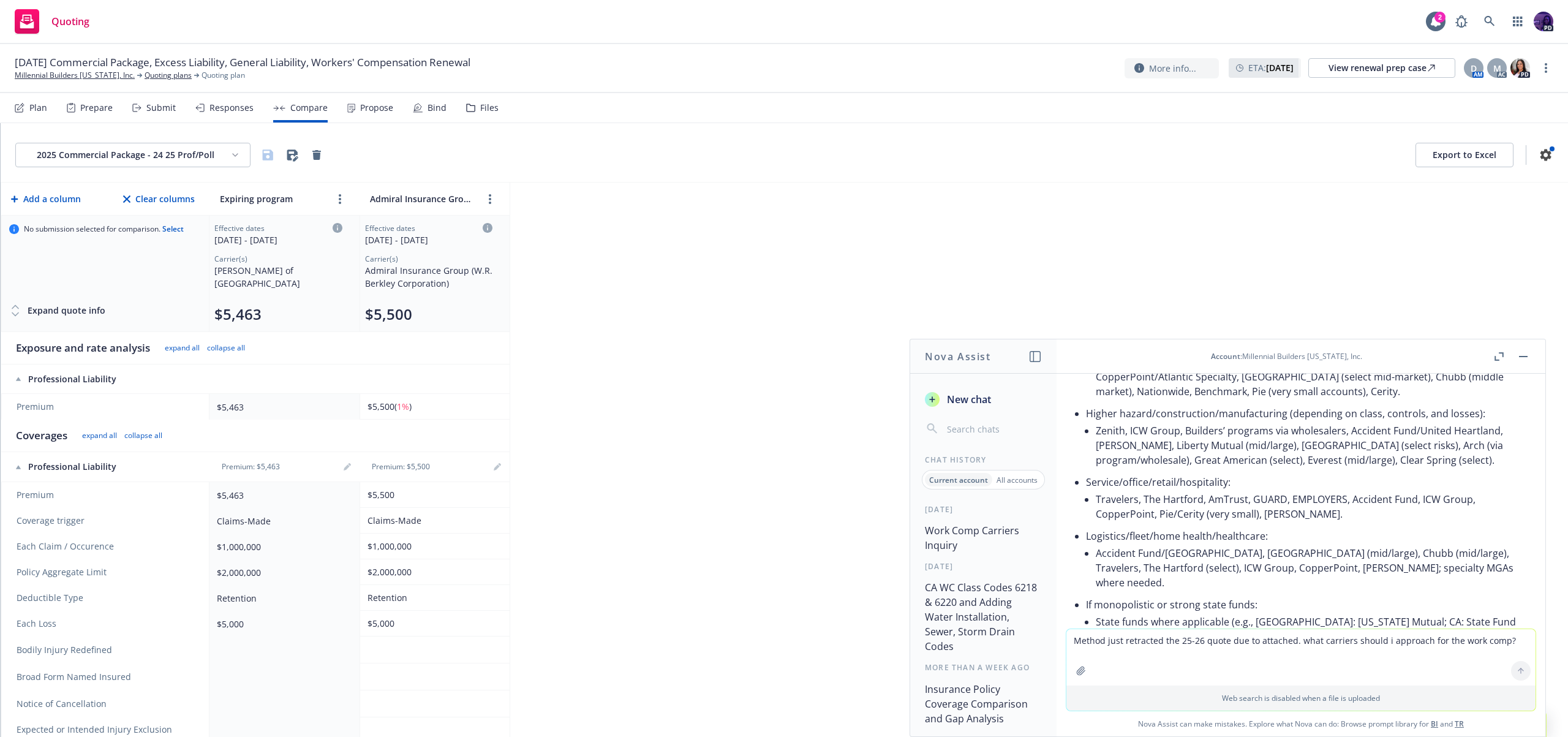
scroll to position [346, 0]
